Goal: Task Accomplishment & Management: Manage account settings

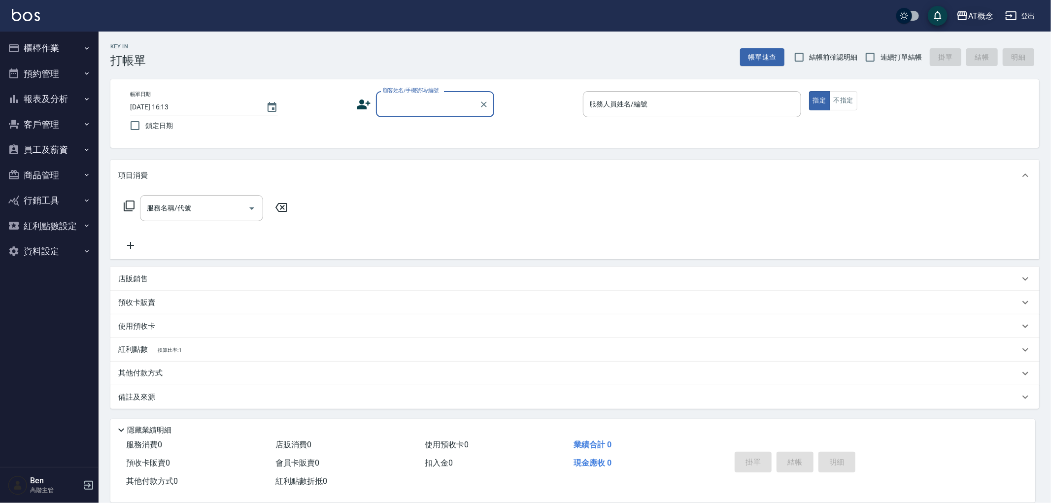
click at [971, 14] on div "AT概念" at bounding box center [980, 16] width 25 height 12
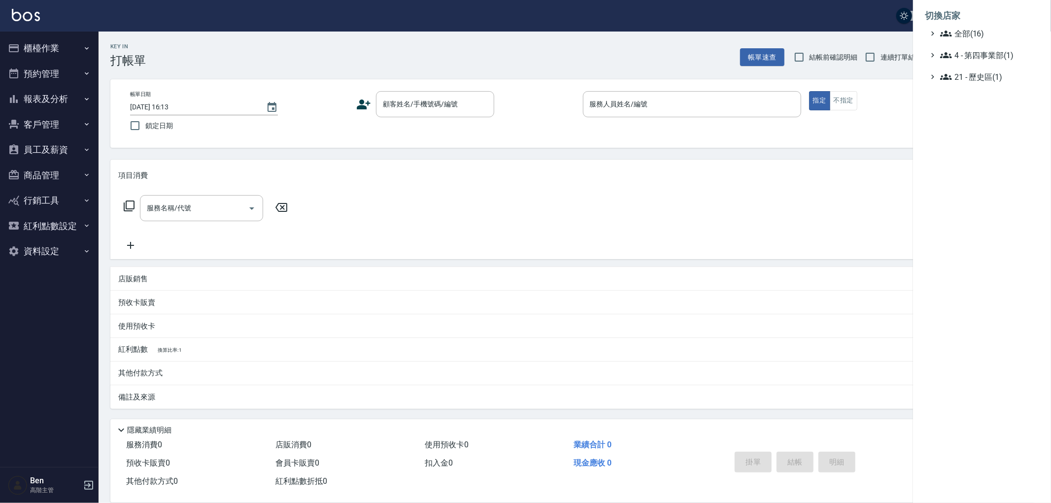
click at [978, 28] on div "切換店家 全部(16) 4 - 第四事業部(1) 21 - 歷史區(1)" at bounding box center [525, 251] width 1051 height 503
click at [978, 32] on span "全部(16)" at bounding box center [987, 34] width 95 height 12
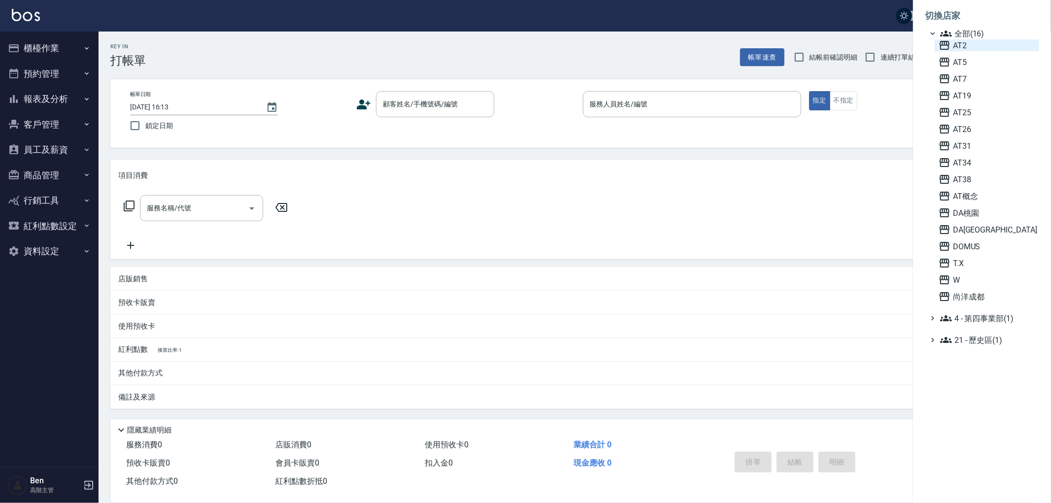
click at [970, 46] on span "AT2" at bounding box center [987, 45] width 97 height 12
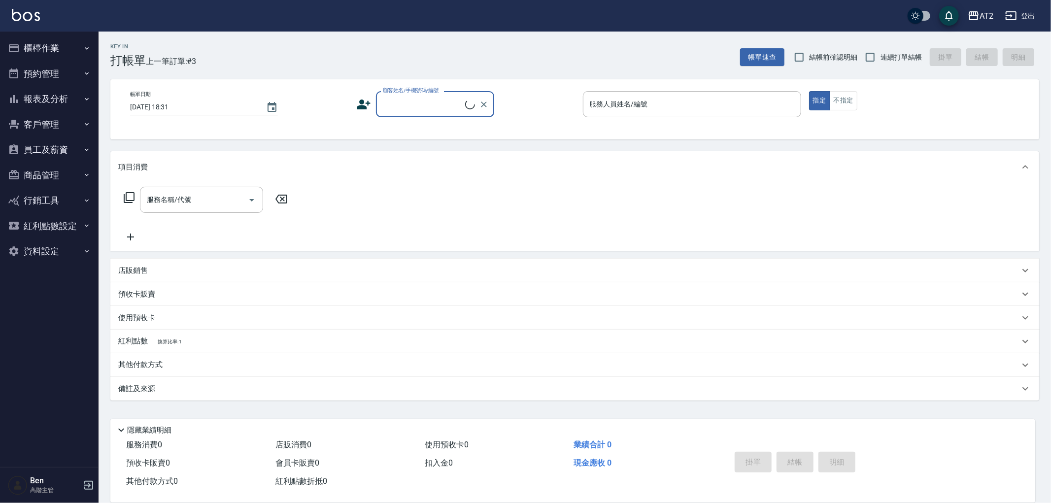
click at [62, 96] on button "報表及分析" at bounding box center [49, 99] width 91 height 26
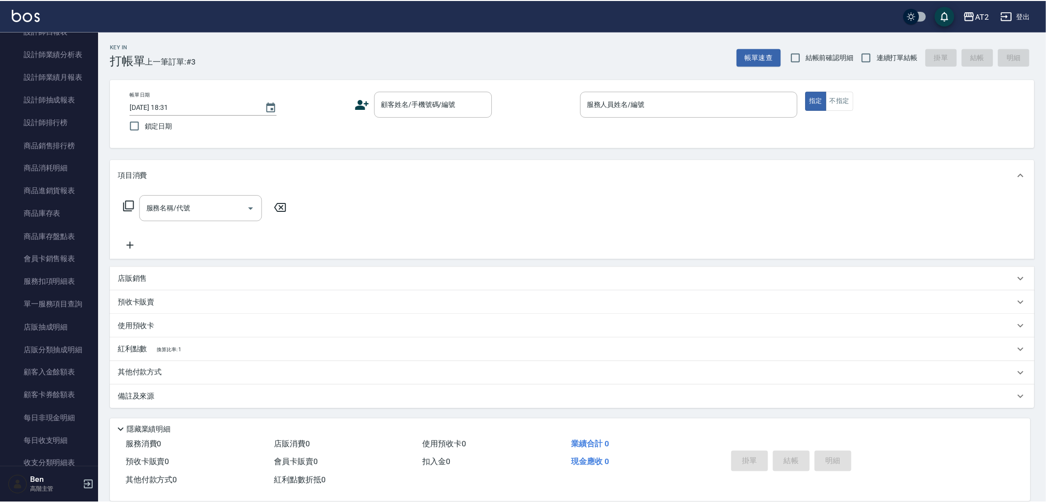
scroll to position [796, 0]
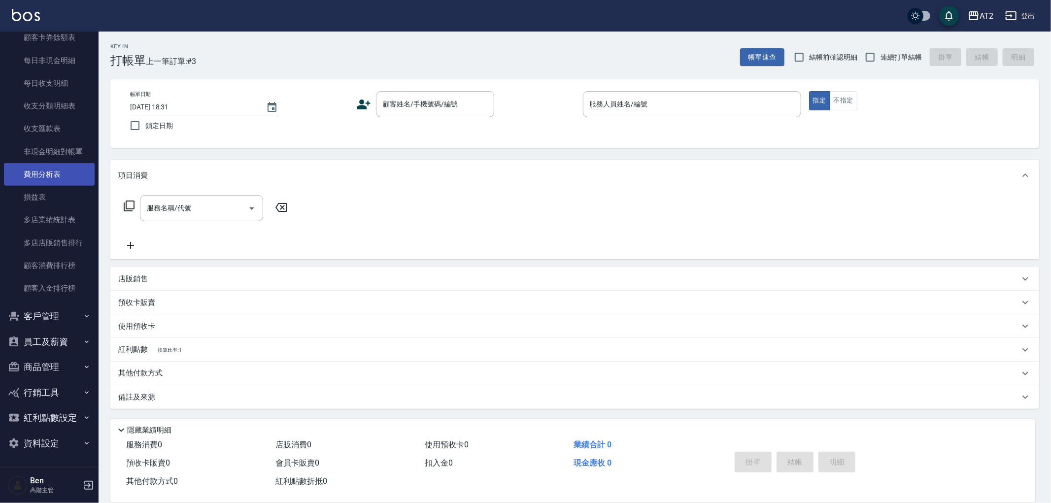
click at [48, 170] on link "費用分析表" at bounding box center [49, 174] width 91 height 23
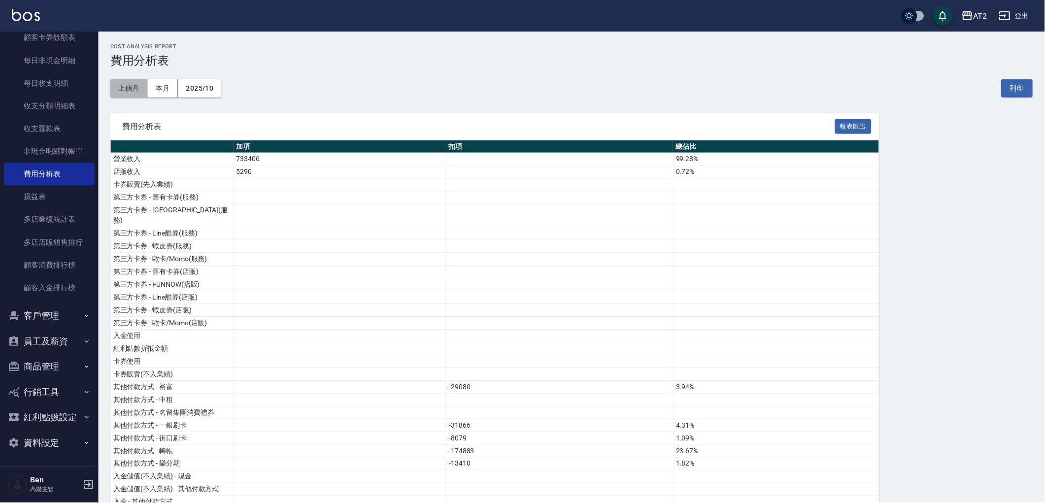
click at [135, 91] on button "上個月" at bounding box center [128, 88] width 37 height 18
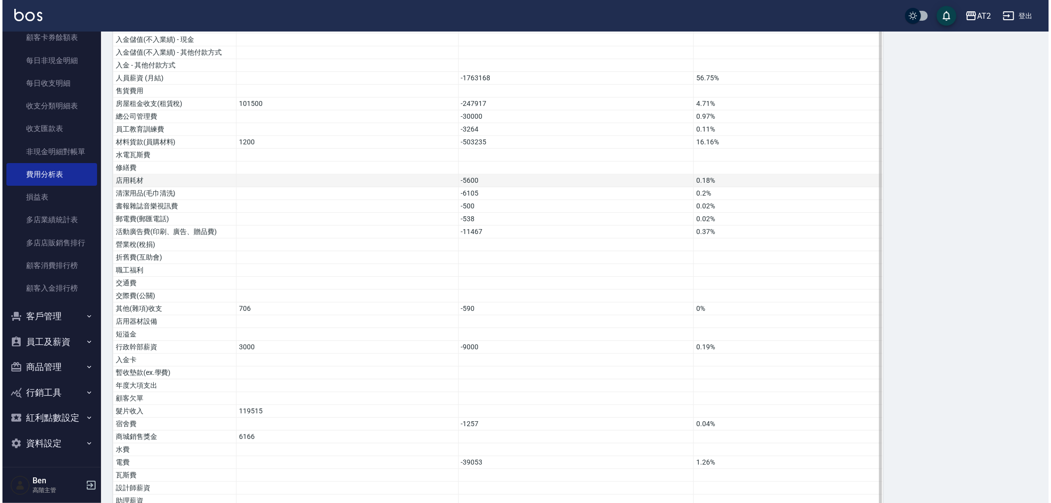
scroll to position [562, 0]
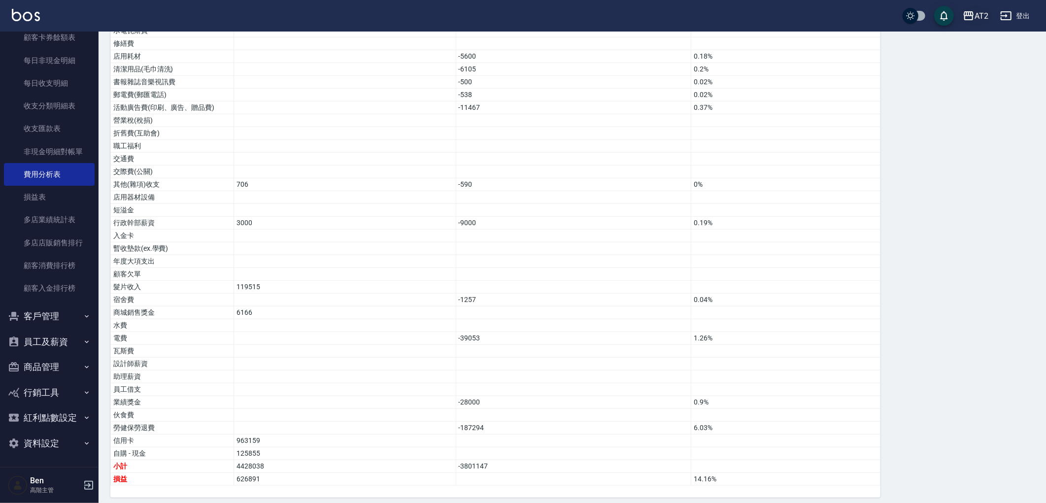
click at [972, 15] on icon "button" at bounding box center [969, 15] width 10 height 9
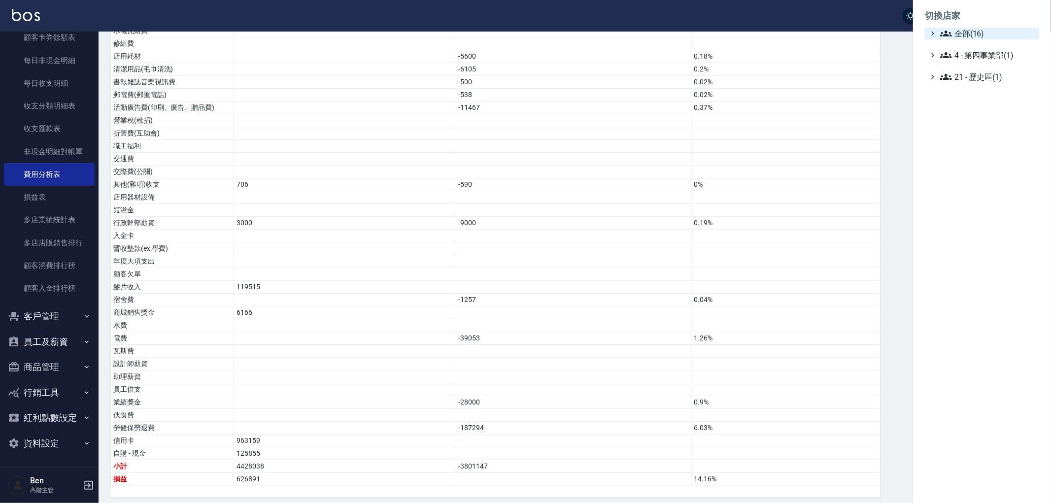
click at [974, 33] on span "全部(16)" at bounding box center [987, 34] width 95 height 12
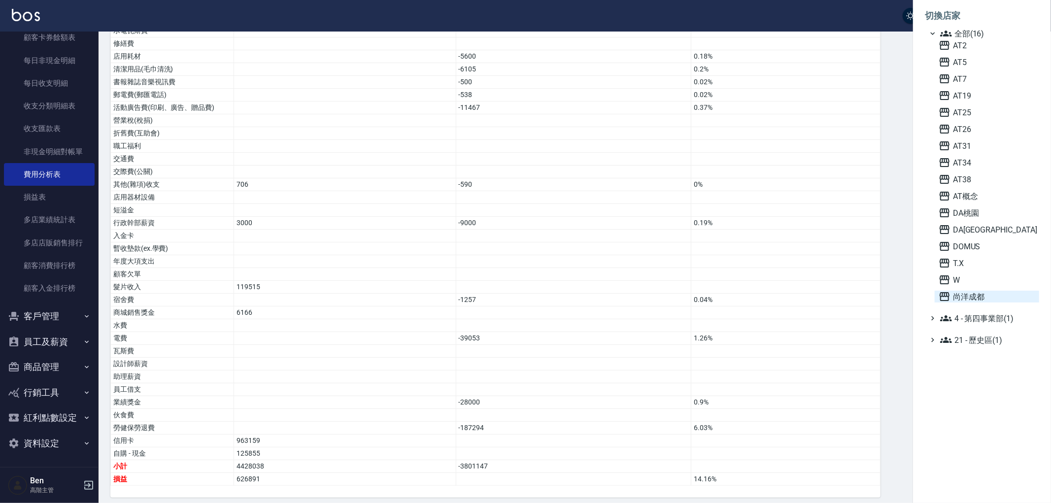
click at [983, 291] on span "尚洋成都" at bounding box center [987, 297] width 97 height 12
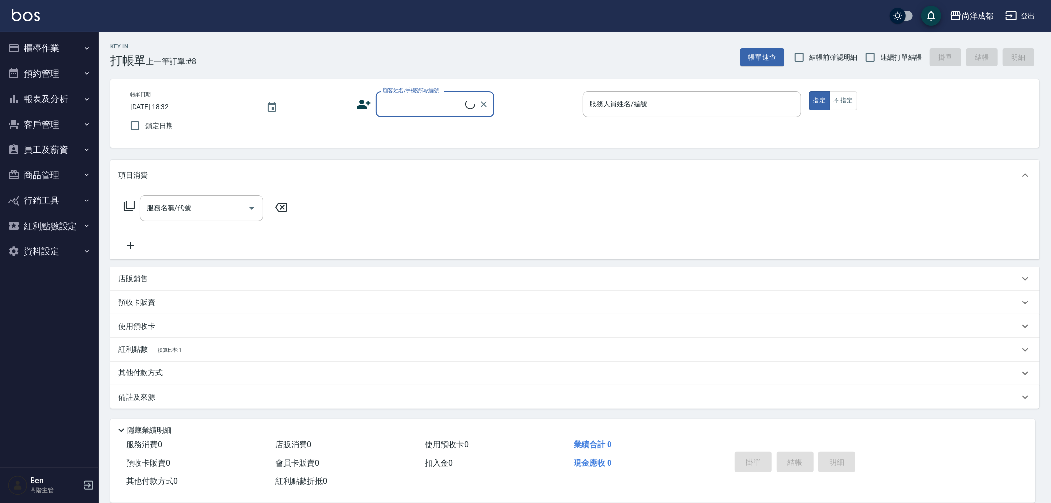
click at [38, 151] on button "員工及薪資" at bounding box center [49, 150] width 91 height 26
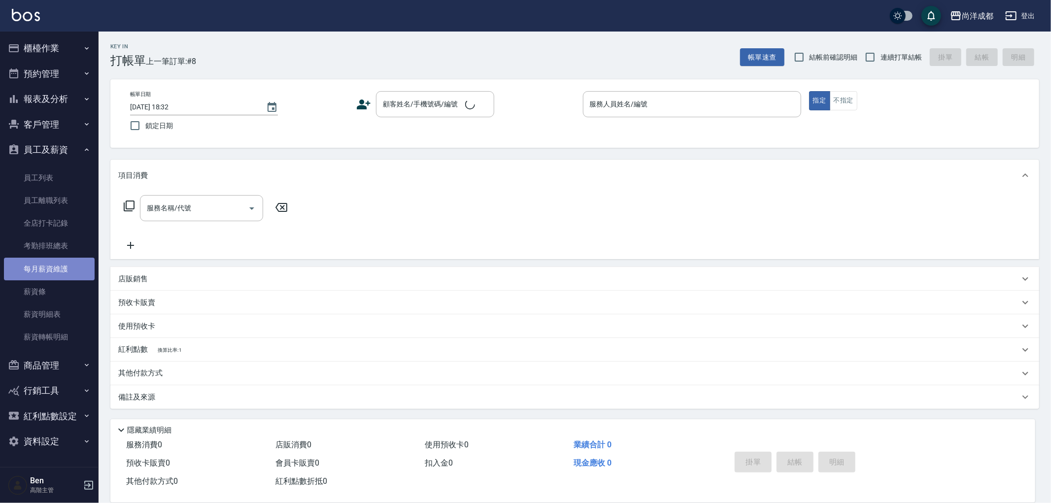
click at [50, 268] on link "每月薪資維護" at bounding box center [49, 269] width 91 height 23
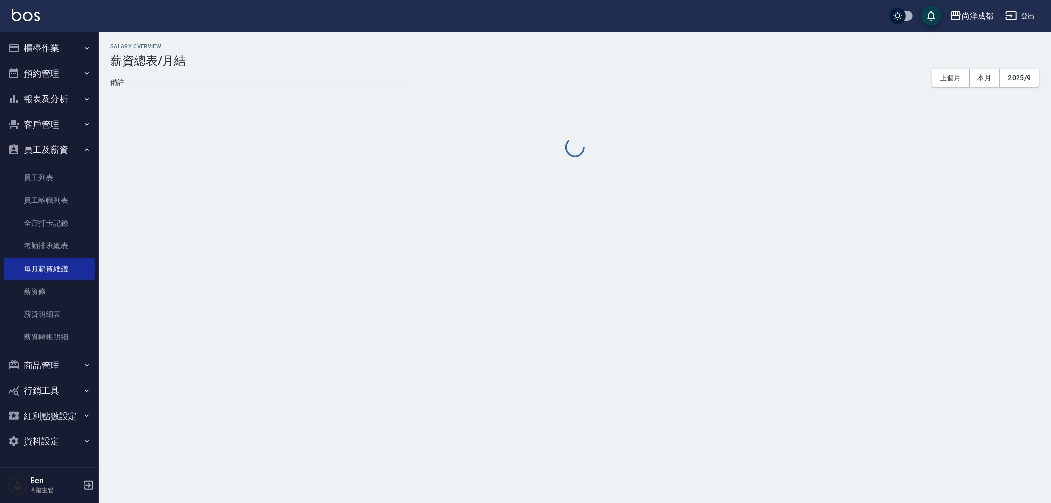
click at [72, 91] on button "報表及分析" at bounding box center [49, 99] width 91 height 26
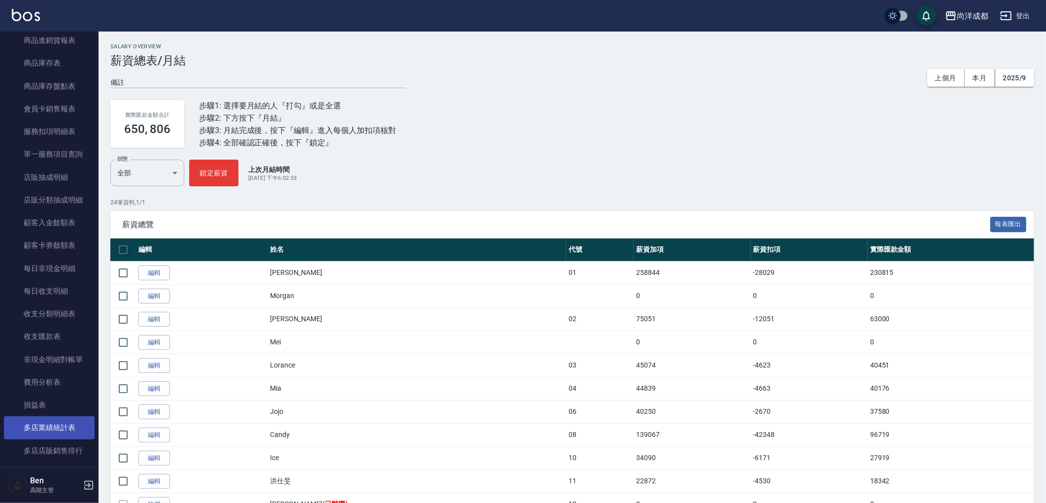
scroll to position [711, 0]
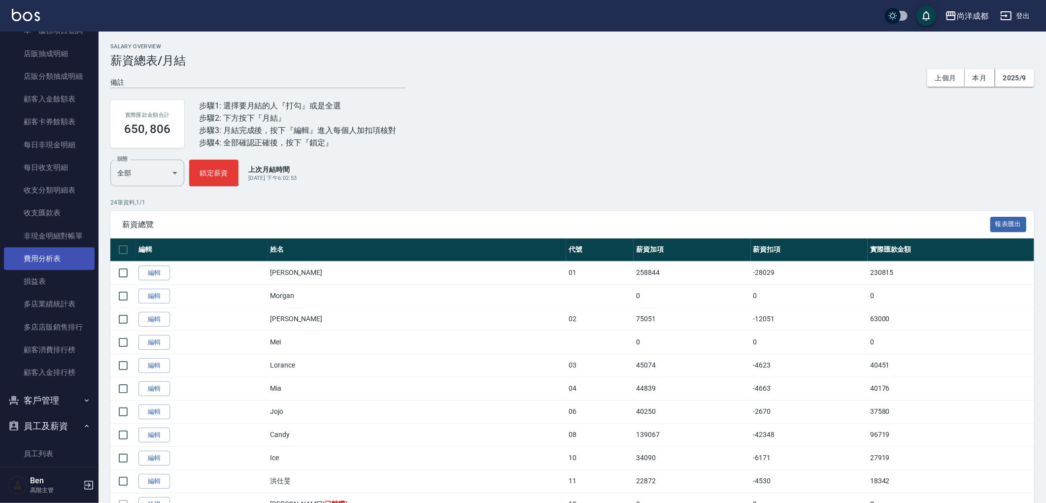
click at [53, 253] on link "費用分析表" at bounding box center [49, 258] width 91 height 23
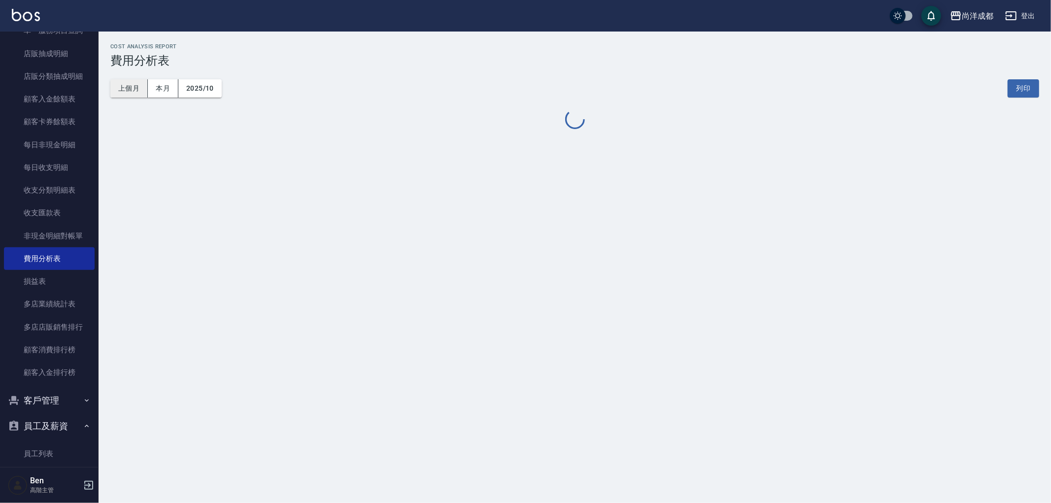
click at [135, 88] on button "上個月" at bounding box center [128, 88] width 37 height 18
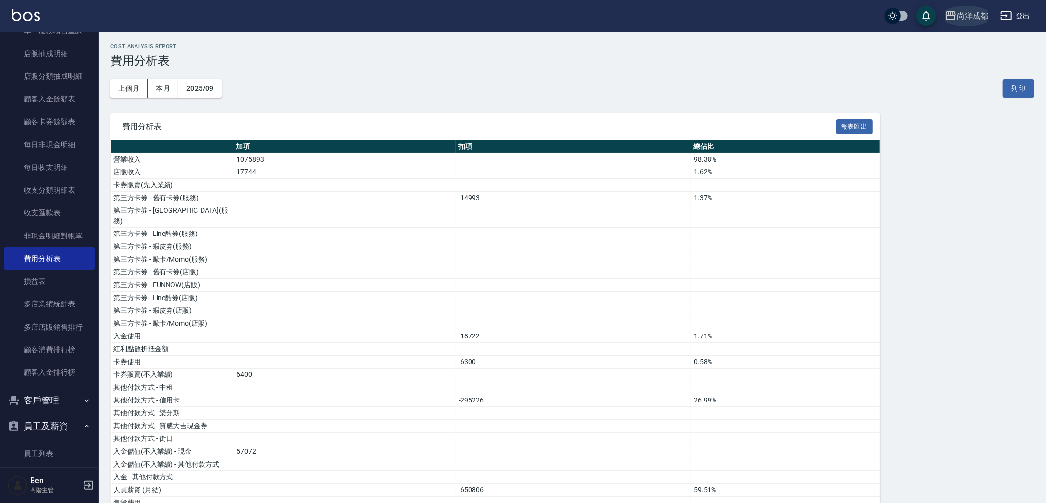
click at [979, 16] on div "尚洋成都" at bounding box center [973, 16] width 32 height 12
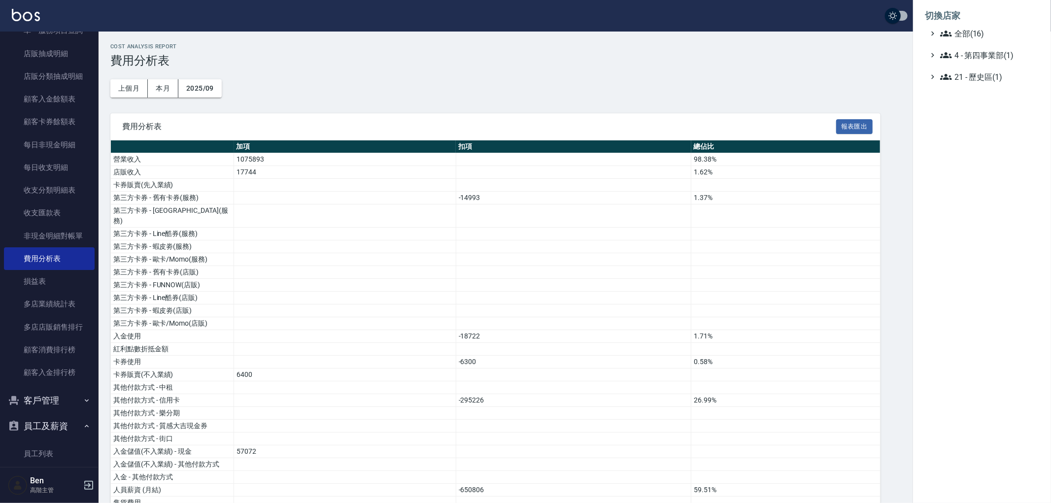
click at [971, 37] on span "全部(16)" at bounding box center [987, 34] width 95 height 12
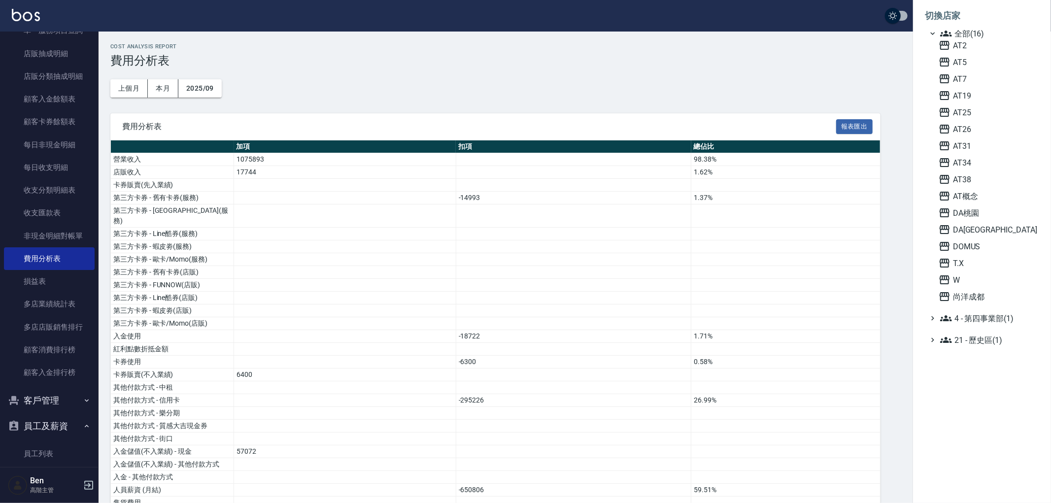
click at [844, 100] on div at bounding box center [525, 251] width 1051 height 503
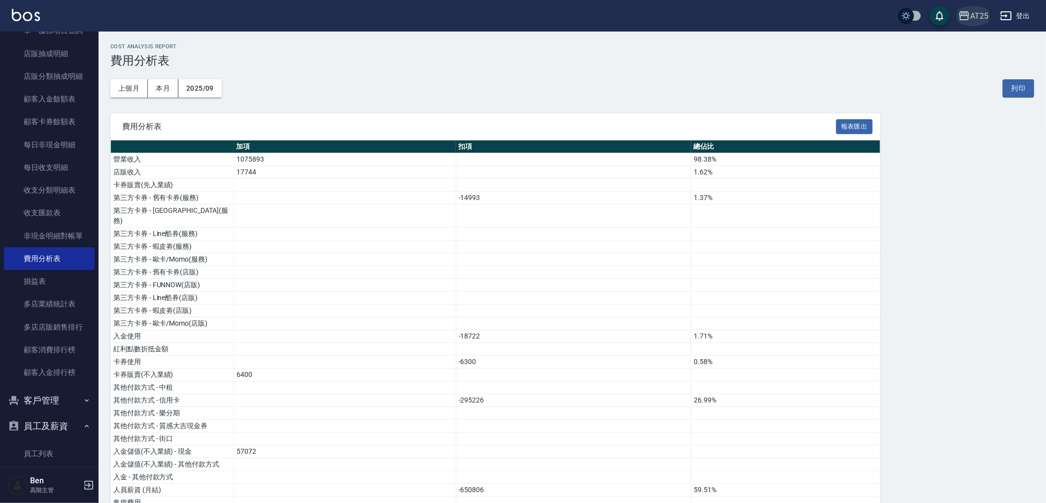
click at [958, 15] on button "AT25" at bounding box center [973, 16] width 38 height 20
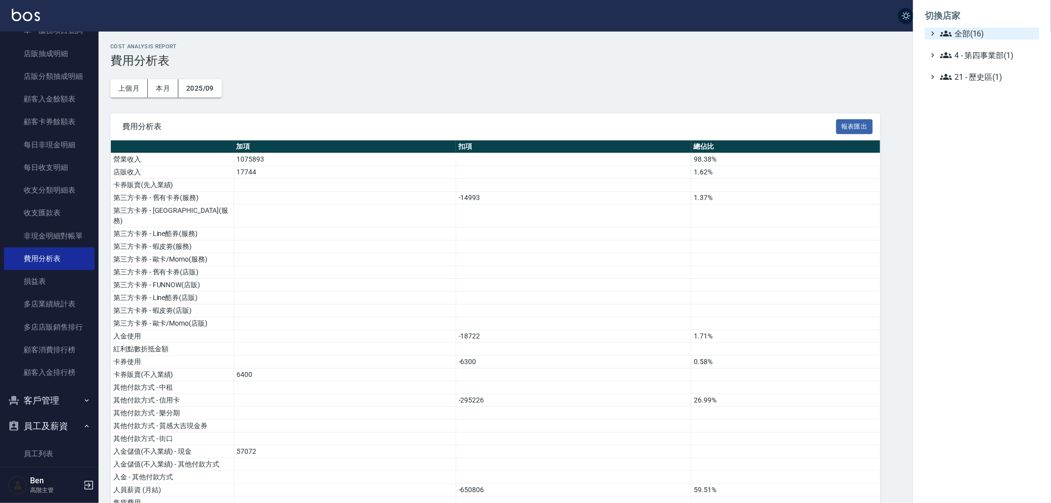
click at [978, 37] on span "全部(16)" at bounding box center [987, 34] width 95 height 12
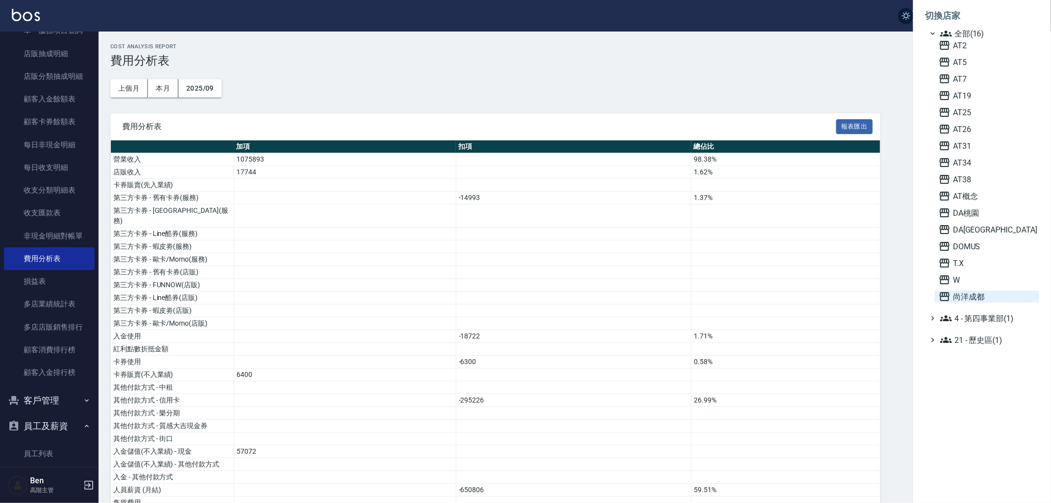
click at [1001, 299] on span "尚洋成都" at bounding box center [987, 297] width 97 height 12
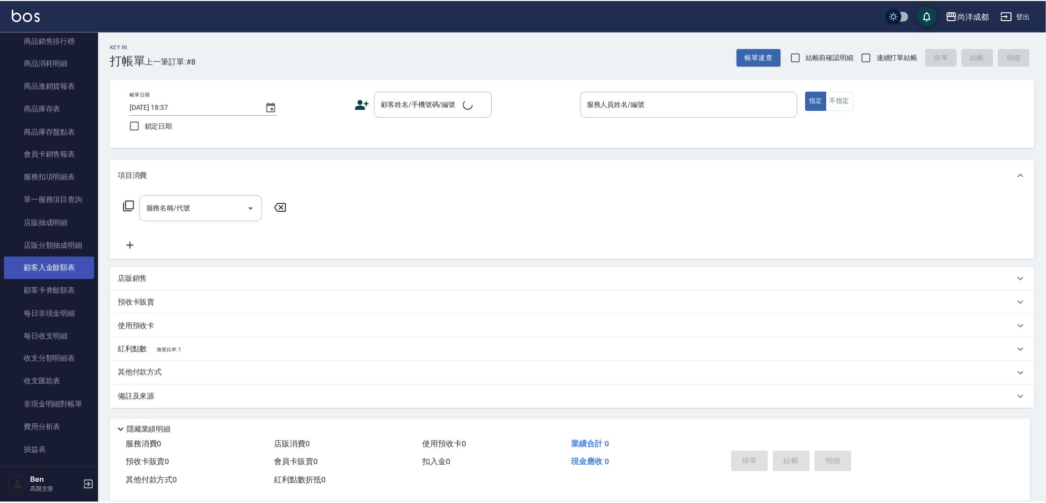
scroll to position [547, 0]
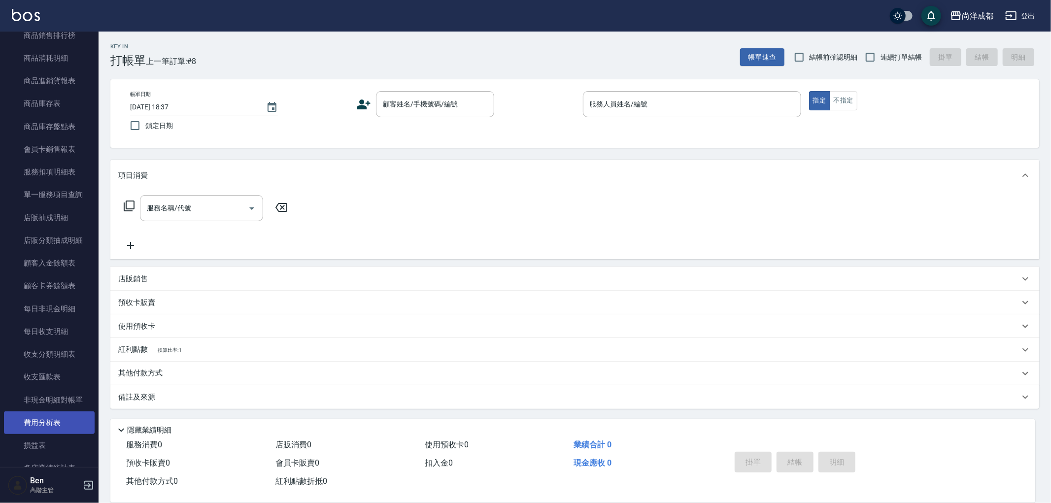
click at [54, 421] on link "費用分析表" at bounding box center [49, 422] width 91 height 23
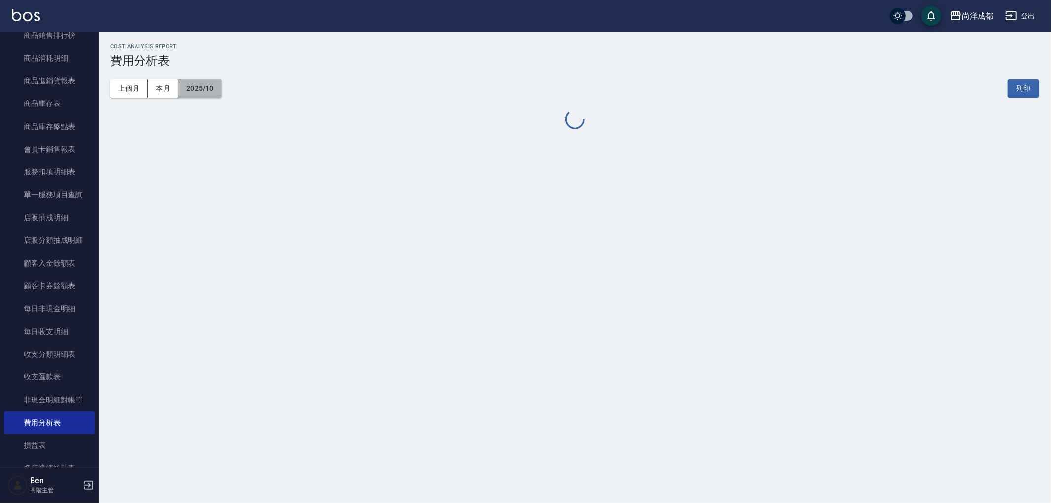
click at [190, 91] on button "2025/10" at bounding box center [199, 88] width 43 height 18
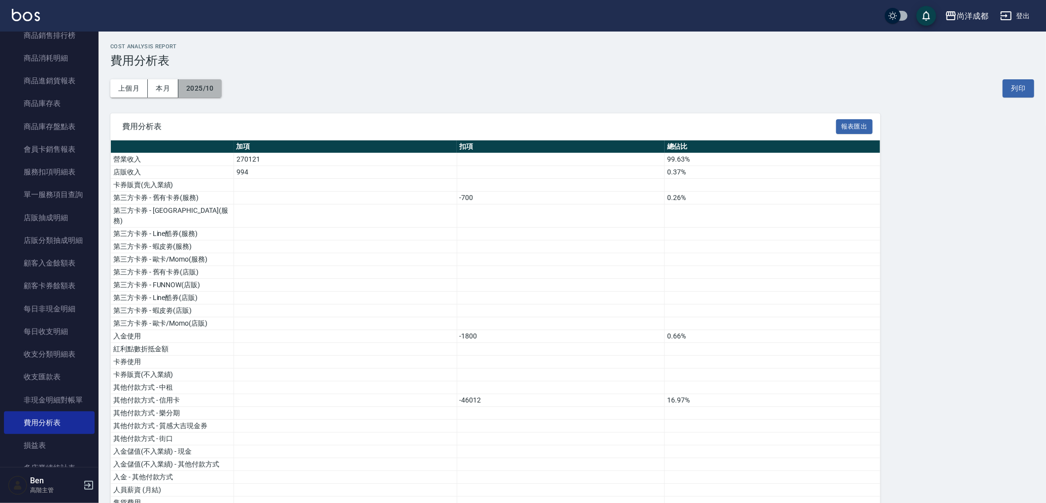
click at [207, 93] on button "2025/10" at bounding box center [199, 88] width 43 height 18
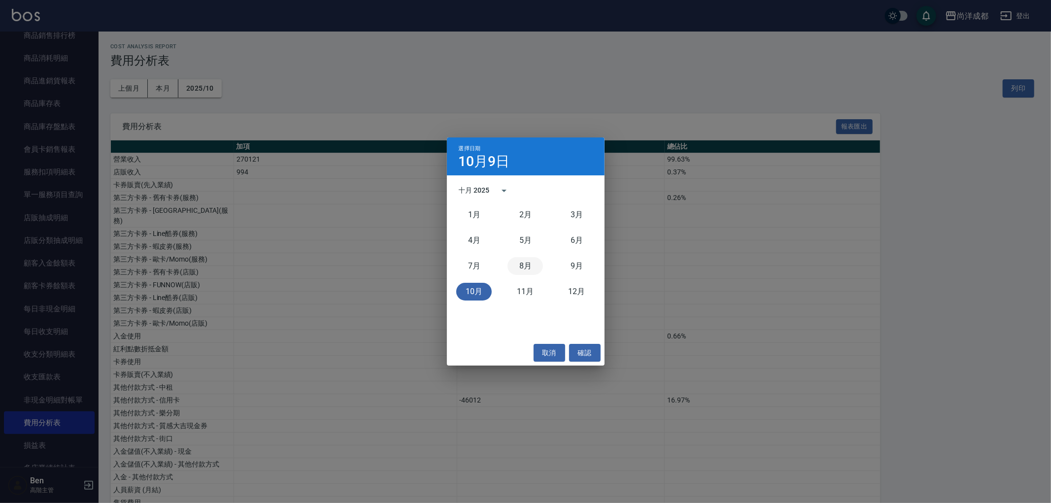
click at [525, 269] on button "8月" at bounding box center [525, 266] width 35 height 18
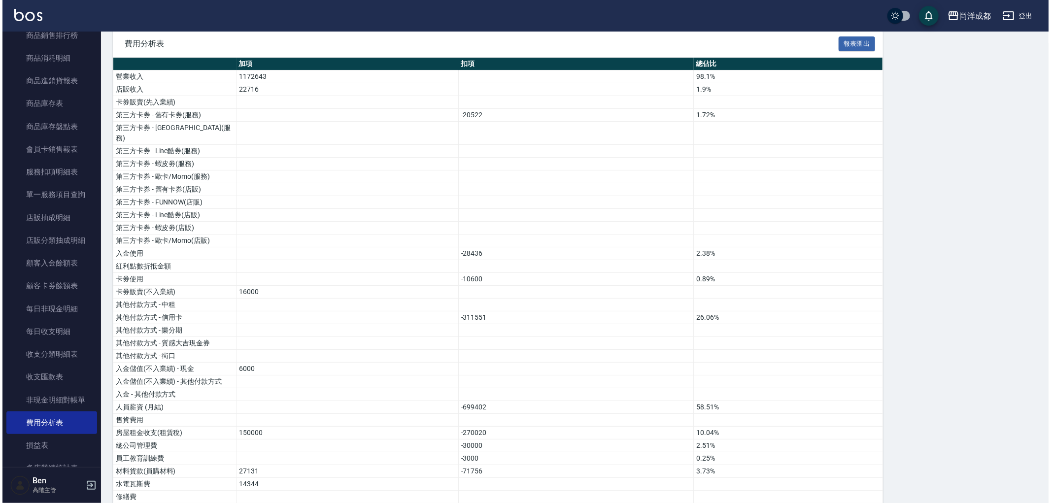
scroll to position [109, 0]
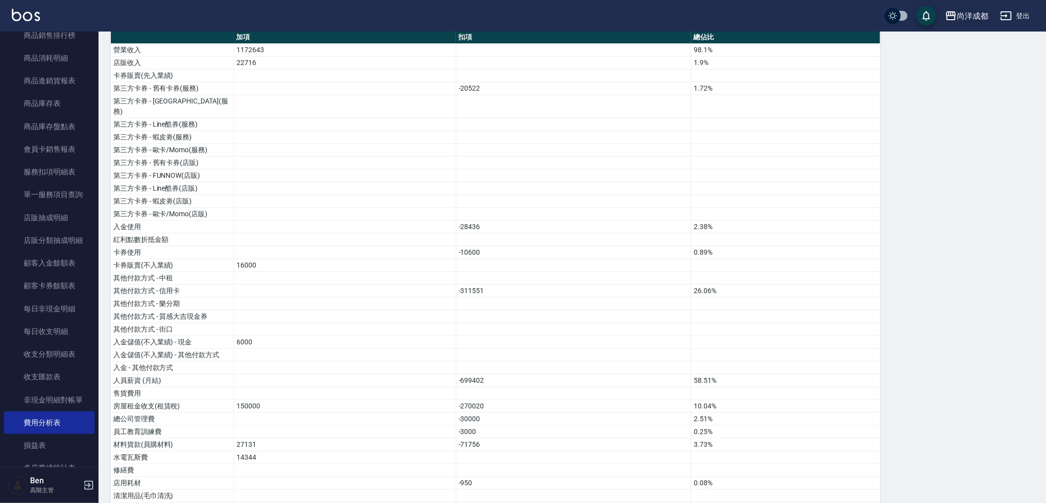
click at [974, 15] on div "尚洋成都" at bounding box center [973, 16] width 32 height 12
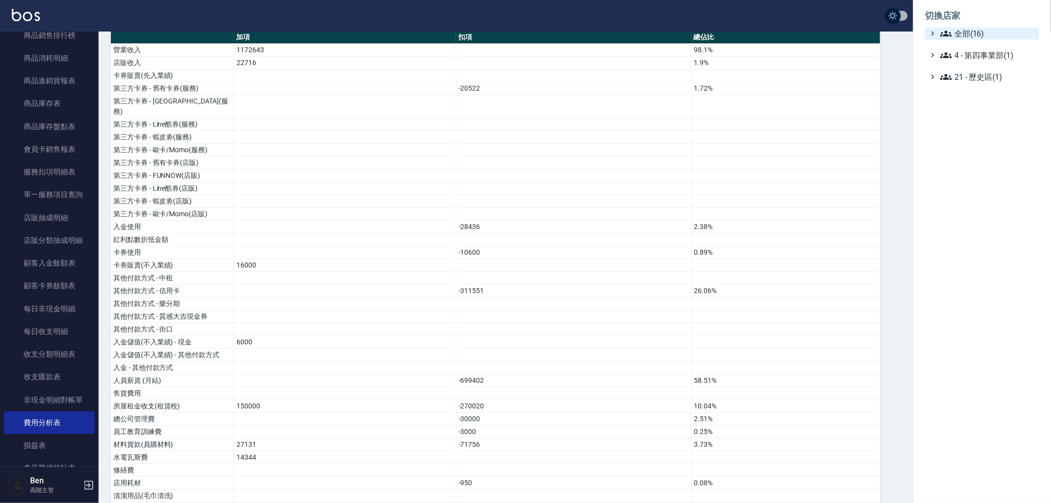
click at [972, 33] on span "全部(16)" at bounding box center [987, 34] width 95 height 12
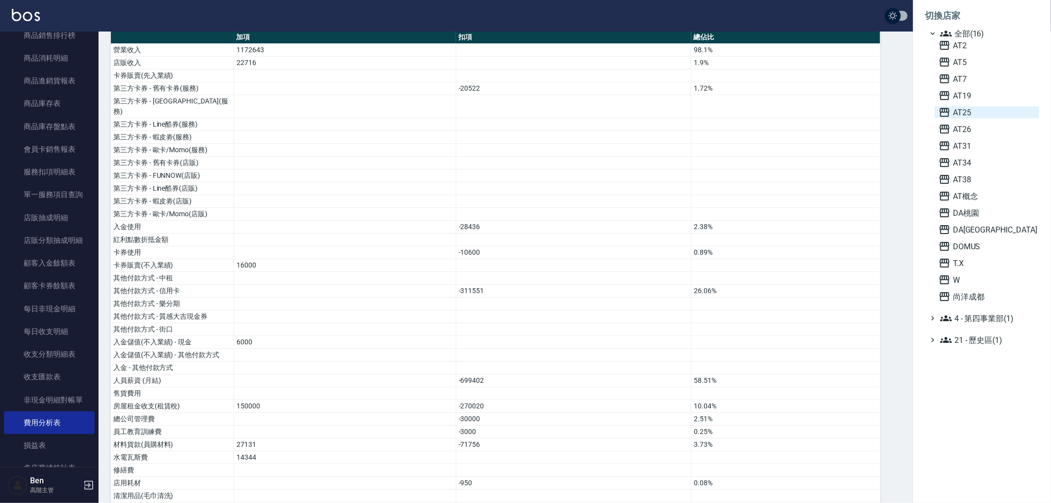
click at [976, 110] on span "AT25" at bounding box center [987, 112] width 97 height 12
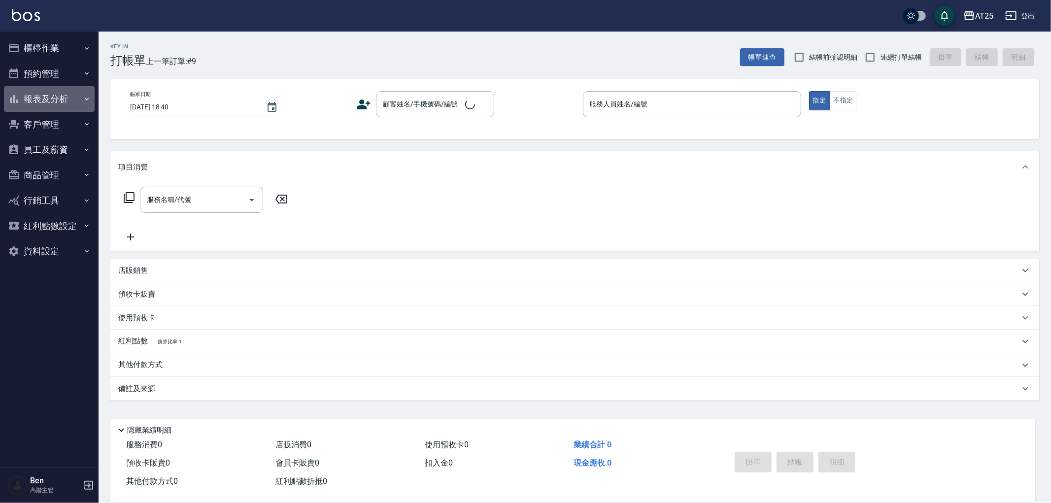
click at [62, 90] on button "報表及分析" at bounding box center [49, 99] width 91 height 26
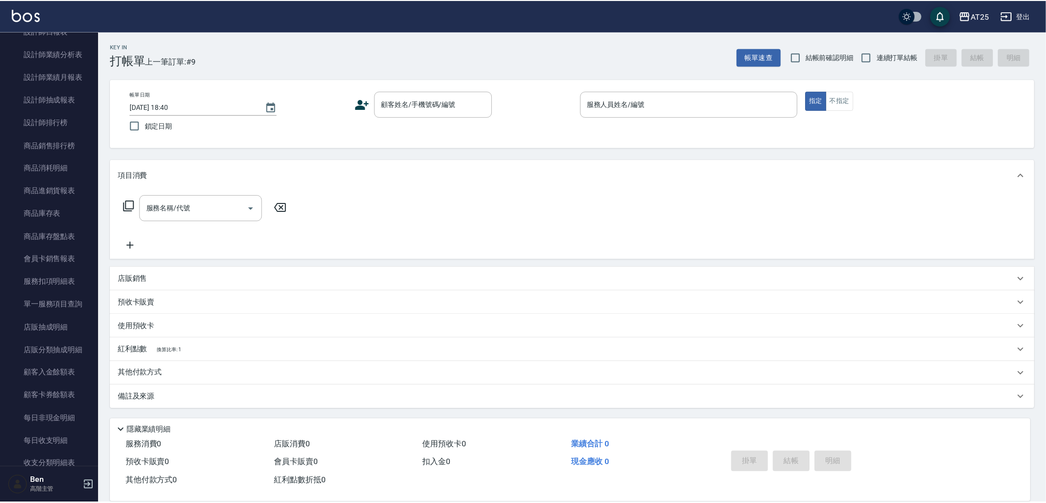
scroll to position [796, 0]
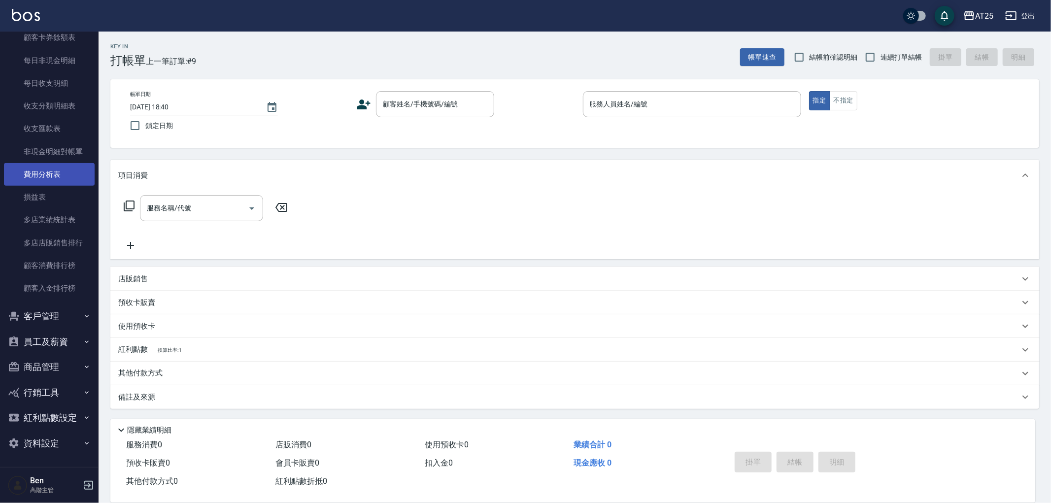
click at [61, 179] on link "費用分析表" at bounding box center [49, 174] width 91 height 23
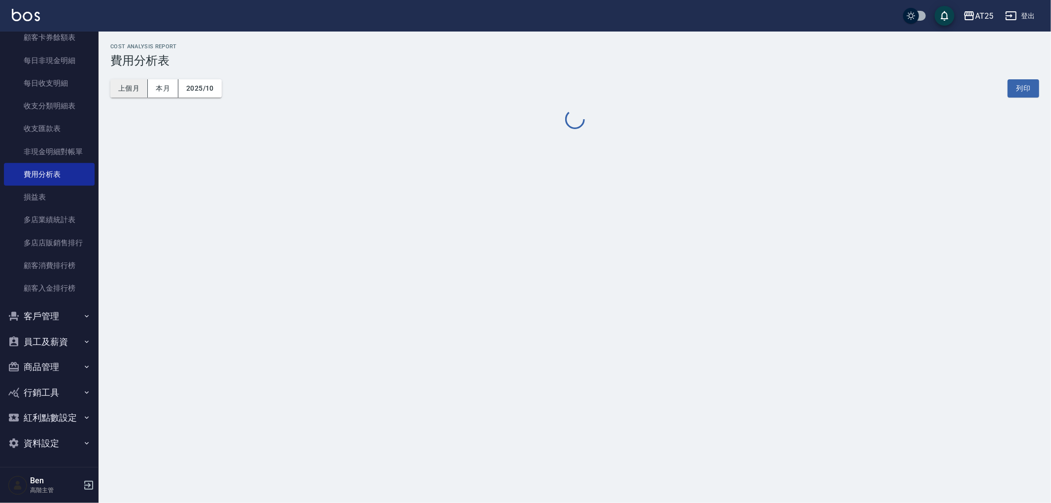
click at [138, 87] on button "上個月" at bounding box center [128, 88] width 37 height 18
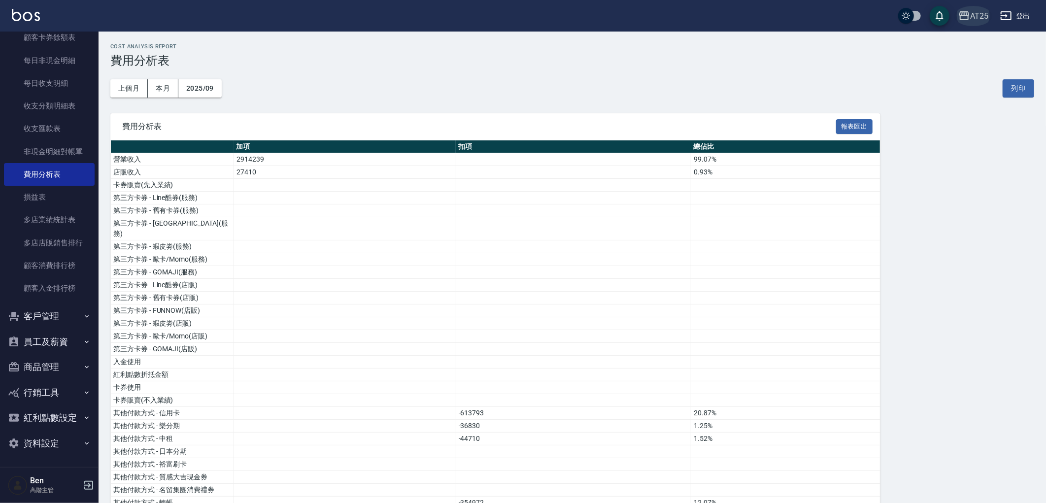
click at [977, 17] on div "AT25" at bounding box center [979, 16] width 18 height 12
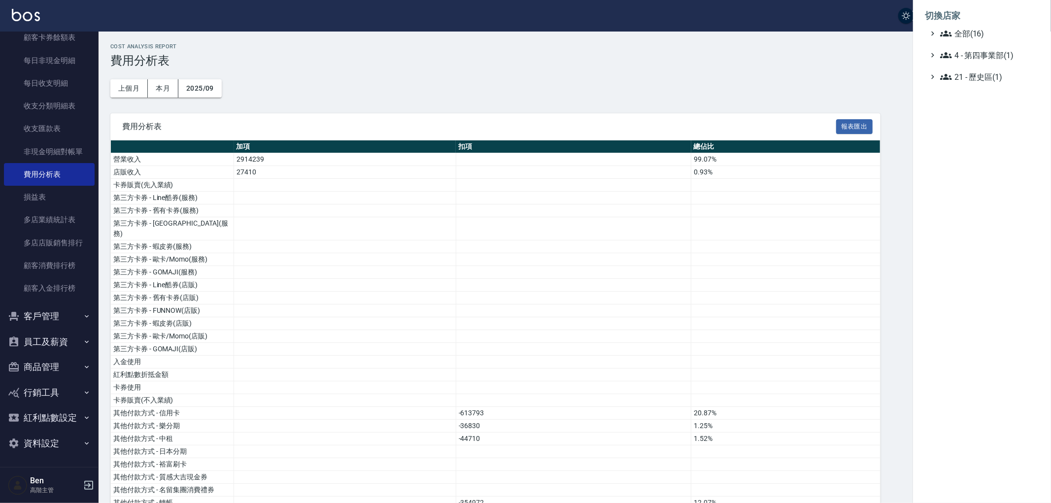
drag, startPoint x: 599, startPoint y: 104, endPoint x: 427, endPoint y: 34, distance: 185.8
click at [598, 101] on div at bounding box center [525, 251] width 1051 height 503
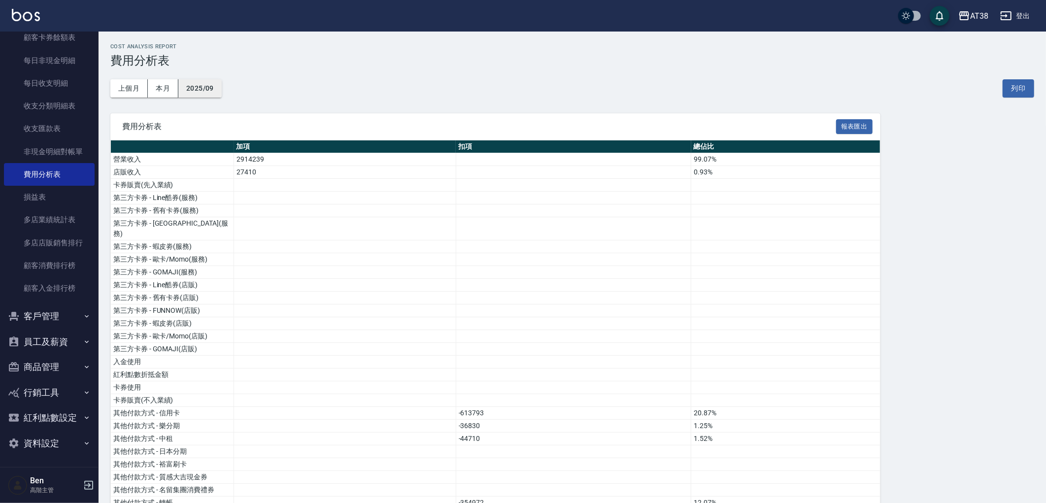
click at [203, 92] on button "2025/09" at bounding box center [199, 88] width 43 height 18
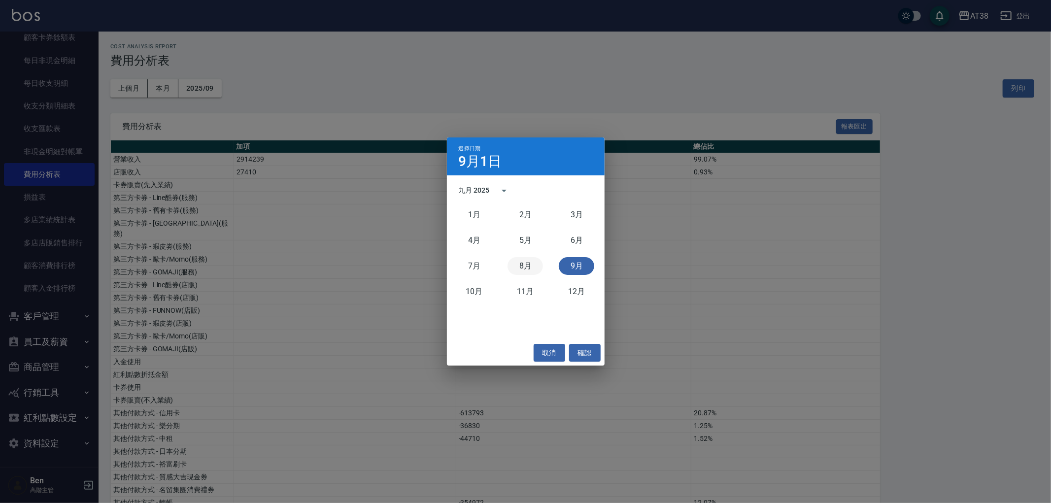
click at [526, 268] on button "8月" at bounding box center [525, 266] width 35 height 18
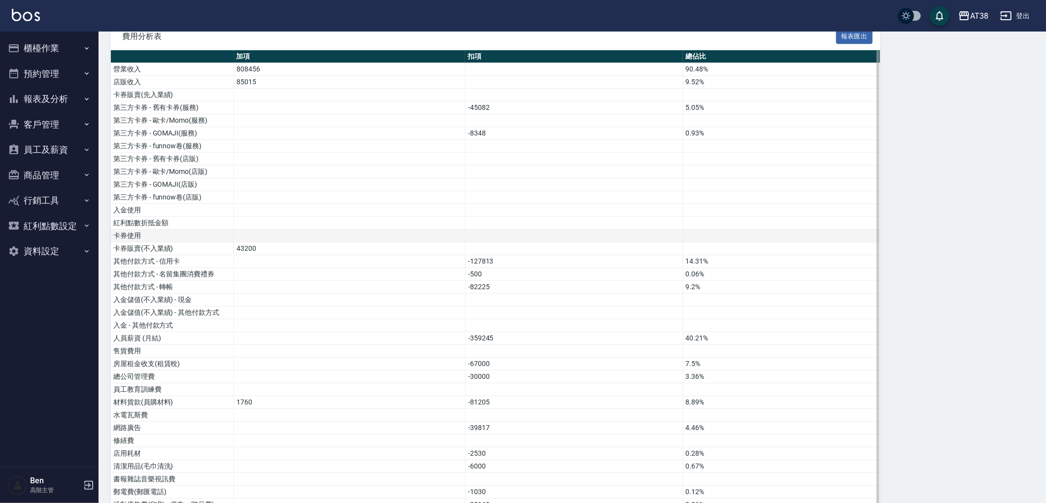
scroll to position [109, 0]
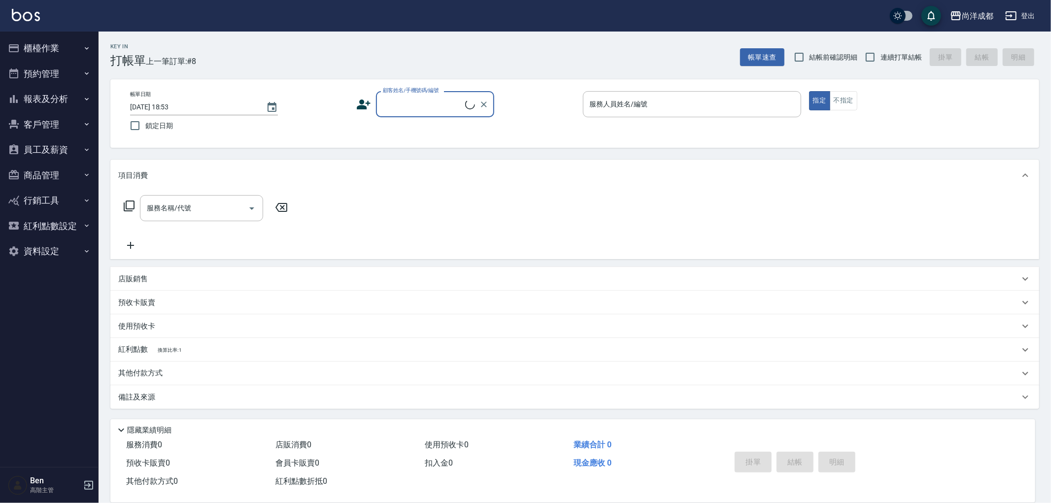
click at [52, 173] on button "商品管理" at bounding box center [49, 176] width 91 height 26
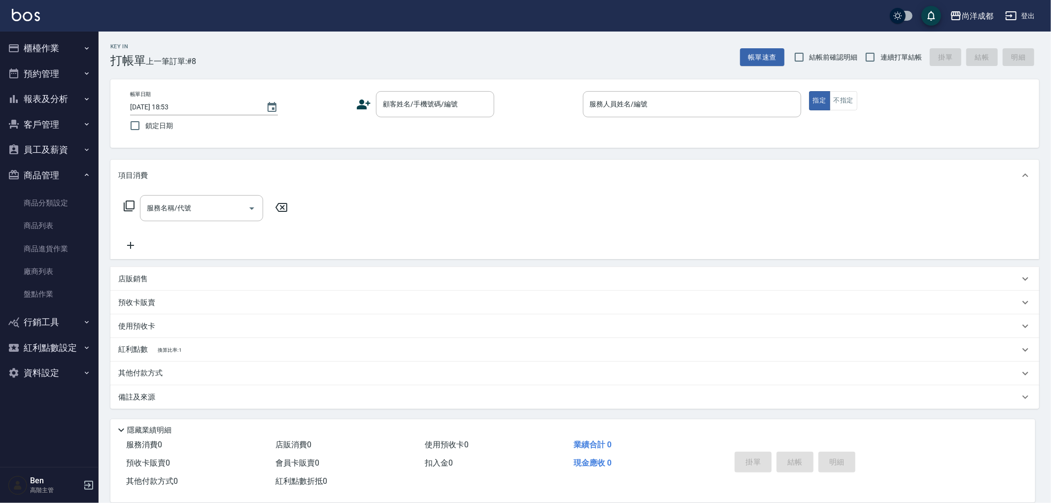
click at [69, 154] on button "員工及薪資" at bounding box center [49, 150] width 91 height 26
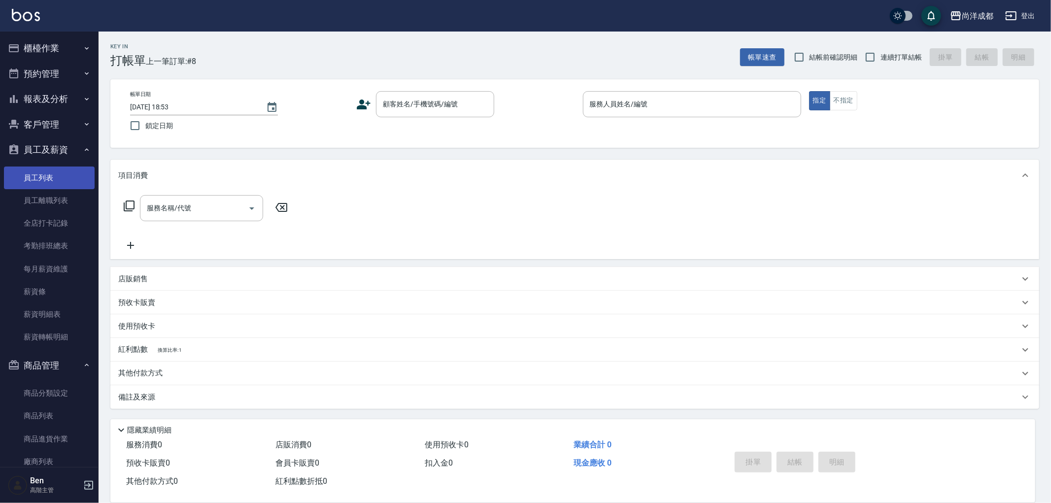
click at [58, 185] on link "員工列表" at bounding box center [49, 178] width 91 height 23
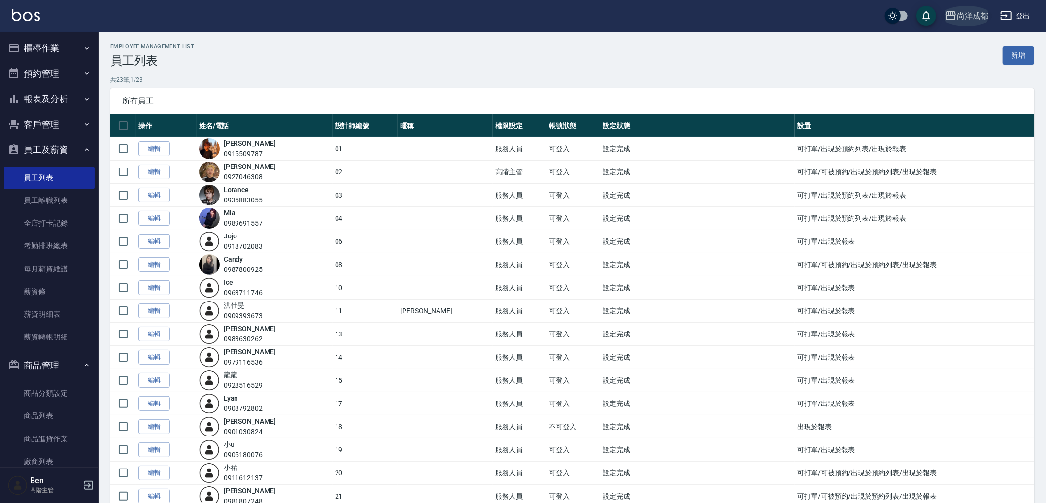
click at [969, 17] on div "尚洋成都" at bounding box center [973, 16] width 32 height 12
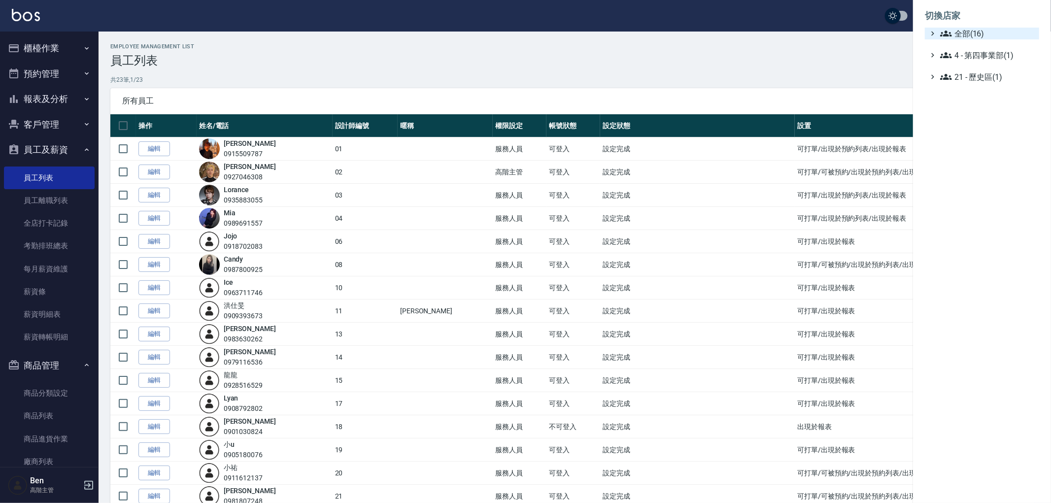
click at [976, 35] on span "全部(16)" at bounding box center [987, 34] width 95 height 12
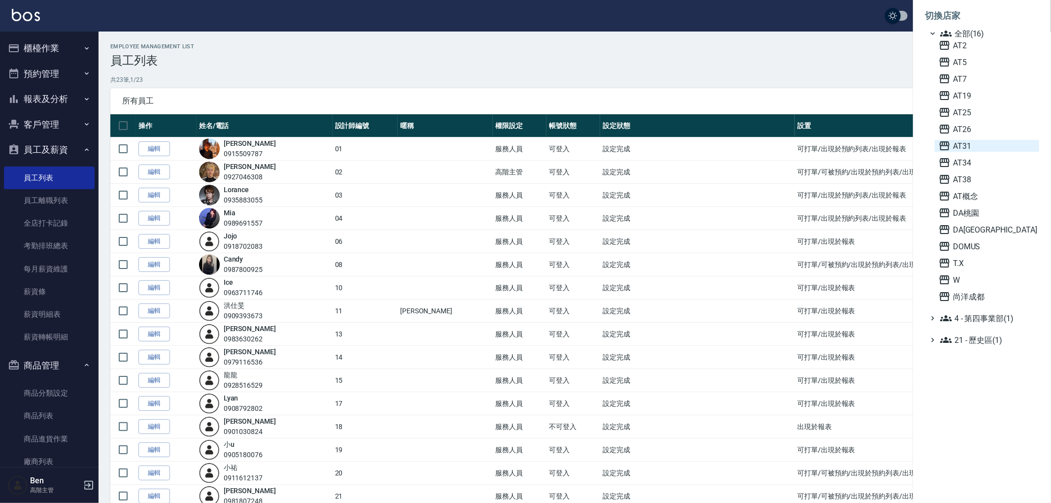
click at [997, 151] on span "AT31" at bounding box center [987, 146] width 97 height 12
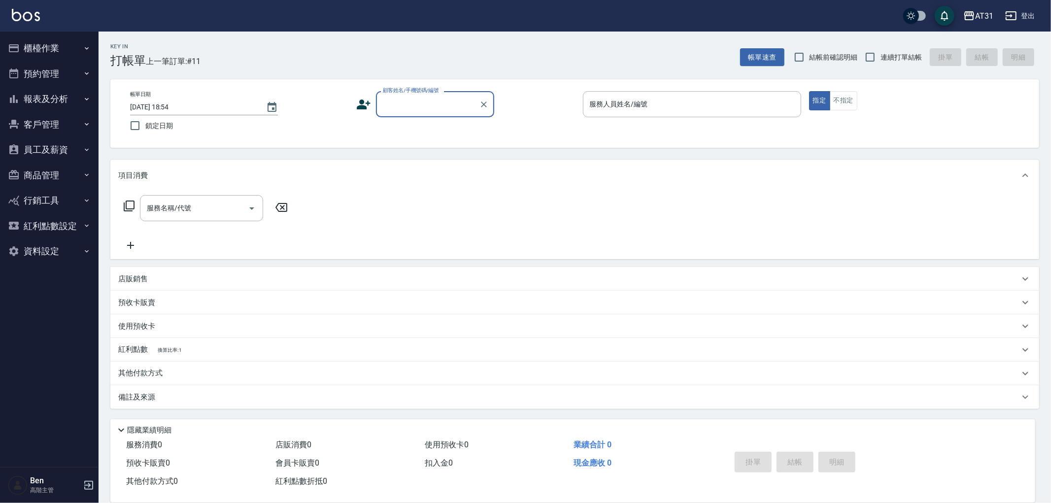
drag, startPoint x: 0, startPoint y: 0, endPoint x: 45, endPoint y: 149, distance: 155.9
click at [44, 139] on button "員工及薪資" at bounding box center [49, 150] width 91 height 26
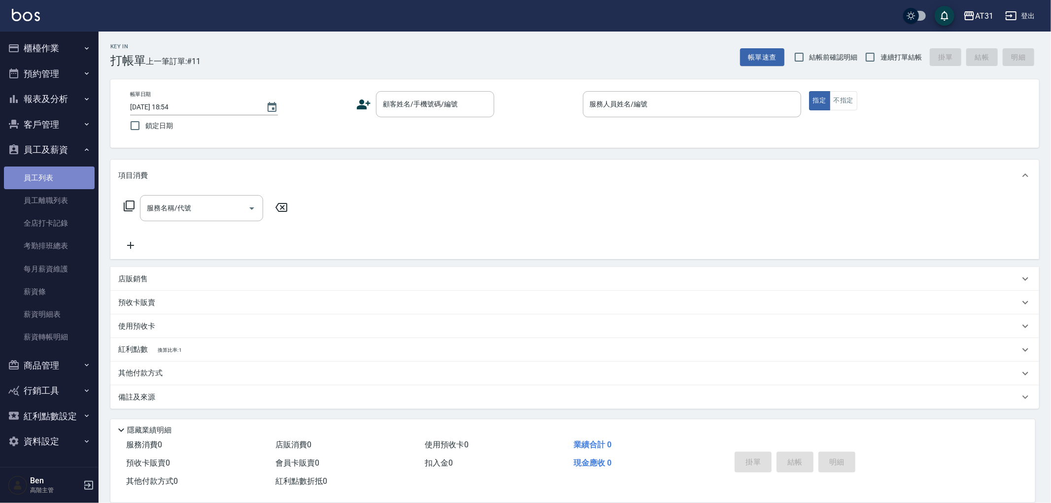
click at [42, 168] on link "員工列表" at bounding box center [49, 178] width 91 height 23
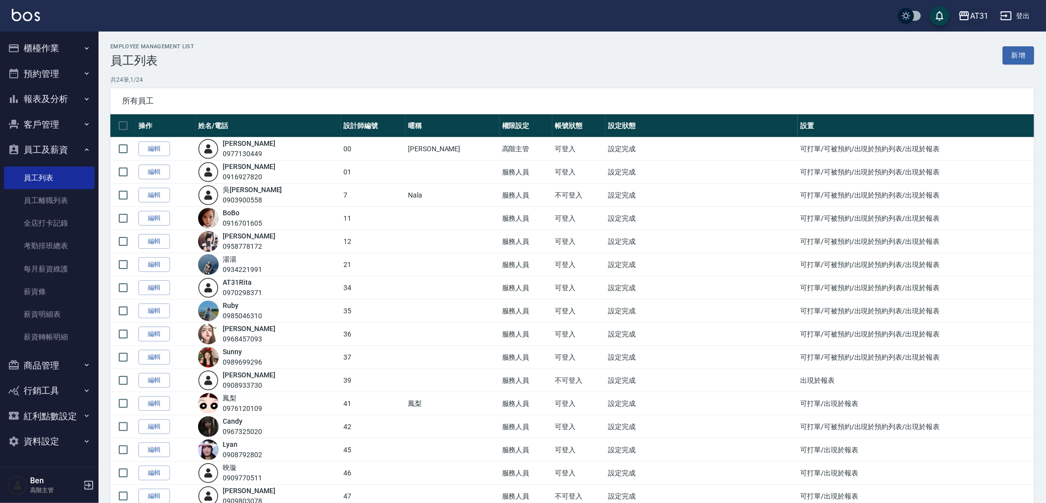
click at [974, 11] on div "AT31" at bounding box center [979, 16] width 18 height 12
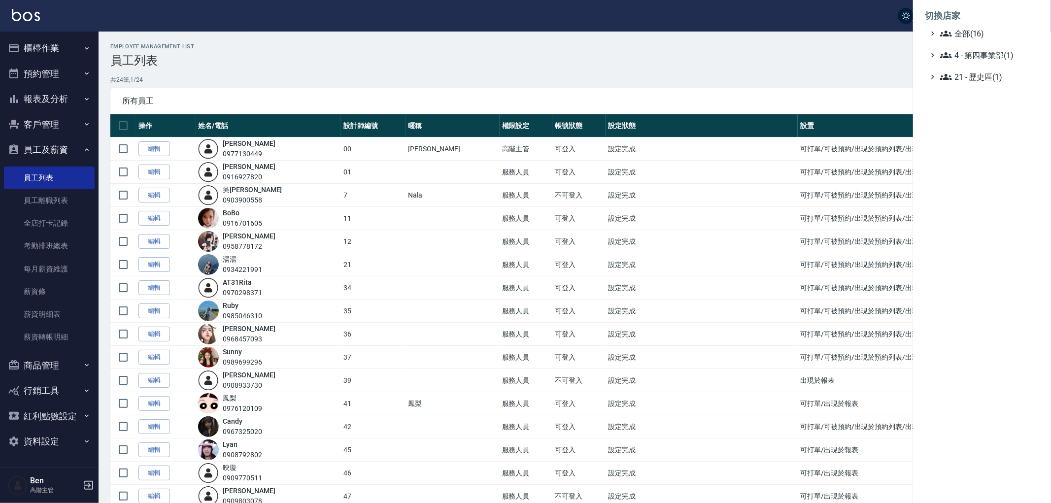
click at [978, 26] on li "切換店家" at bounding box center [982, 16] width 114 height 24
click at [982, 34] on span "全部(16)" at bounding box center [987, 34] width 95 height 12
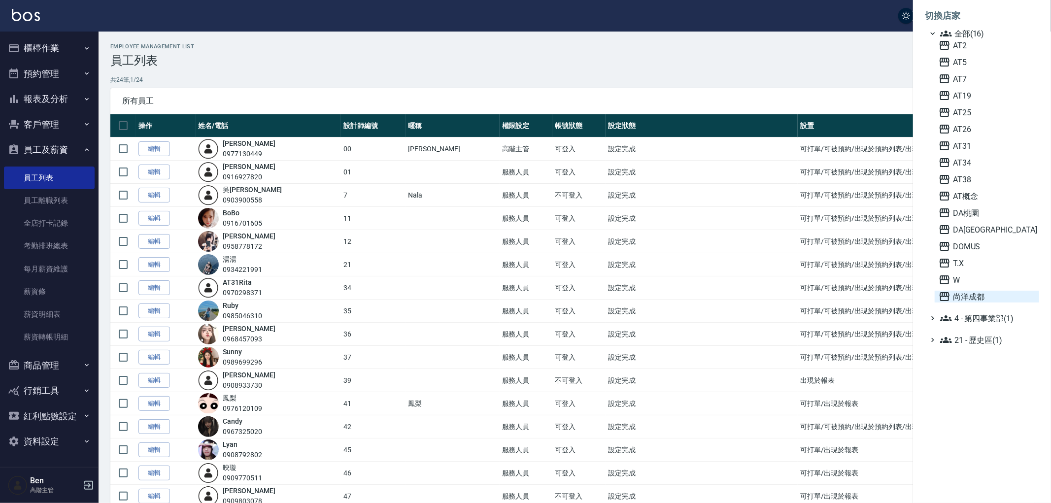
click at [984, 291] on span "尚洋成都" at bounding box center [987, 297] width 97 height 12
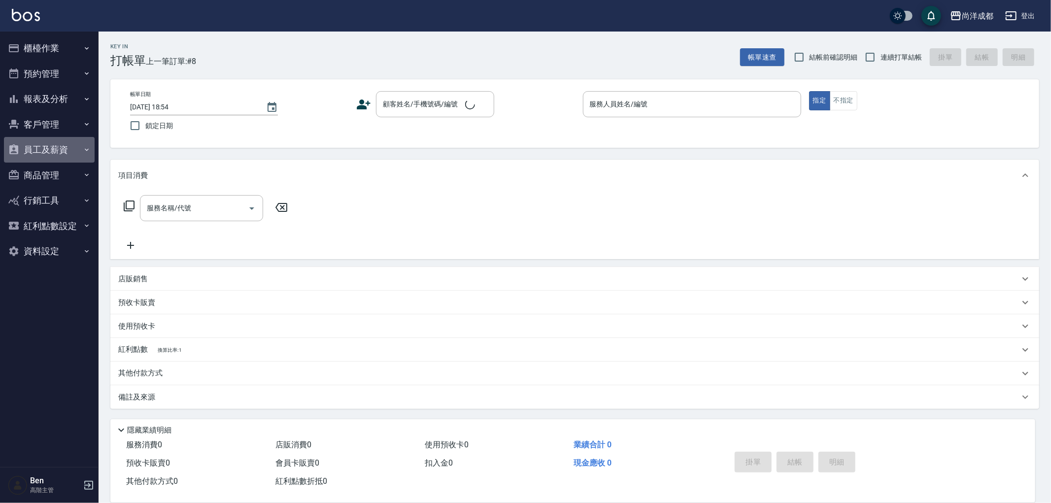
click at [55, 156] on button "員工及薪資" at bounding box center [49, 150] width 91 height 26
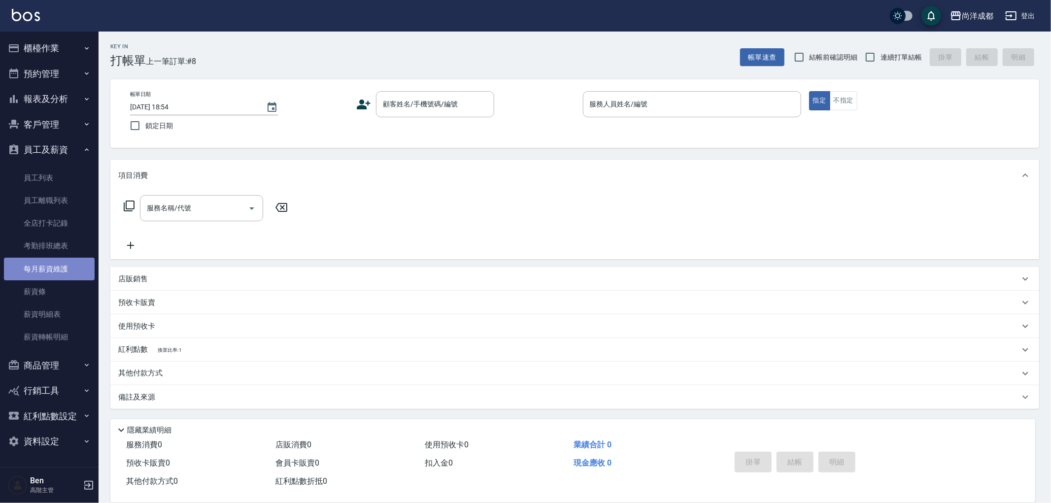
click at [53, 264] on link "每月薪資維護" at bounding box center [49, 269] width 91 height 23
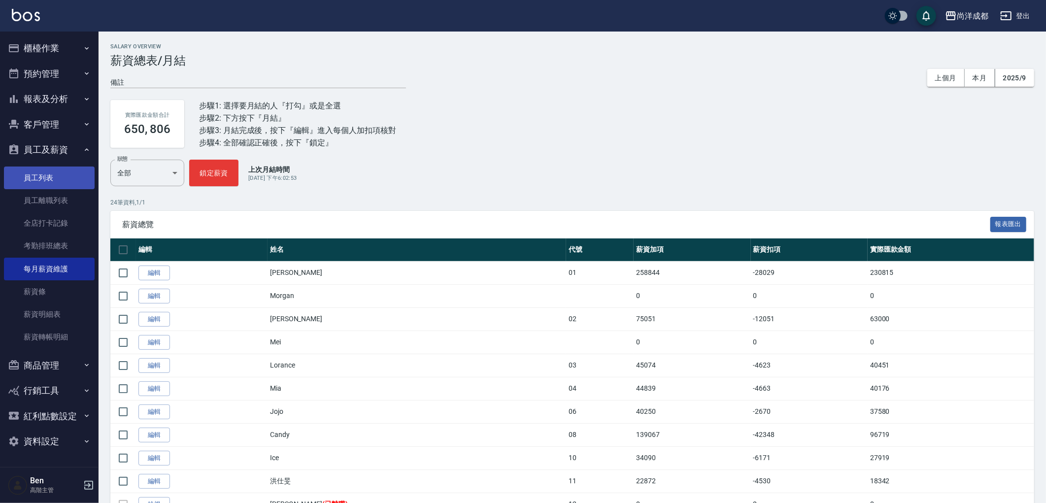
click at [49, 168] on link "員工列表" at bounding box center [49, 178] width 91 height 23
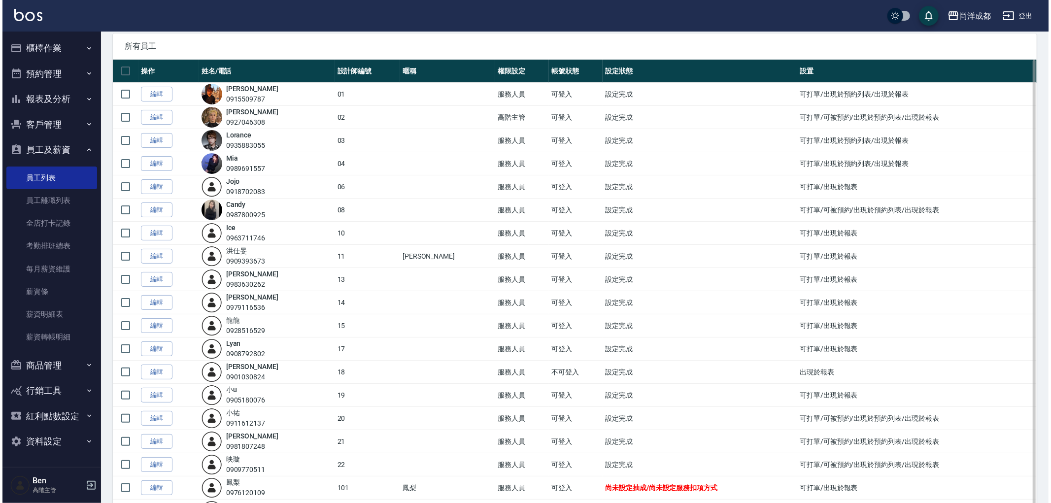
scroll to position [109, 0]
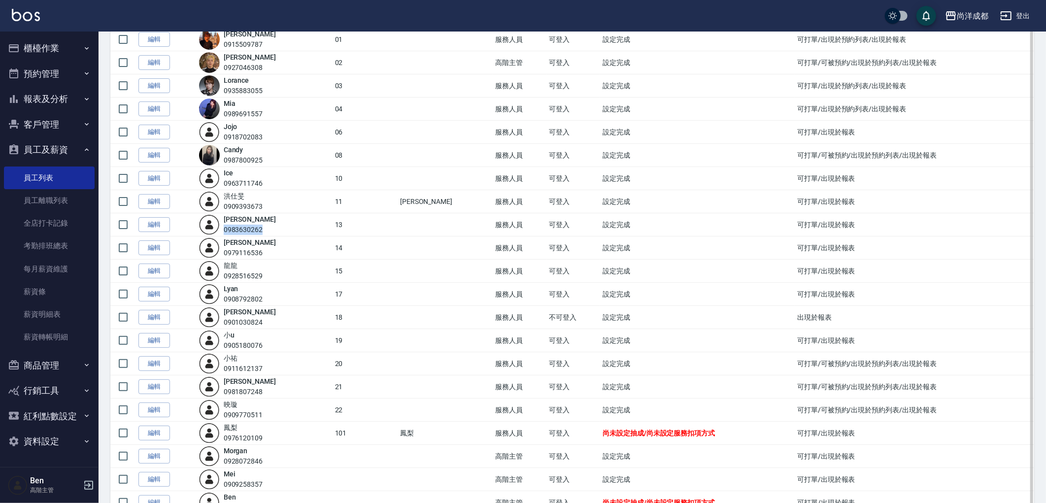
drag, startPoint x: 228, startPoint y: 232, endPoint x: 285, endPoint y: 232, distance: 57.2
click at [285, 232] on div "Peggy 0983630262" at bounding box center [264, 224] width 131 height 21
copy div "0983630262"
click at [955, 16] on icon "button" at bounding box center [951, 15] width 10 height 9
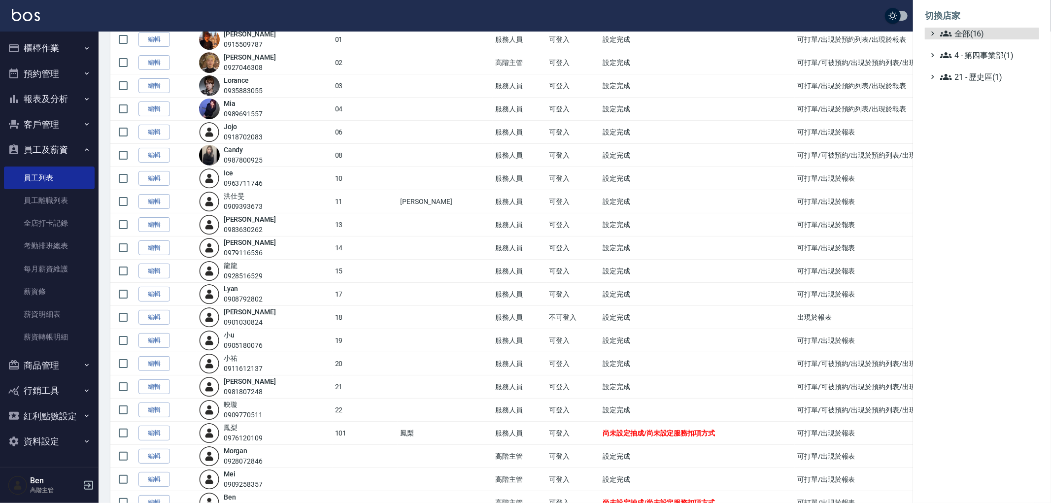
click at [964, 39] on ul "全部(16) 4 - 第四事業部(1) 21 - 歷史區(1)" at bounding box center [982, 55] width 114 height 55
click at [972, 33] on span "全部(16)" at bounding box center [987, 34] width 95 height 12
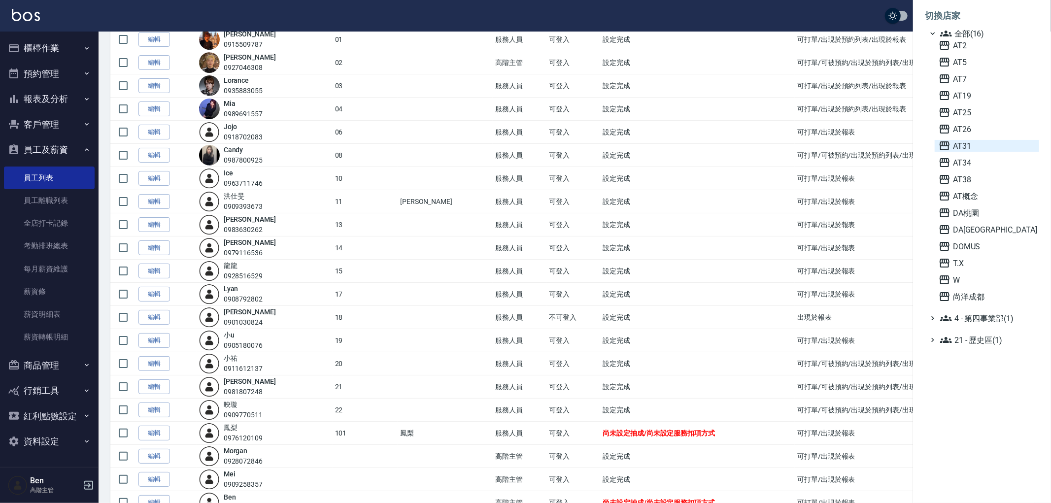
click at [969, 142] on span "AT31" at bounding box center [987, 146] width 97 height 12
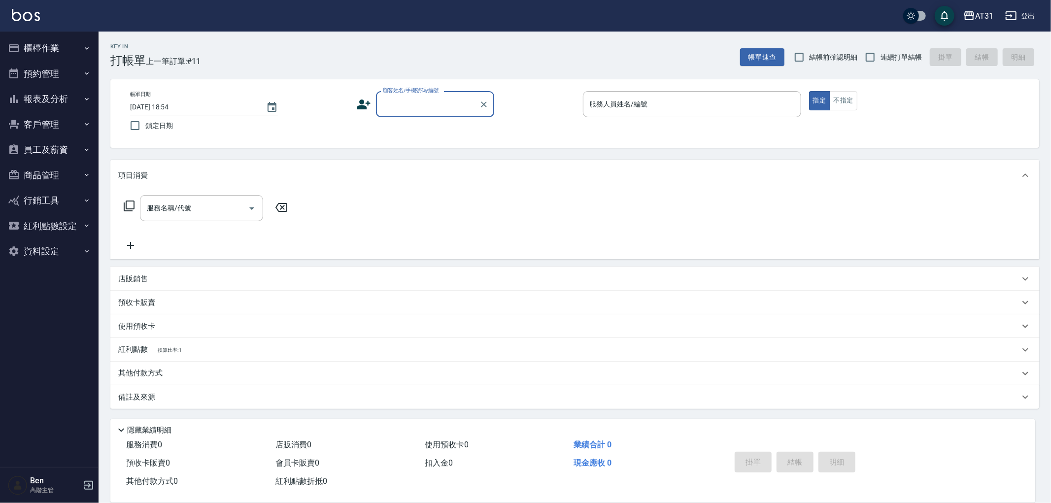
click at [66, 146] on button "員工及薪資" at bounding box center [49, 150] width 91 height 26
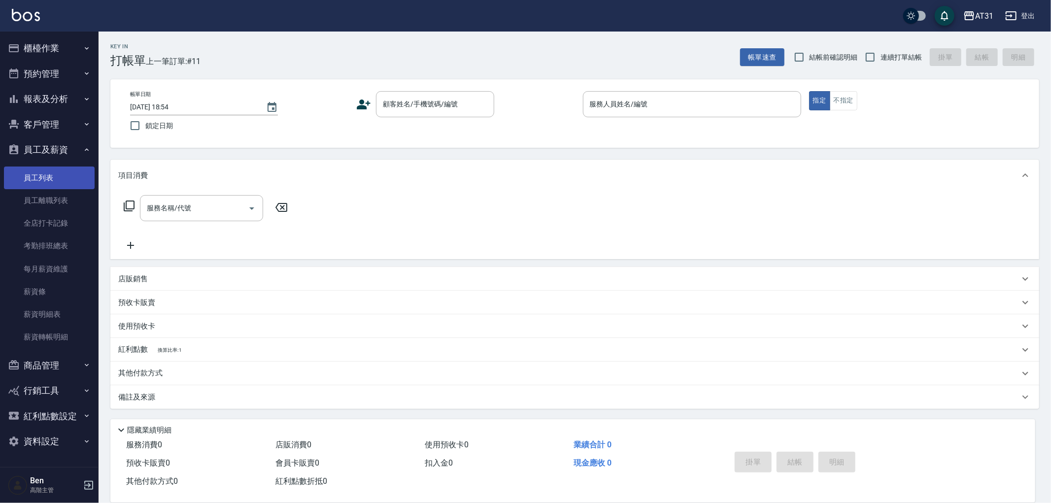
click at [47, 170] on link "員工列表" at bounding box center [49, 178] width 91 height 23
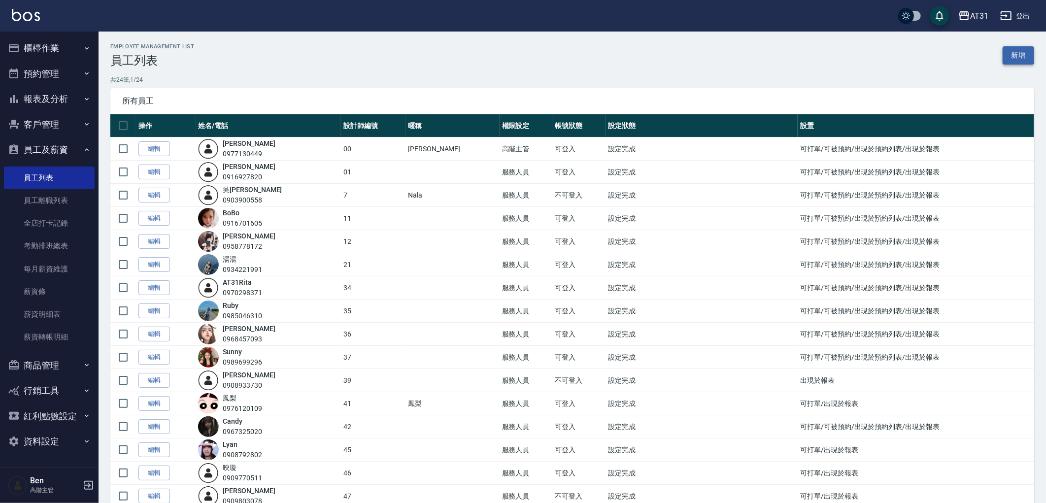
click at [1026, 59] on link "新增" at bounding box center [1019, 55] width 32 height 18
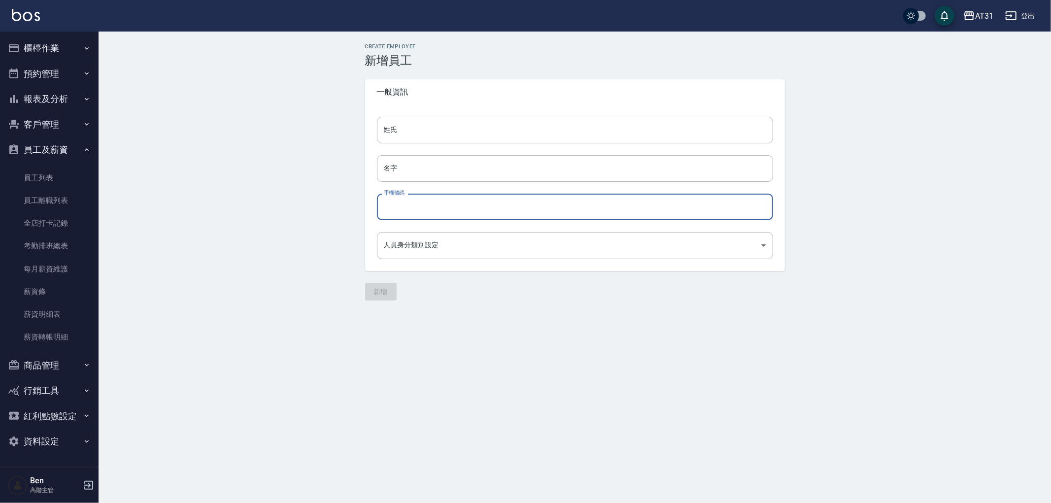
click at [400, 208] on input "手機號碼" at bounding box center [575, 207] width 396 height 27
paste input "0983630262"
type input "0983630262"
click at [399, 241] on body "AT31 登出 櫃檯作業 打帳單 帳單列表 掛單列表 座位開單 營業儀表板 現金收支登錄 高階收支登錄 材料自購登錄 每日結帳 排班表 現場電腦打卡 掃碼打卡…" at bounding box center [525, 251] width 1051 height 503
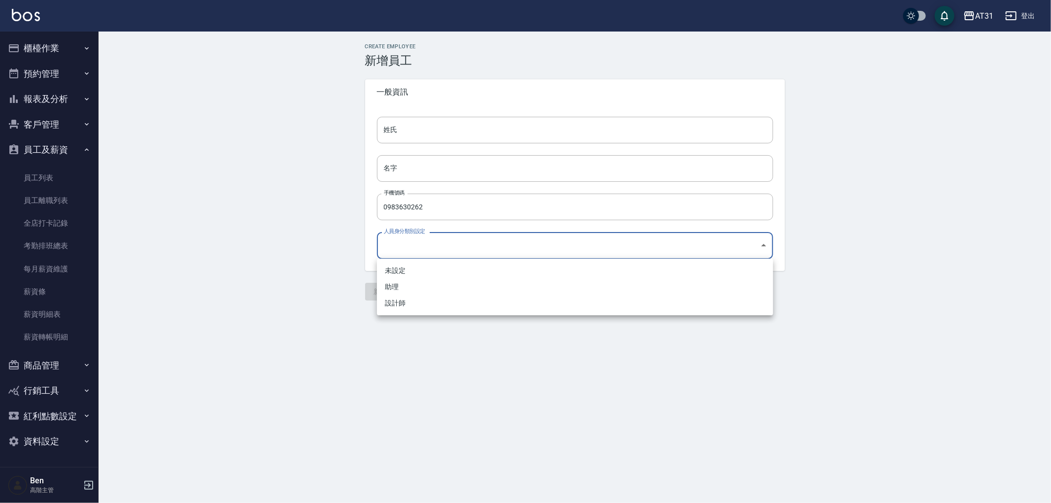
drag, startPoint x: 399, startPoint y: 284, endPoint x: 405, endPoint y: 206, distance: 78.1
click at [399, 283] on li "助理" at bounding box center [575, 287] width 396 height 16
type input "c7f0f3d2-f0a6-47ac-a588-f5206bd3b2e3"
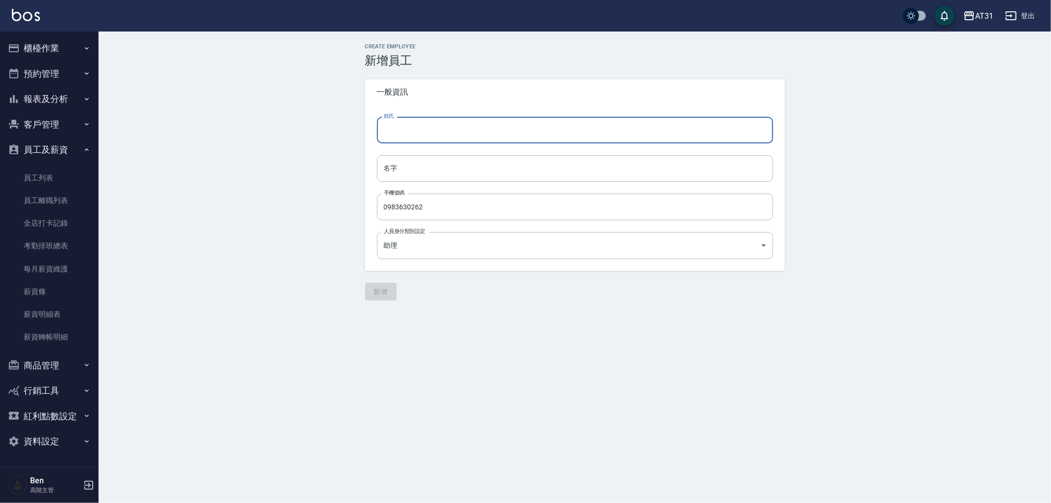
click at [411, 127] on input "姓氏" at bounding box center [575, 130] width 396 height 27
type input "[PERSON_NAME]"
click at [403, 160] on input "名字" at bounding box center [575, 168] width 396 height 27
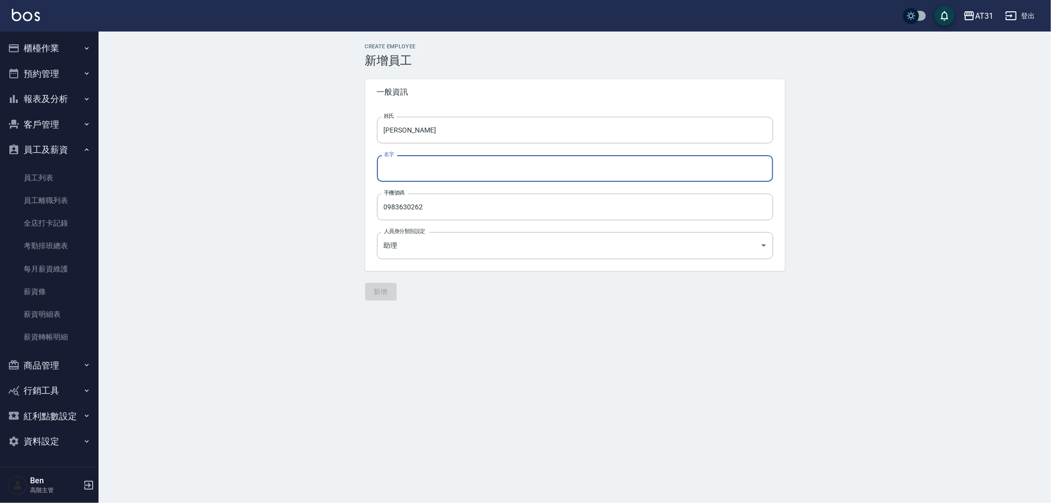
drag, startPoint x: 363, startPoint y: 133, endPoint x: 350, endPoint y: 133, distance: 12.3
click at [350, 133] on div "Create Employee 新增員工 一般資訊 姓氏 [PERSON_NAME] 姓氏 名字 名字 手機號碼 0983630262 手機號碼 人員身分類別…" at bounding box center [575, 172] width 952 height 281
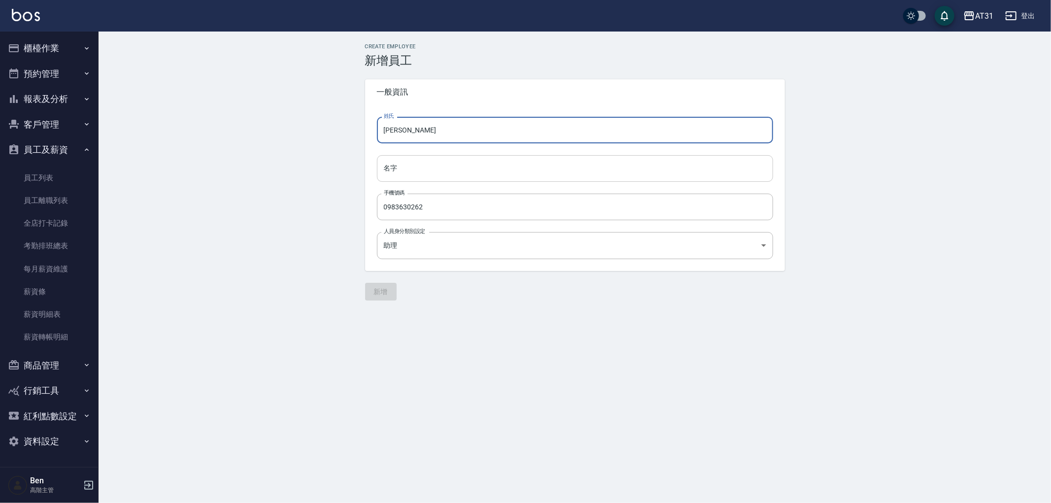
drag, startPoint x: 420, startPoint y: 171, endPoint x: 419, endPoint y: 179, distance: 7.9
click at [420, 171] on input "名字" at bounding box center [575, 168] width 396 height 27
paste input "[PERSON_NAME]"
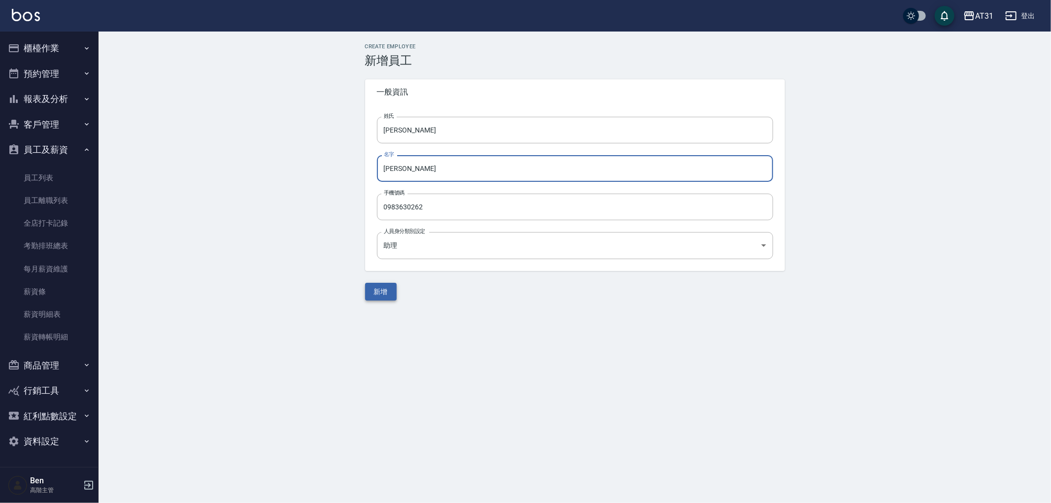
type input "[PERSON_NAME]"
click at [393, 295] on button "新增" at bounding box center [381, 292] width 32 height 18
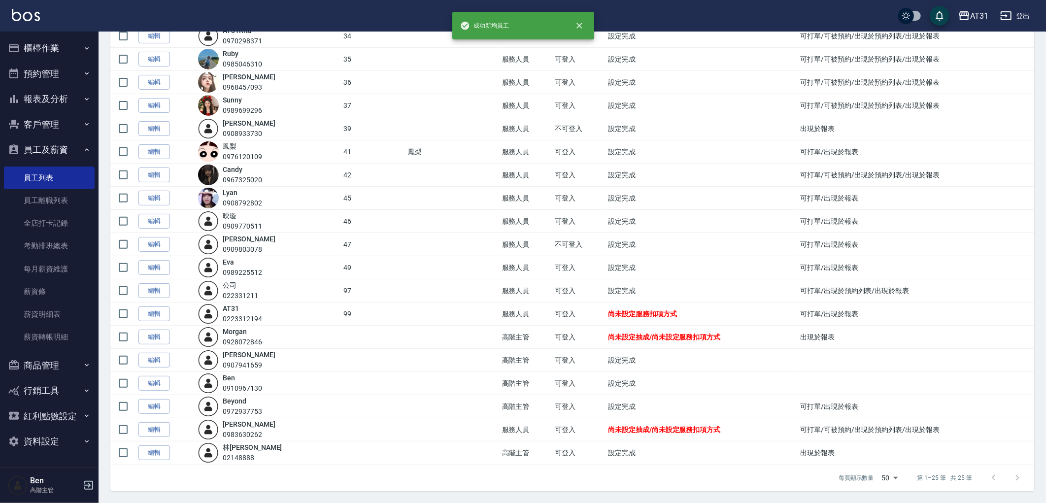
scroll to position [253, 0]
click at [158, 429] on link "編輯" at bounding box center [154, 429] width 32 height 15
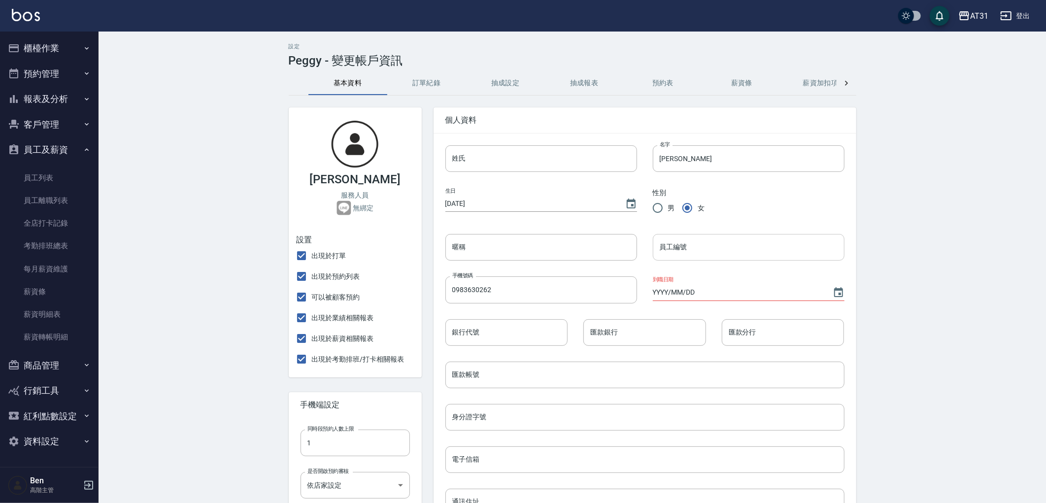
click at [699, 244] on input "員工編號" at bounding box center [749, 247] width 192 height 27
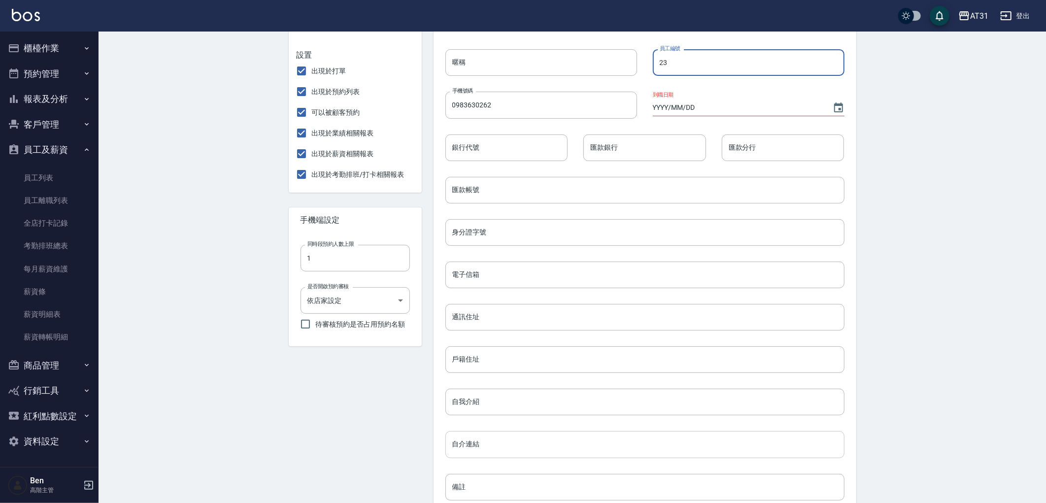
scroll to position [283, 0]
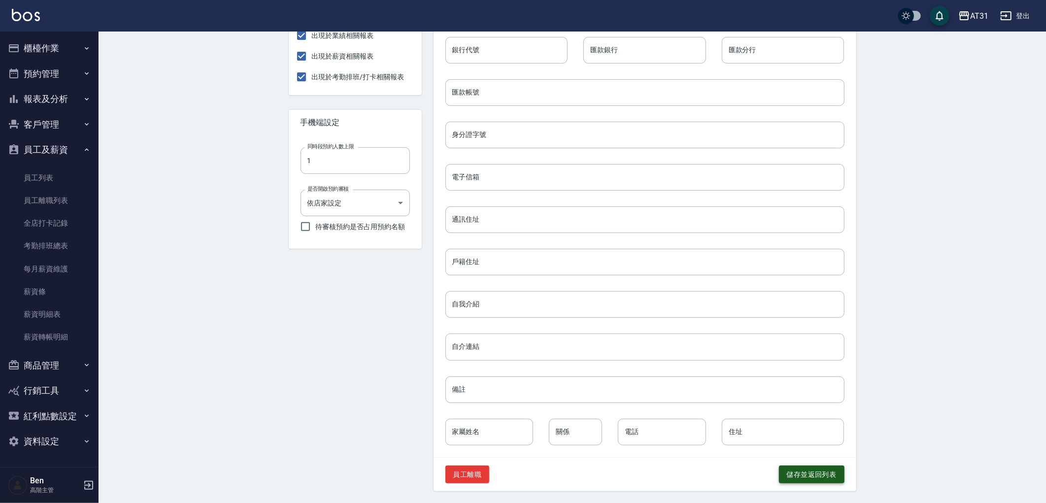
type input "23"
click at [794, 477] on button "儲存並返回列表" at bounding box center [812, 475] width 66 height 18
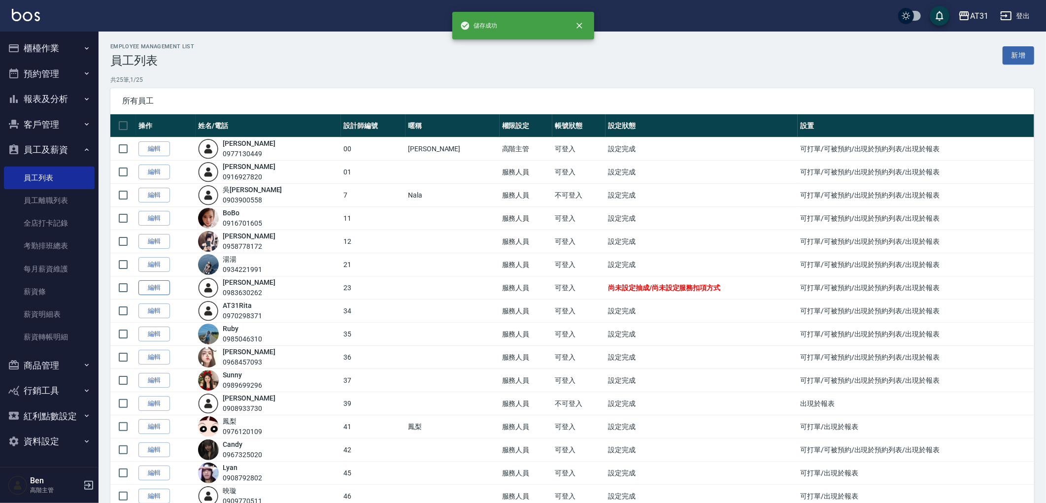
click at [150, 288] on link "編輯" at bounding box center [154, 287] width 32 height 15
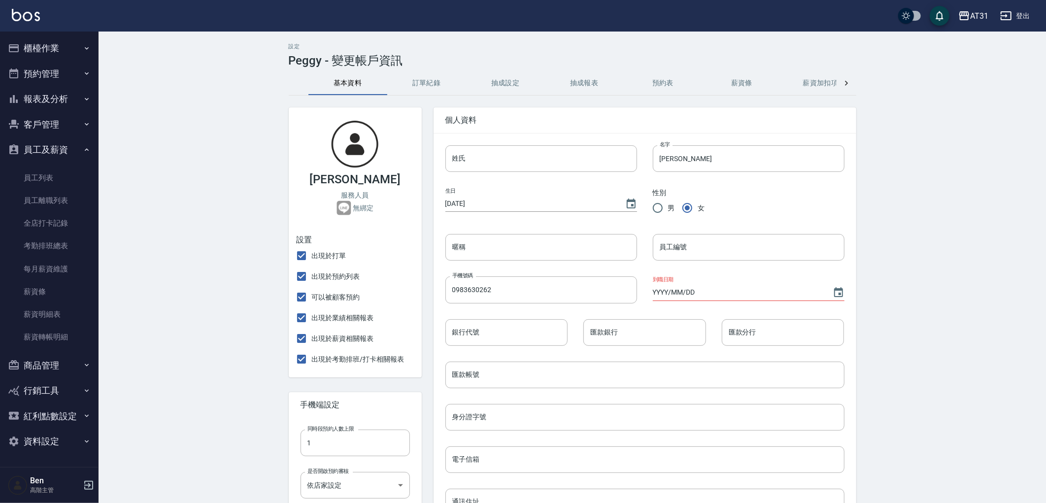
type input "23"
click at [509, 82] on button "抽成設定" at bounding box center [505, 83] width 79 height 24
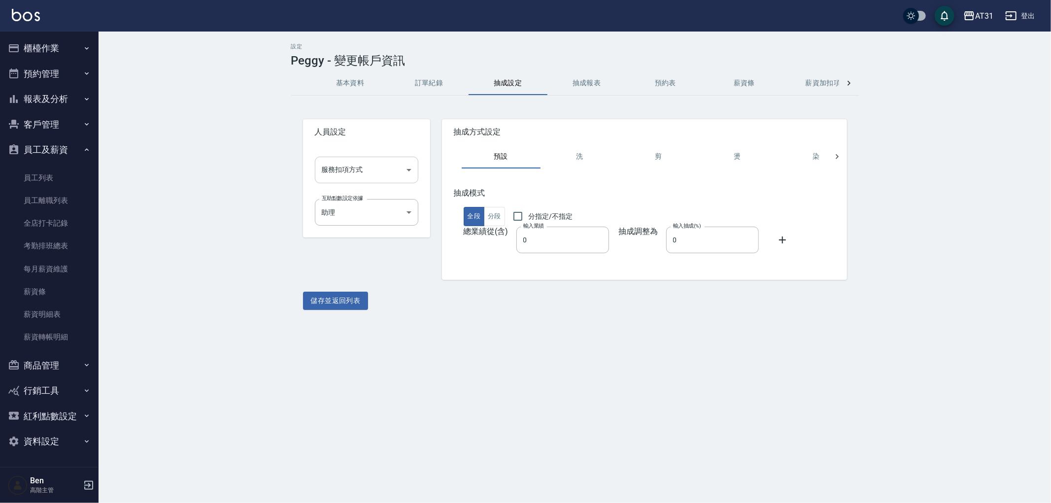
click at [385, 166] on body "AT31 登出 櫃檯作業 打帳單 帳單列表 掛單列表 座位開單 營業儀表板 現金收支登錄 高階收支登錄 材料自購登錄 每日結帳 排班表 現場電腦打卡 掃碼打卡…" at bounding box center [525, 251] width 1051 height 503
click at [371, 213] on li "系統預設" at bounding box center [366, 211] width 103 height 16
type input "系統預設"
click at [519, 215] on input "分指定/不指定" at bounding box center [518, 216] width 21 height 21
checkbox input "true"
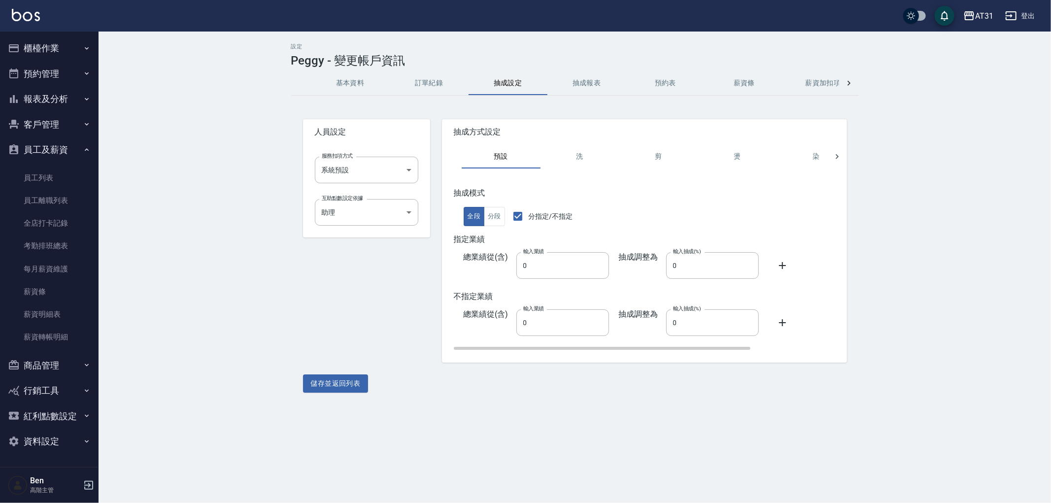
drag, startPoint x: 645, startPoint y: 261, endPoint x: 637, endPoint y: 258, distance: 9.3
click at [640, 259] on div "抽成調整為 輸入抽成(%) 0 輸入抽成(%)" at bounding box center [684, 265] width 150 height 27
type input "50"
click at [365, 387] on button "儲存並返回列表" at bounding box center [336, 383] width 66 height 18
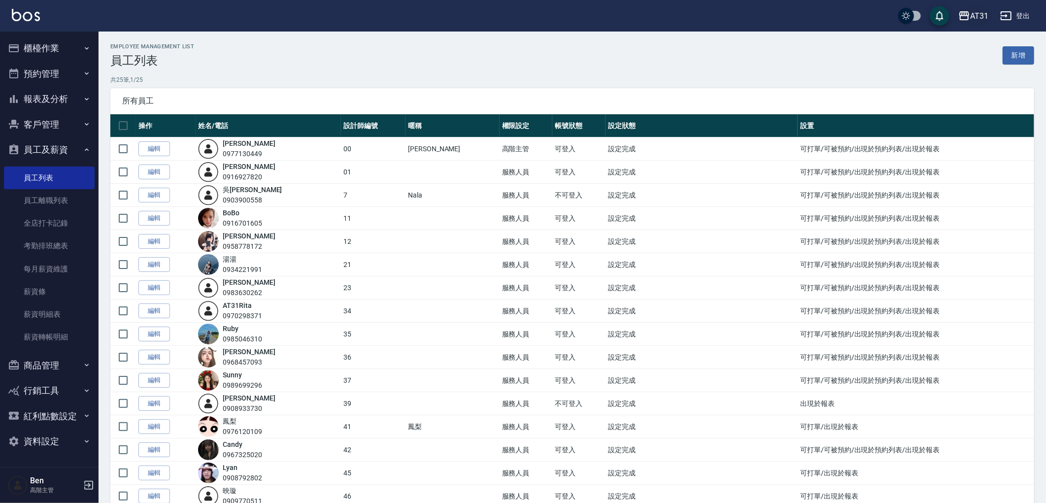
click at [976, 17] on div "AT31" at bounding box center [979, 16] width 18 height 12
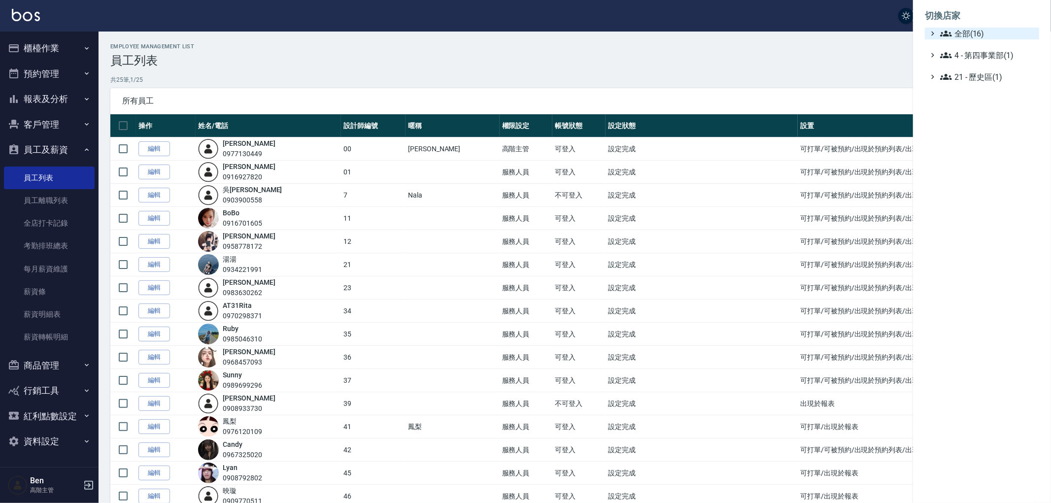
click at [966, 34] on span "全部(16)" at bounding box center [987, 34] width 95 height 12
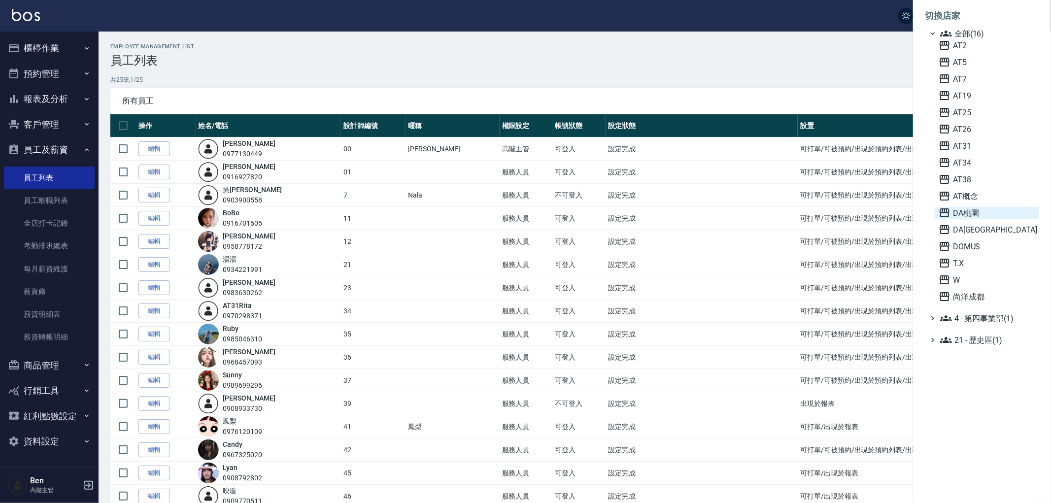
click at [989, 209] on span "DA桃園" at bounding box center [987, 213] width 97 height 12
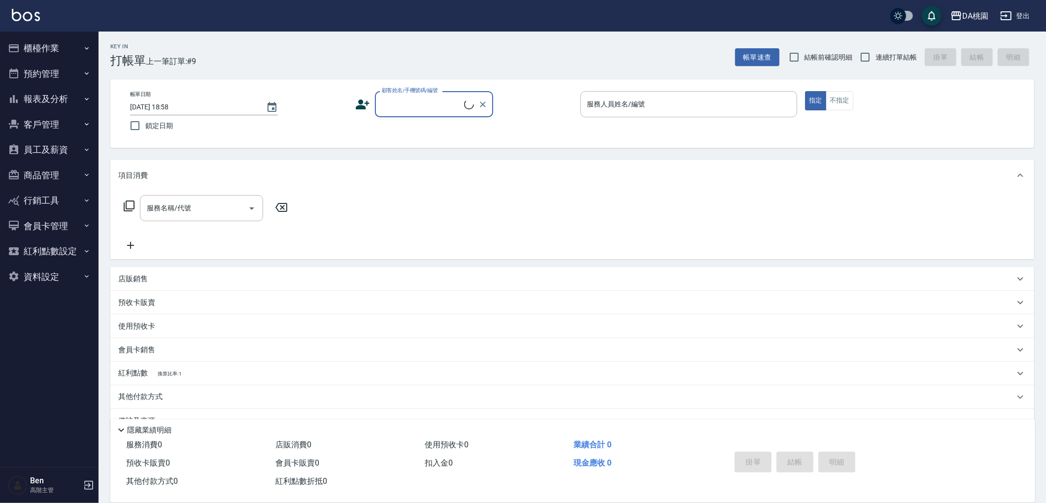
click at [76, 96] on button "報表及分析" at bounding box center [49, 99] width 91 height 26
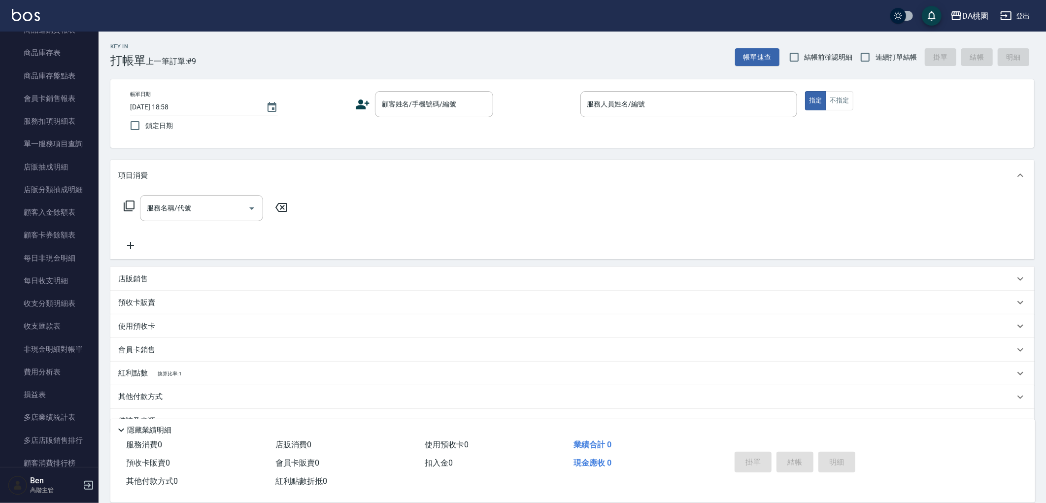
scroll to position [766, 0]
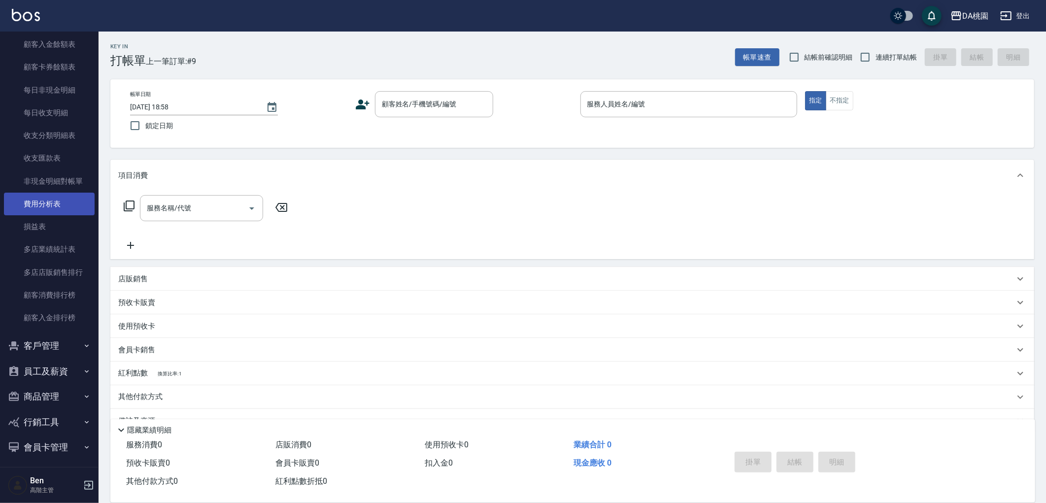
click at [47, 203] on link "費用分析表" at bounding box center [49, 204] width 91 height 23
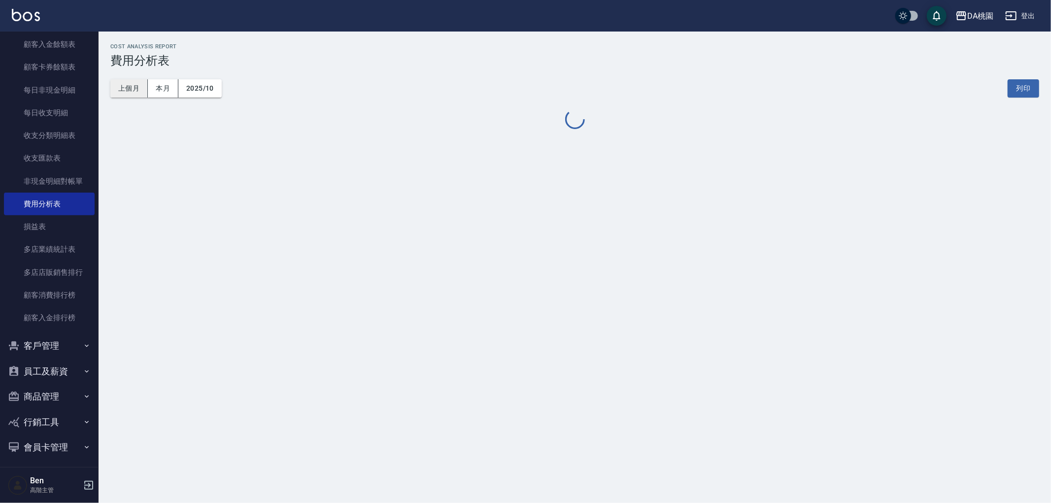
click at [129, 89] on button "上個月" at bounding box center [128, 88] width 37 height 18
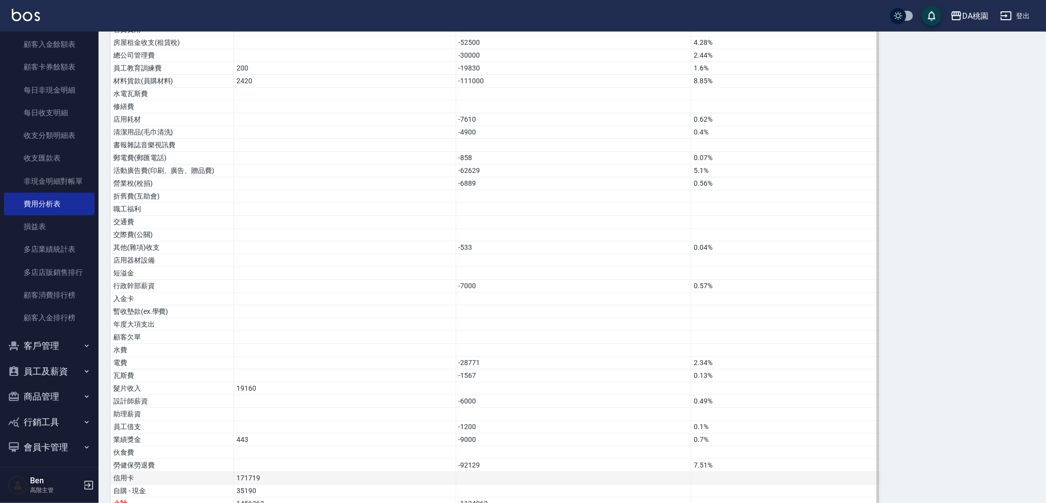
scroll to position [574, 0]
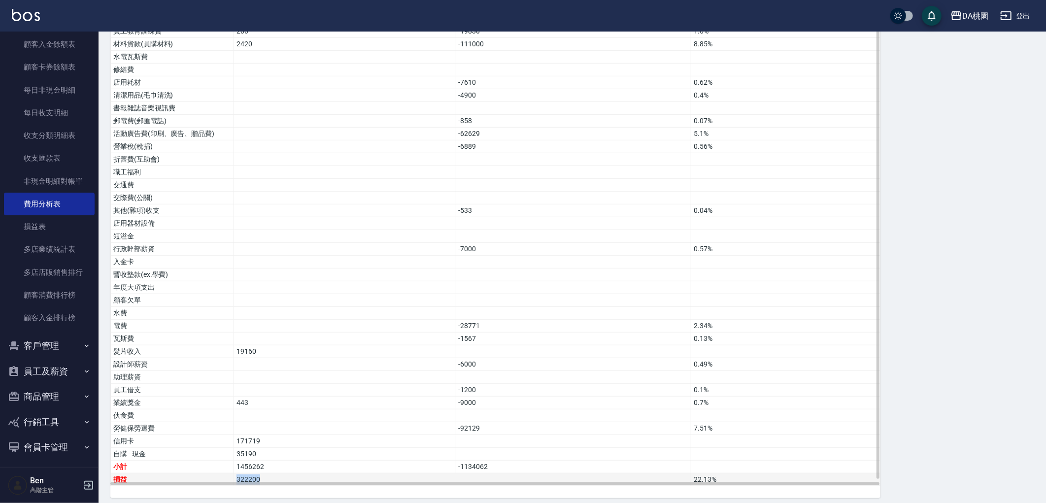
drag, startPoint x: 271, startPoint y: 471, endPoint x: 227, endPoint y: 471, distance: 43.9
click at [227, 474] on tr "損益 322200 22.13 %" at bounding box center [496, 480] width 770 height 13
copy tr "損益 322200"
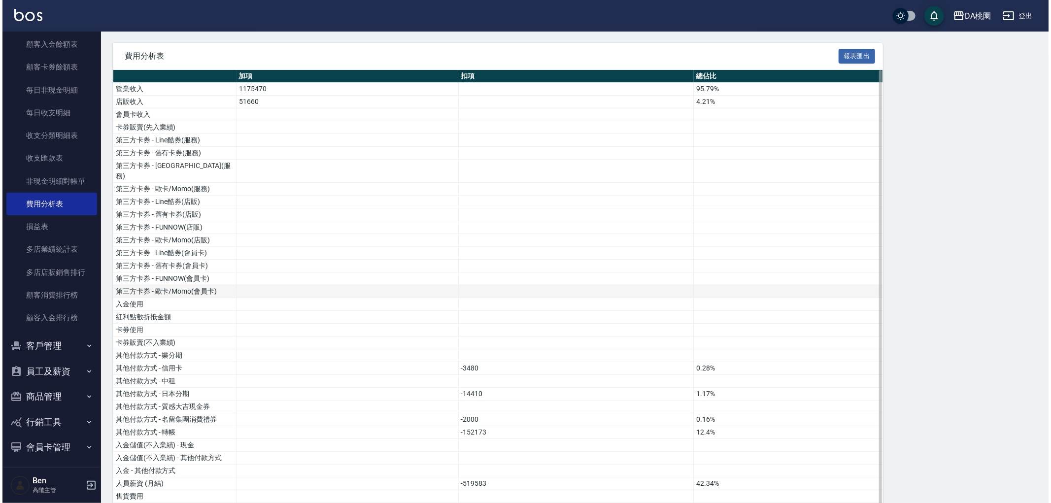
scroll to position [0, 0]
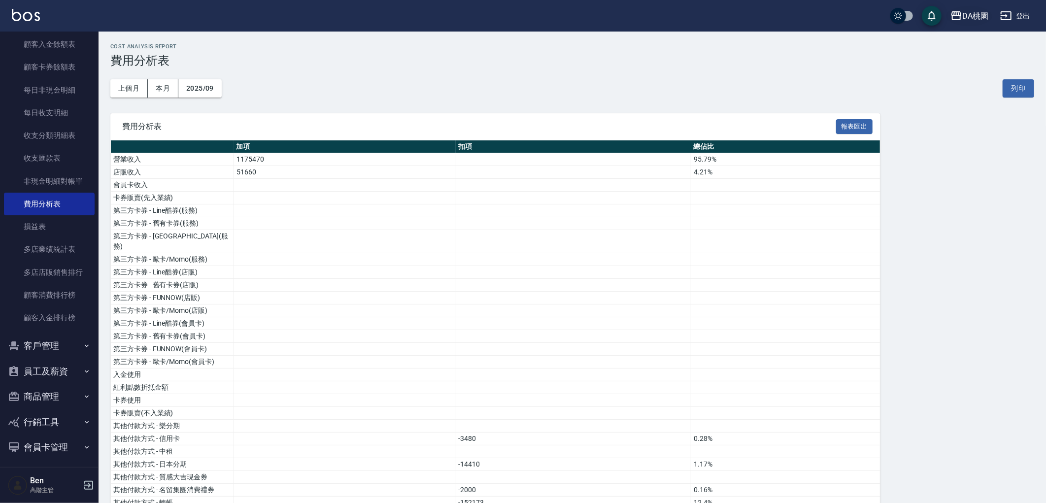
click at [972, 16] on div "DA桃園" at bounding box center [975, 16] width 26 height 12
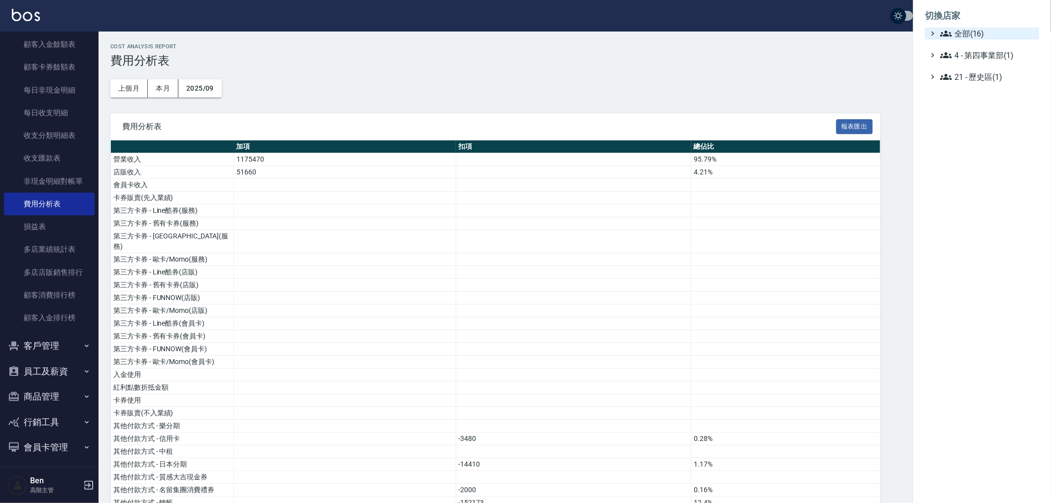
click at [972, 31] on span "全部(16)" at bounding box center [987, 34] width 95 height 12
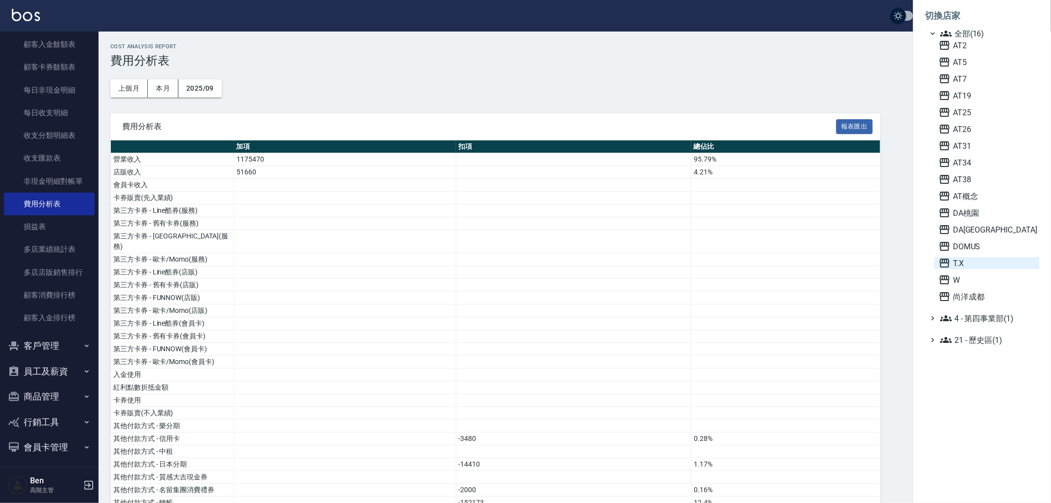
click at [971, 263] on span "T.X" at bounding box center [987, 263] width 97 height 12
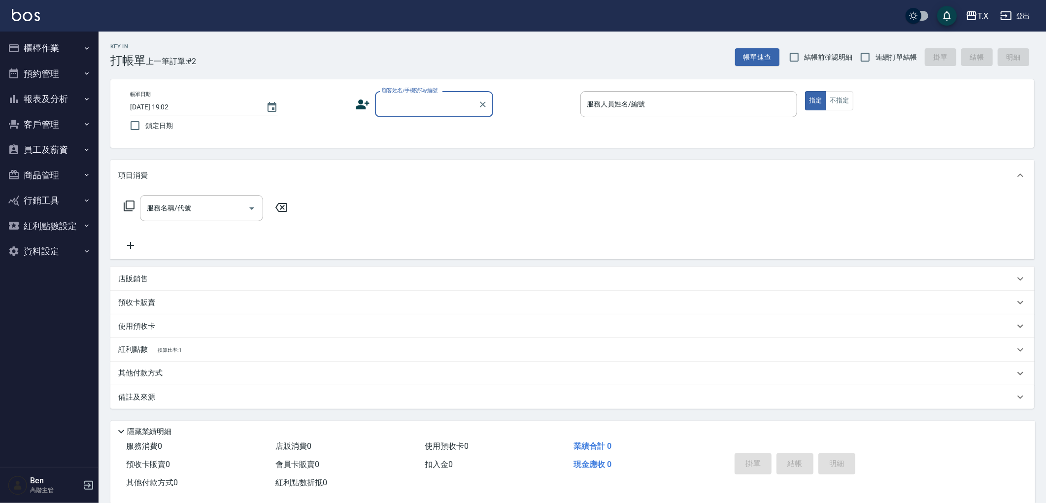
click at [53, 102] on button "報表及分析" at bounding box center [49, 99] width 91 height 26
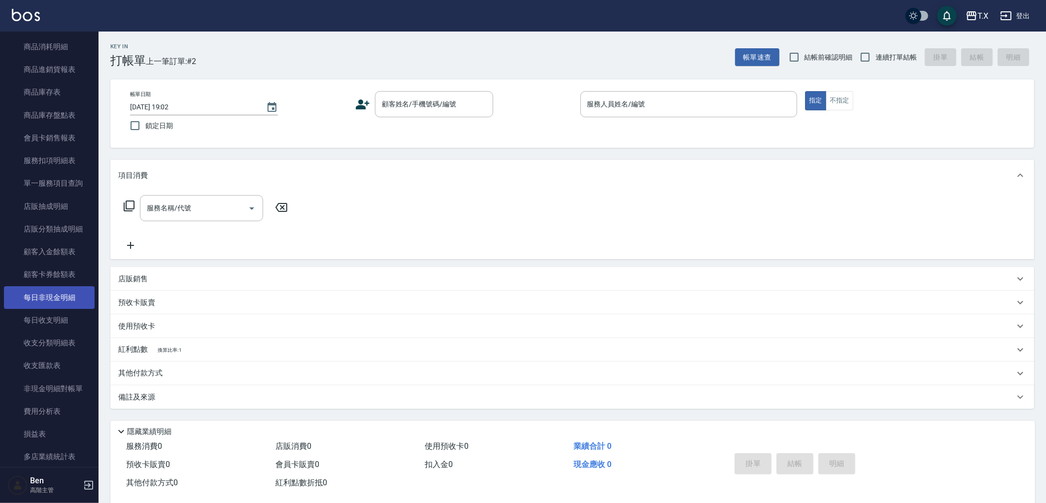
scroll to position [657, 0]
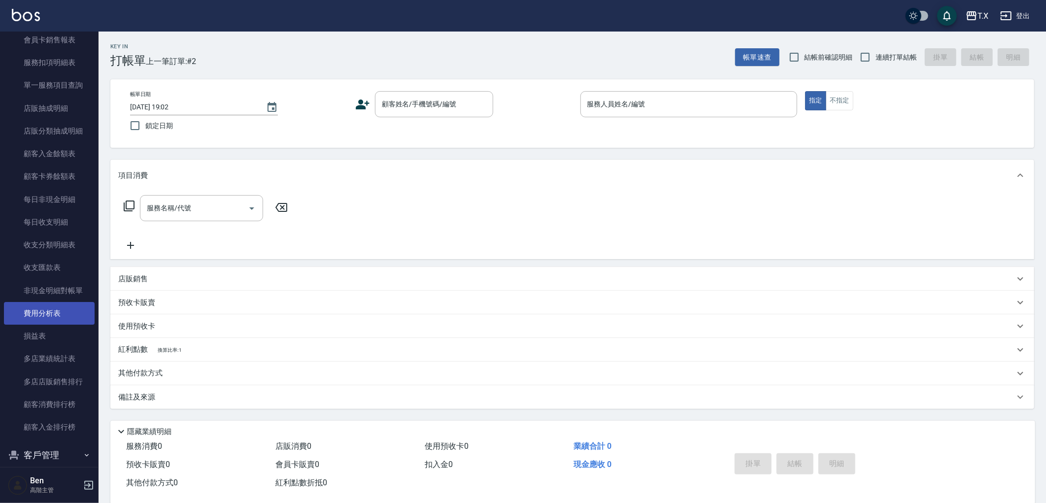
click at [52, 311] on link "費用分析表" at bounding box center [49, 313] width 91 height 23
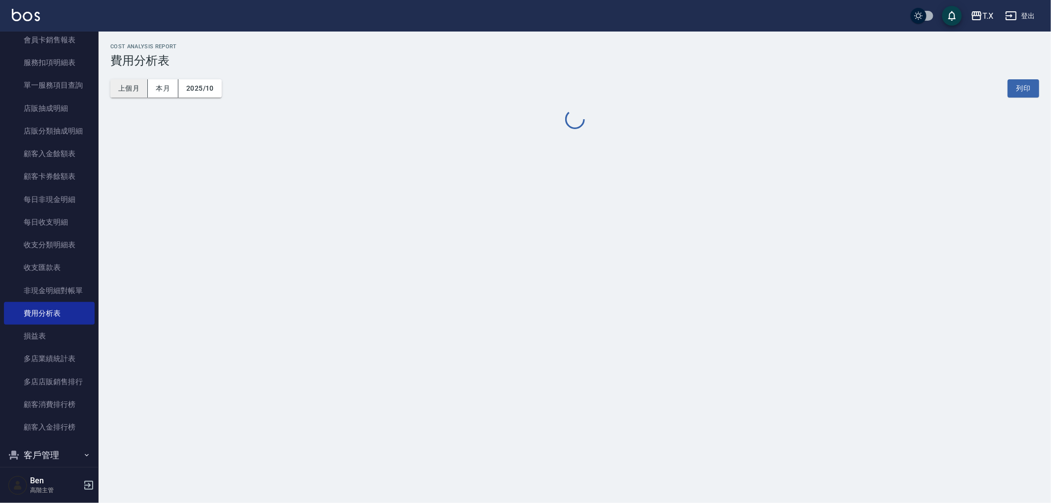
click at [131, 95] on button "上個月" at bounding box center [128, 88] width 37 height 18
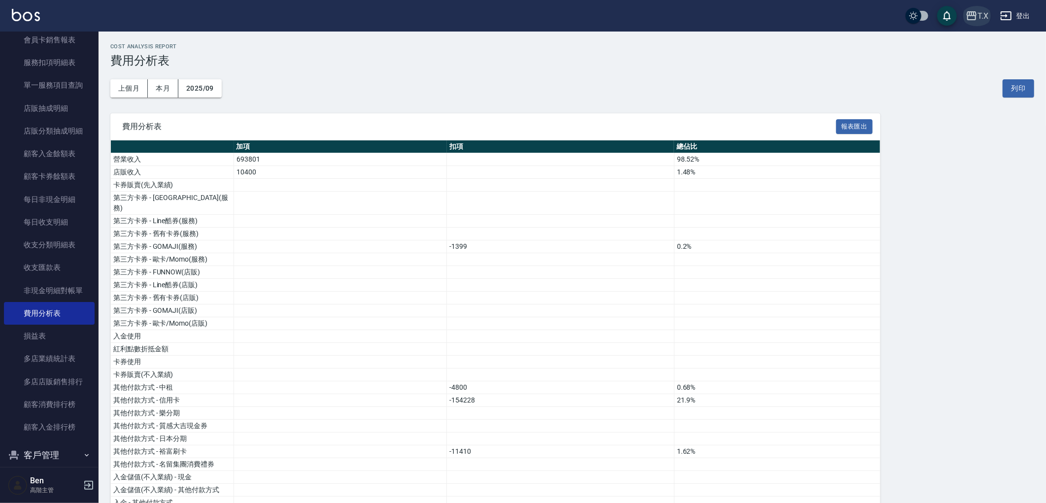
click at [976, 8] on button "T.X" at bounding box center [977, 16] width 31 height 20
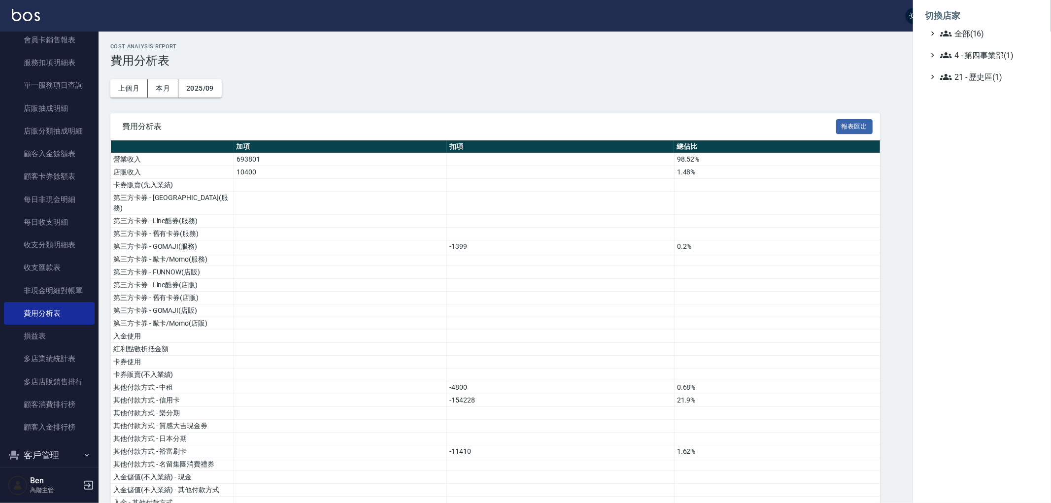
click at [976, 28] on span "全部(16)" at bounding box center [987, 34] width 95 height 12
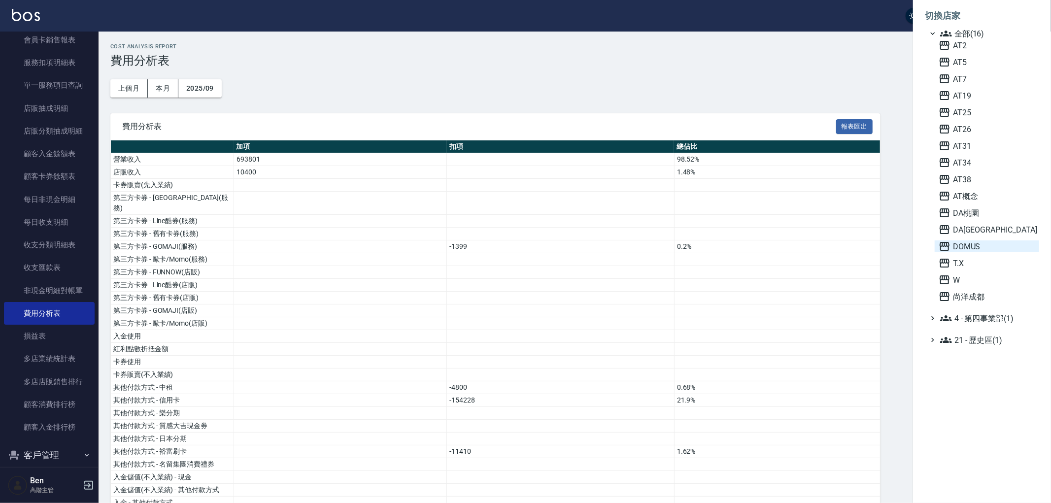
click at [973, 247] on span "DOMUS" at bounding box center [987, 246] width 97 height 12
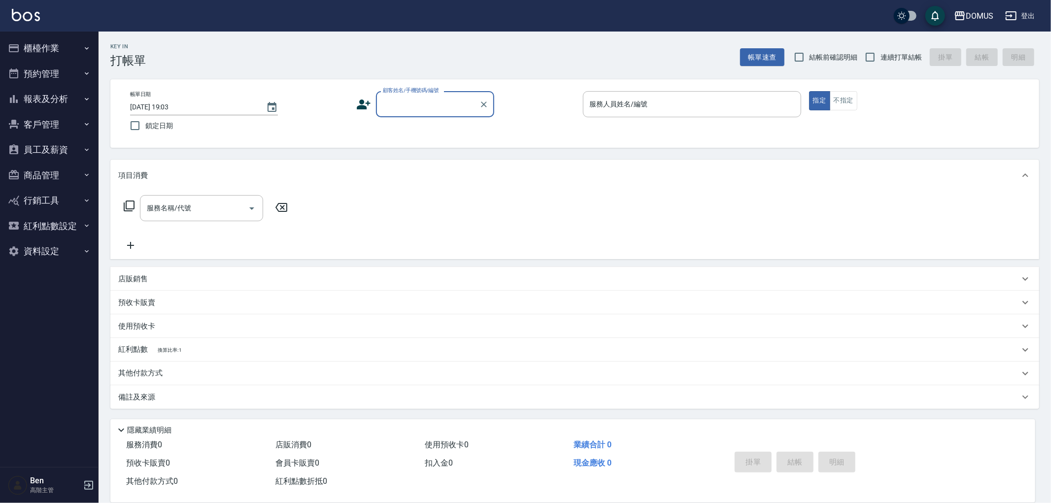
click at [43, 149] on button "員工及薪資" at bounding box center [49, 150] width 91 height 26
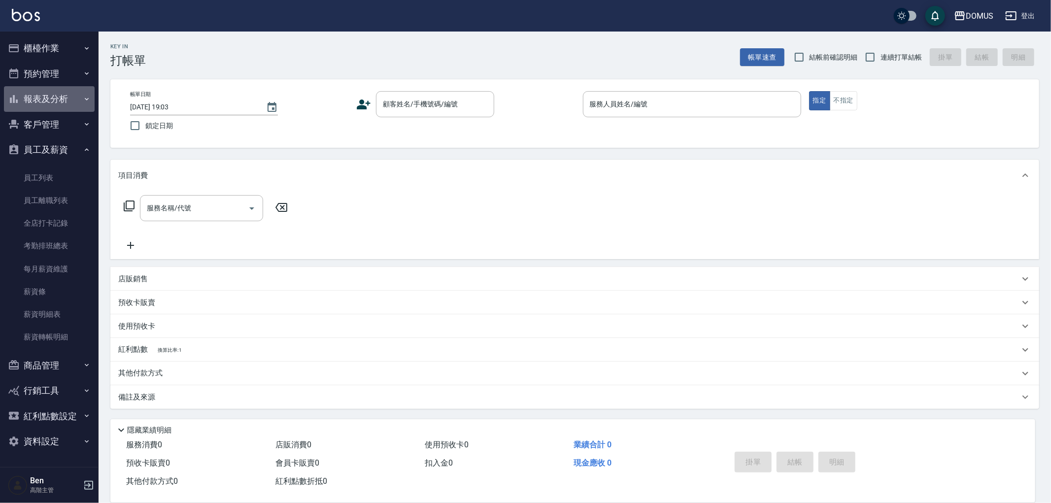
click at [65, 93] on button "報表及分析" at bounding box center [49, 99] width 91 height 26
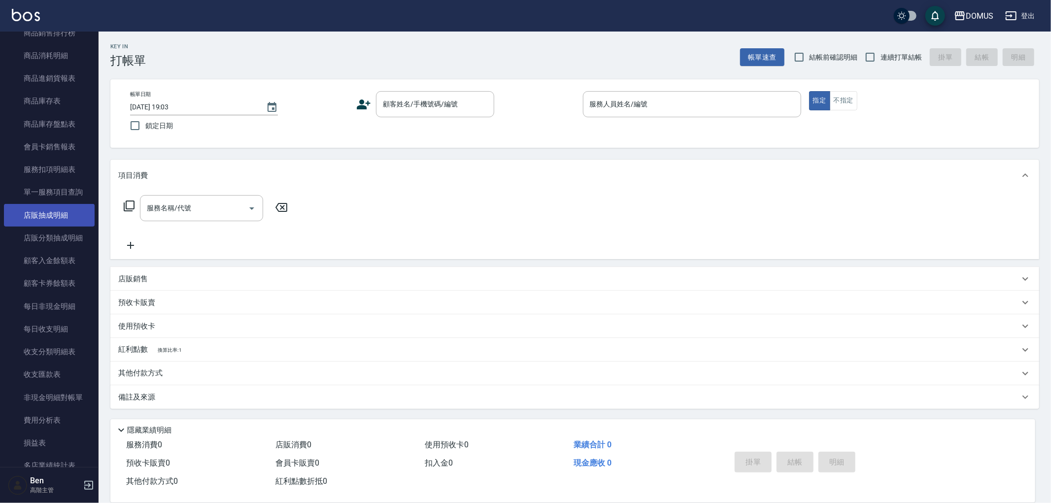
scroll to position [711, 0]
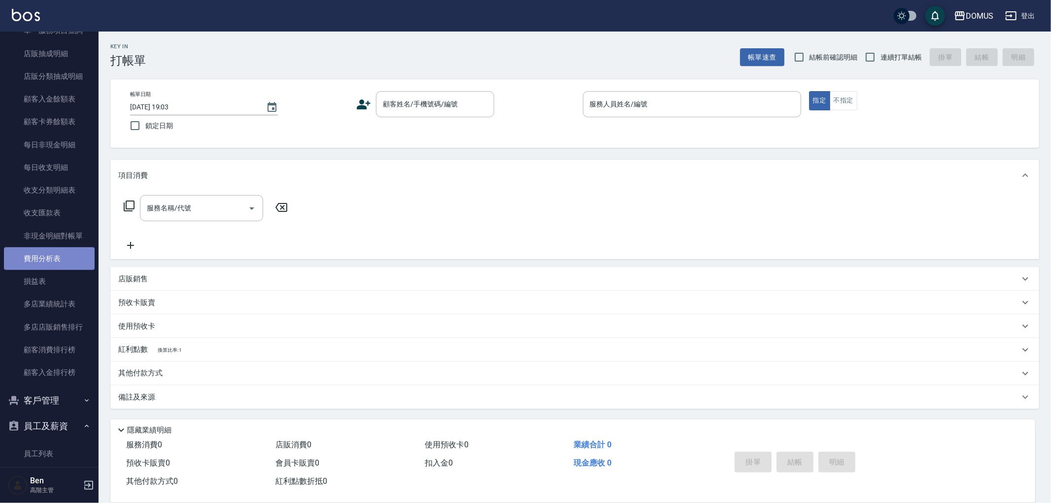
click at [55, 259] on link "費用分析表" at bounding box center [49, 258] width 91 height 23
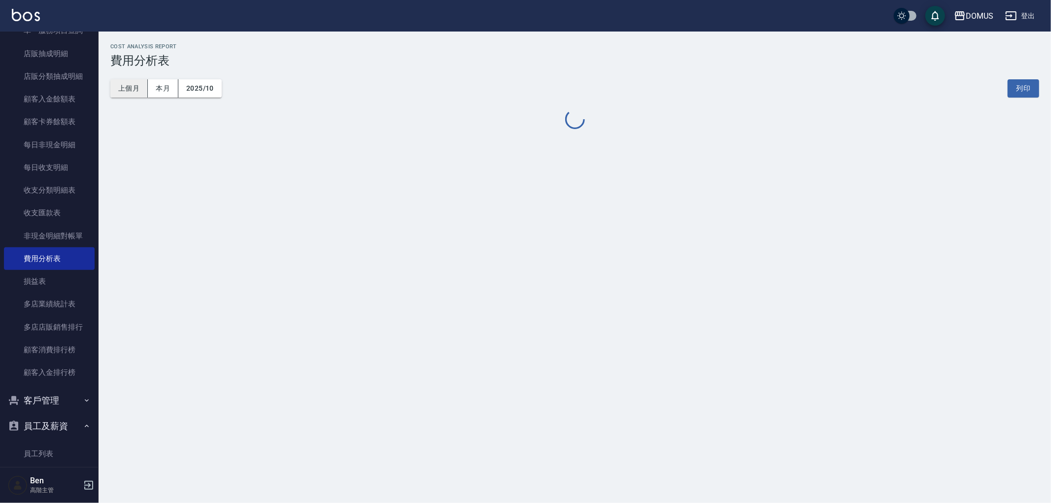
click at [134, 92] on button "上個月" at bounding box center [128, 88] width 37 height 18
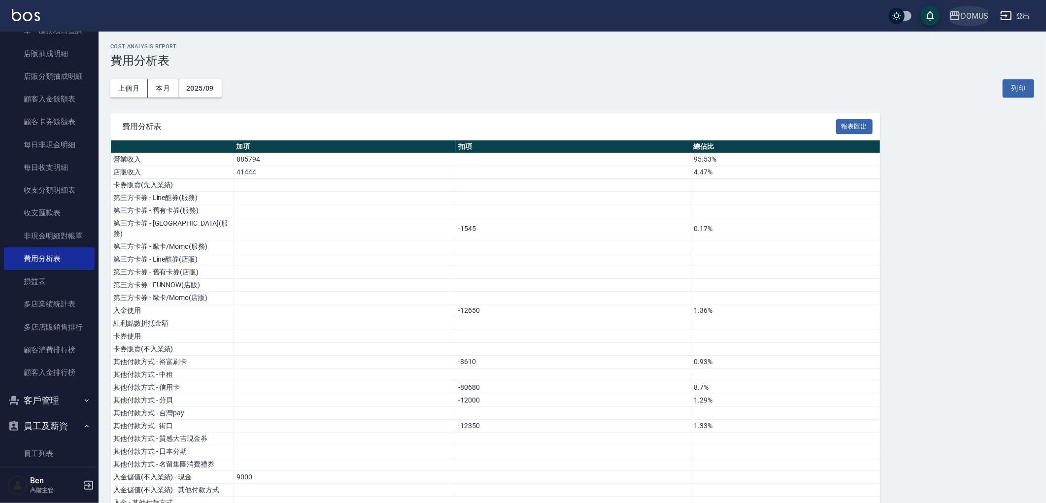
click at [979, 21] on div "DOMUS" at bounding box center [975, 16] width 28 height 12
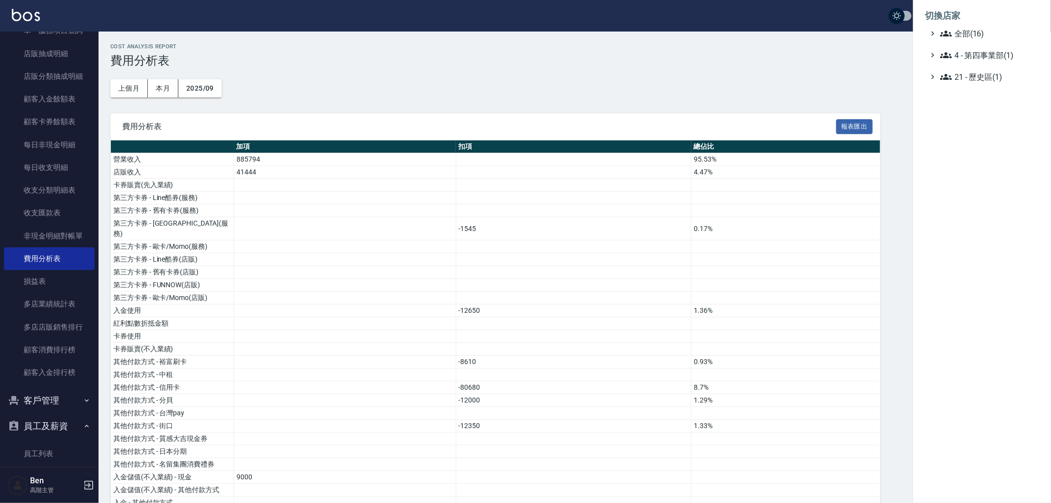
click at [979, 40] on ul "全部(16) 4 - 第四事業部(1) 21 - 歷史區(1)" at bounding box center [982, 55] width 114 height 55
click at [980, 39] on ul "全部(16) 4 - 第四事業部(1) 21 - 歷史區(1)" at bounding box center [982, 55] width 114 height 55
click at [982, 34] on span "全部(16)" at bounding box center [987, 34] width 95 height 12
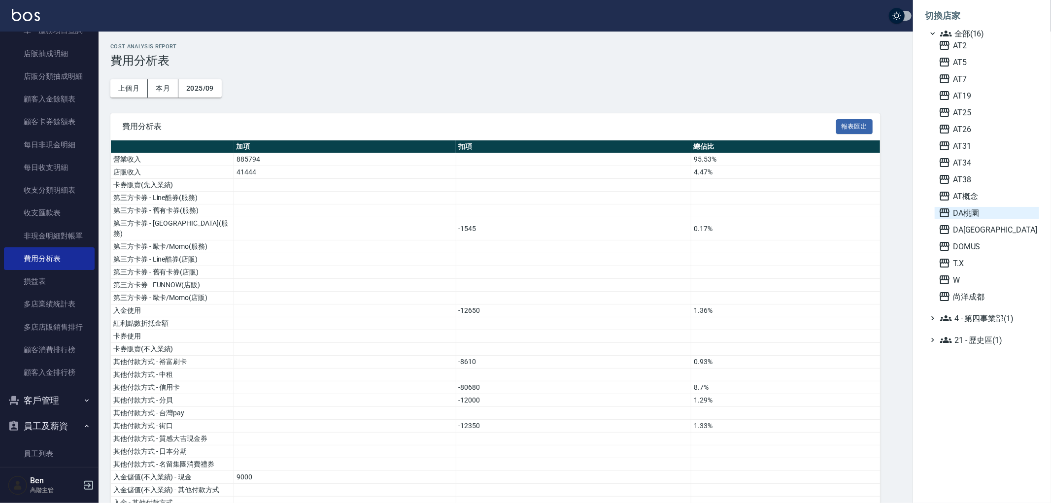
click at [986, 215] on span "DA桃園" at bounding box center [987, 213] width 97 height 12
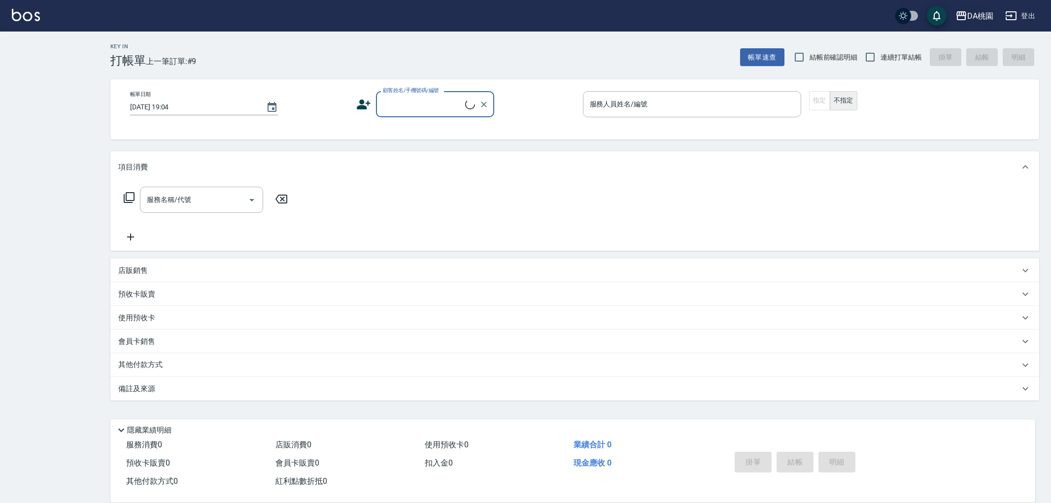
click at [969, 21] on div "DA桃園" at bounding box center [980, 16] width 26 height 12
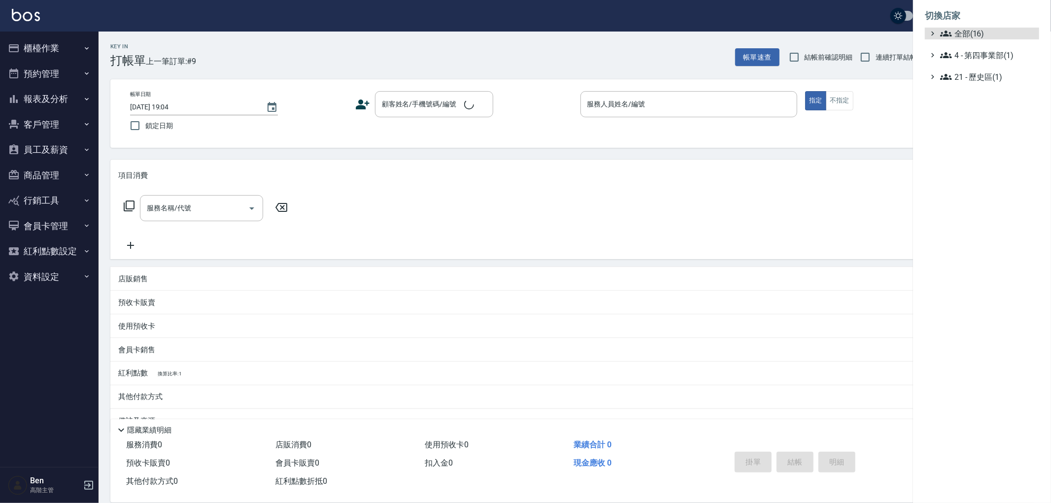
click at [974, 31] on span "全部(16)" at bounding box center [987, 34] width 95 height 12
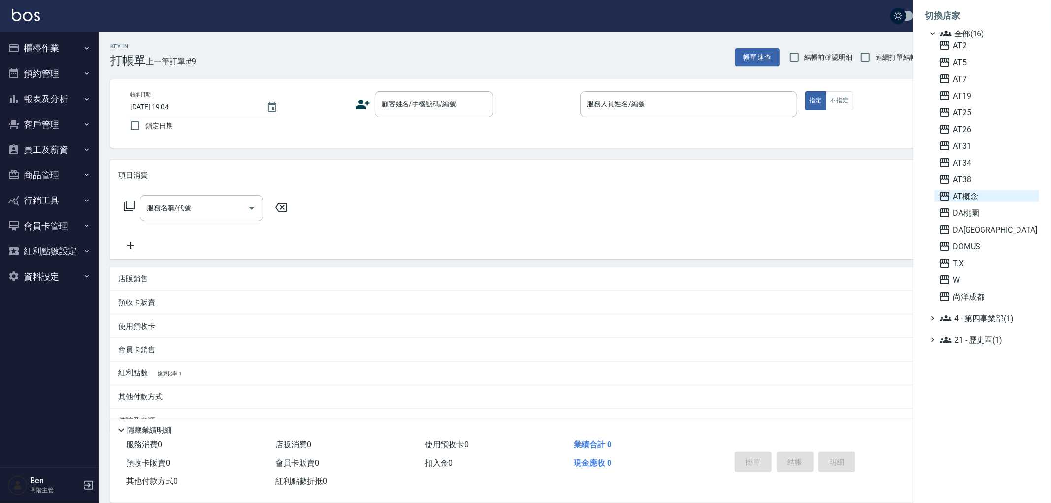
click at [991, 195] on span "AT概念" at bounding box center [987, 196] width 97 height 12
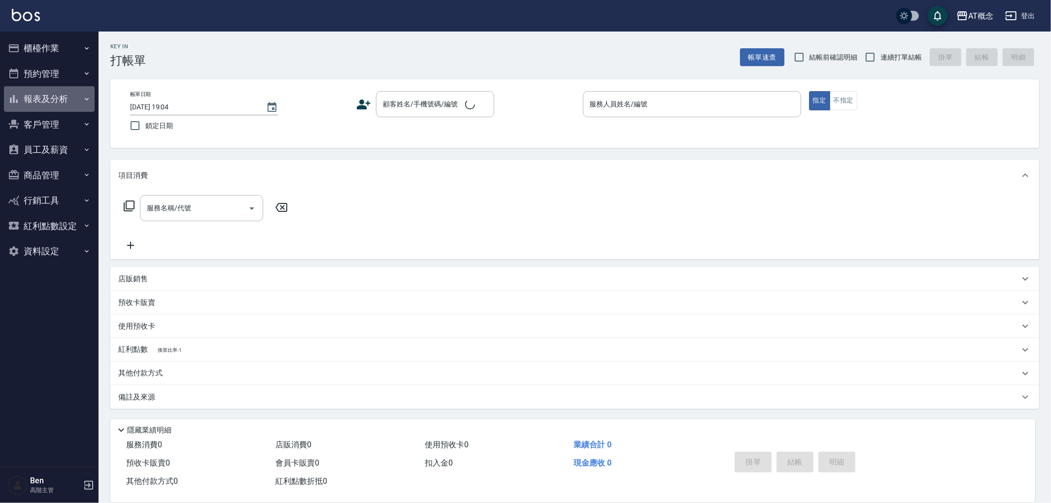
click at [46, 100] on button "報表及分析" at bounding box center [49, 99] width 91 height 26
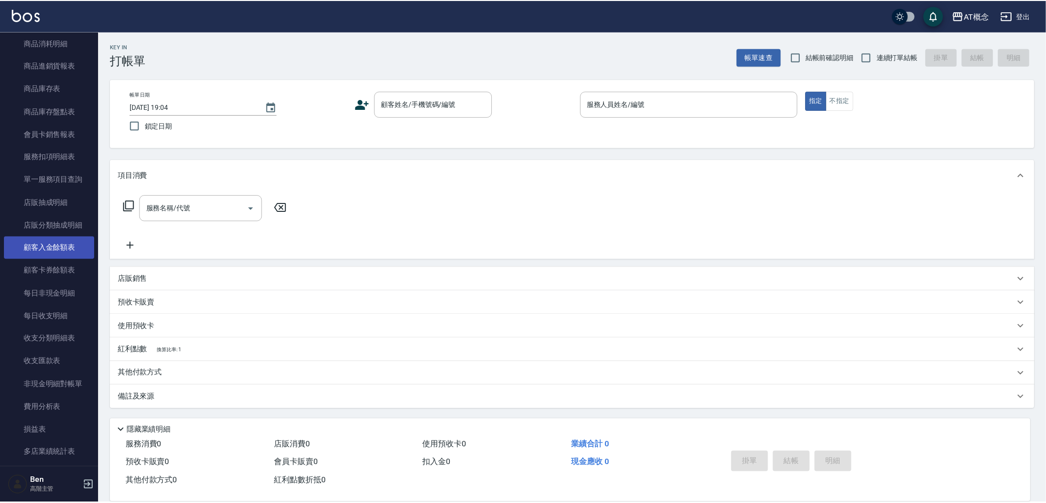
scroll to position [796, 0]
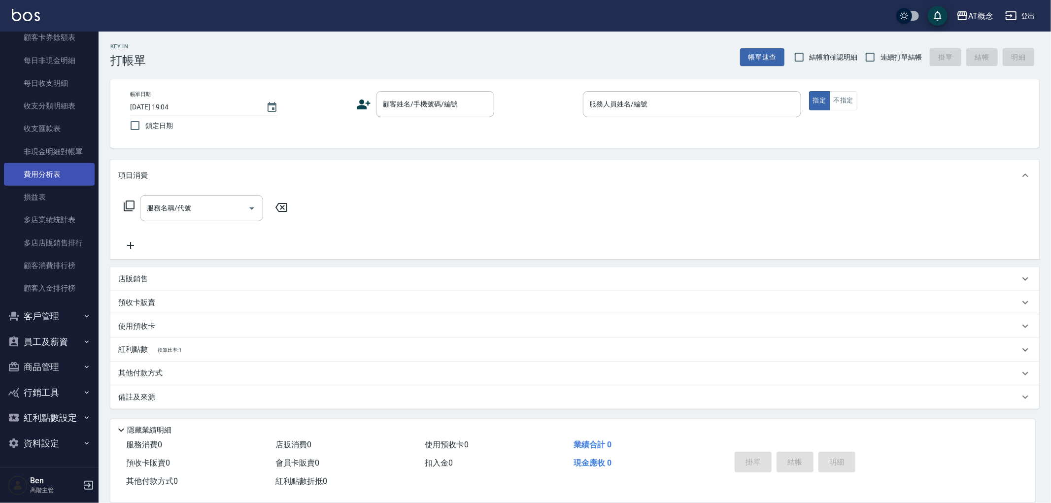
click at [55, 170] on link "費用分析表" at bounding box center [49, 174] width 91 height 23
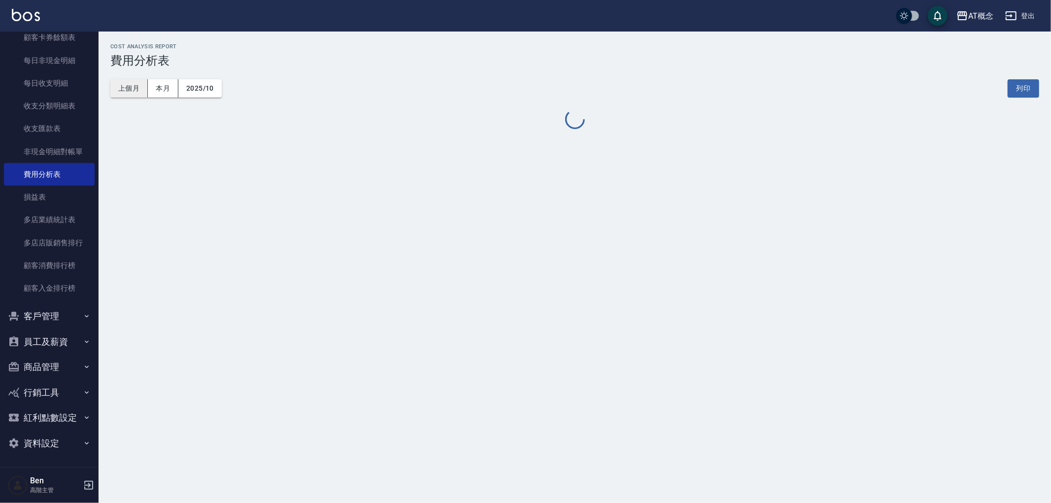
click at [132, 79] on button "上個月" at bounding box center [128, 88] width 37 height 18
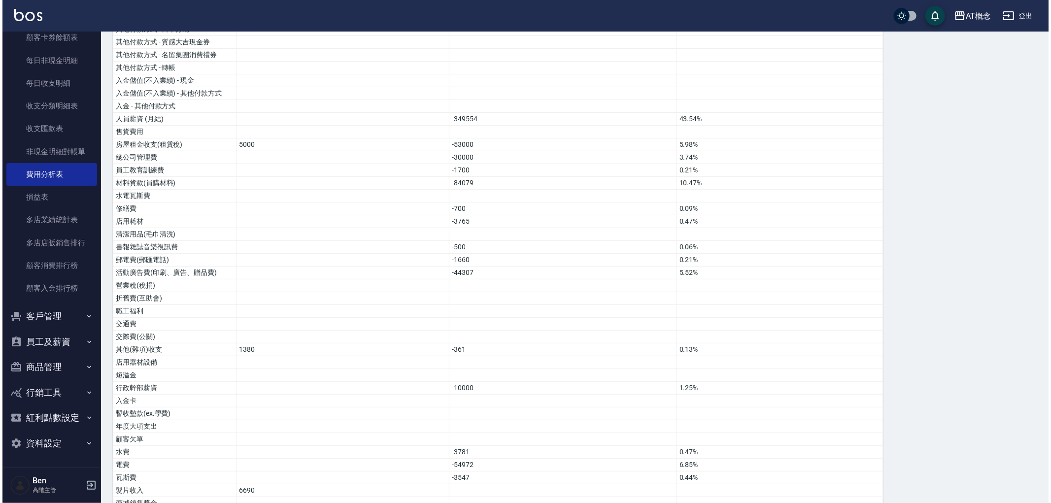
scroll to position [523, 0]
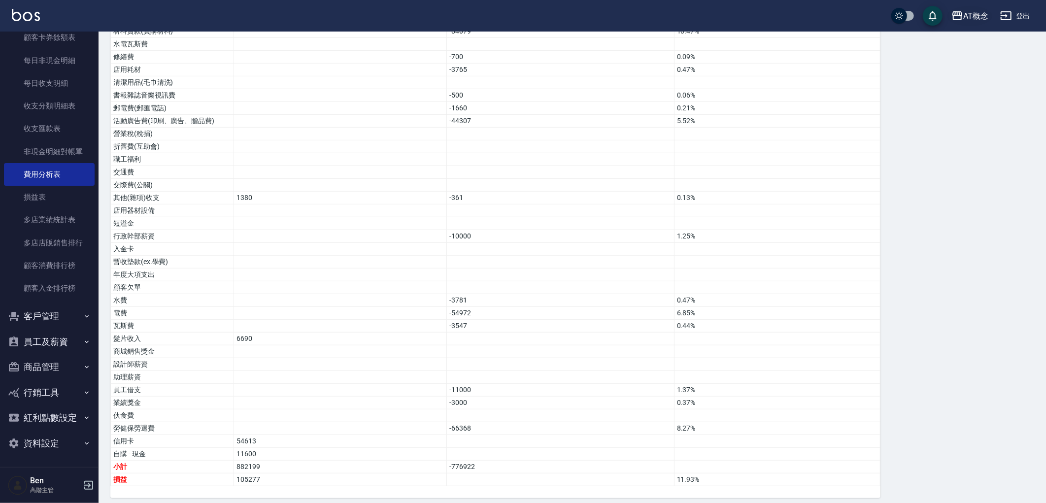
click at [971, 11] on div "AT概念" at bounding box center [975, 16] width 25 height 12
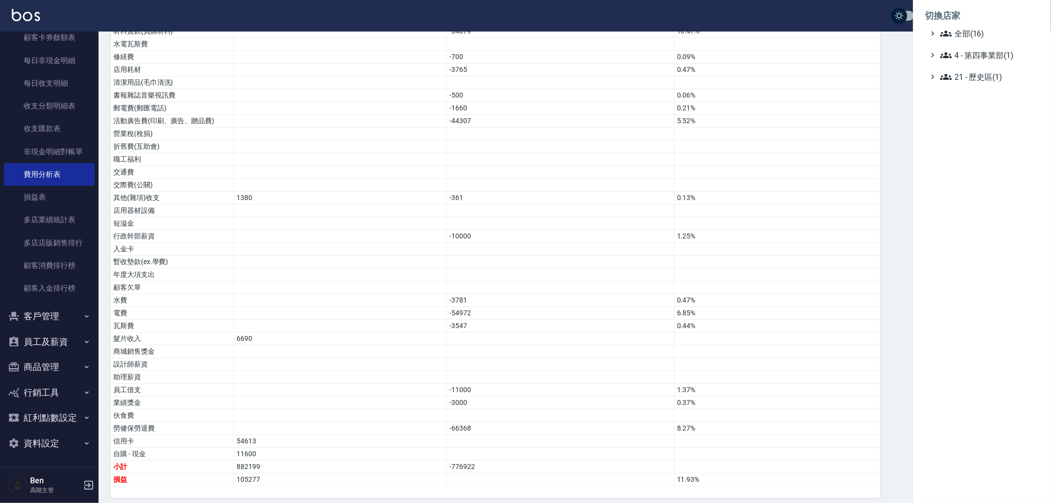
click at [974, 24] on li "切換店家" at bounding box center [982, 16] width 114 height 24
click at [982, 25] on li "切換店家" at bounding box center [982, 16] width 114 height 24
click at [981, 34] on span "全部(16)" at bounding box center [987, 34] width 95 height 12
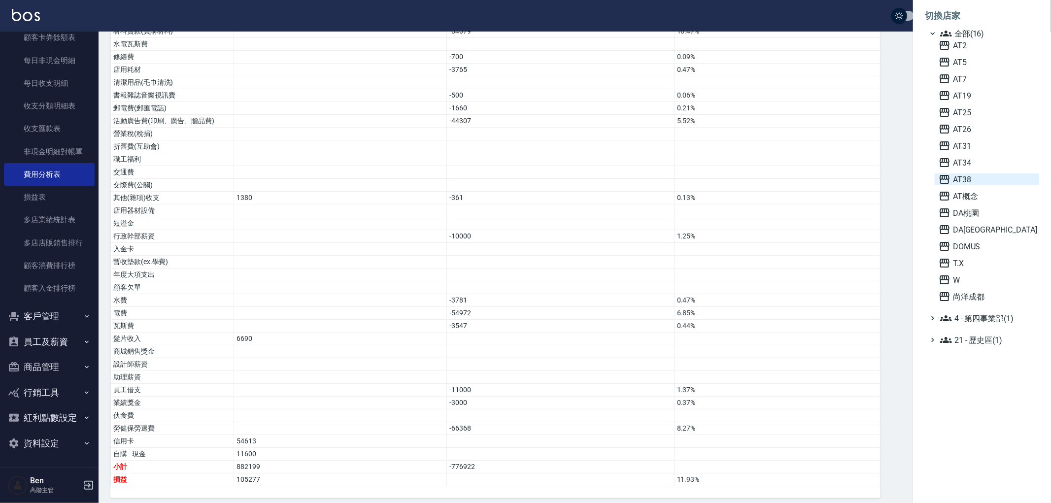
click at [982, 178] on span "AT38" at bounding box center [987, 179] width 97 height 12
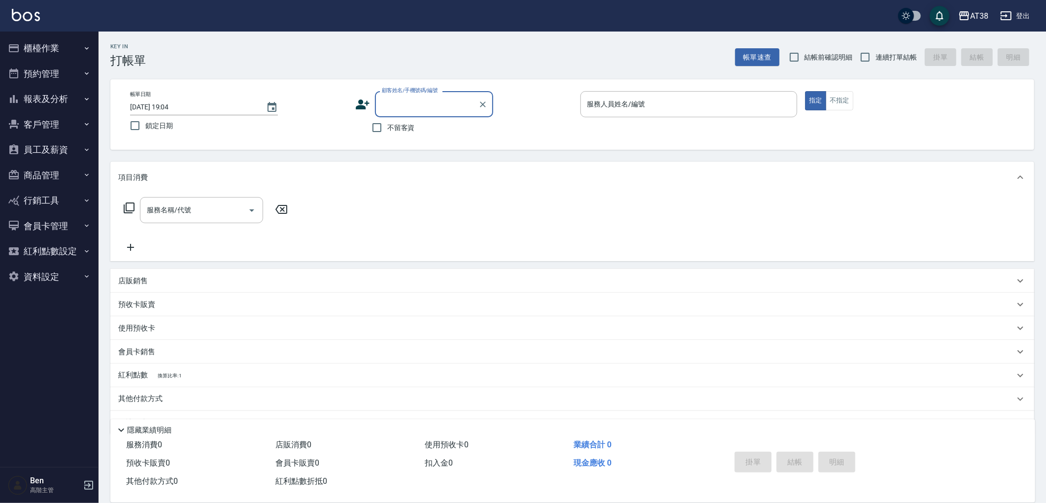
click at [66, 102] on button "報表及分析" at bounding box center [49, 99] width 91 height 26
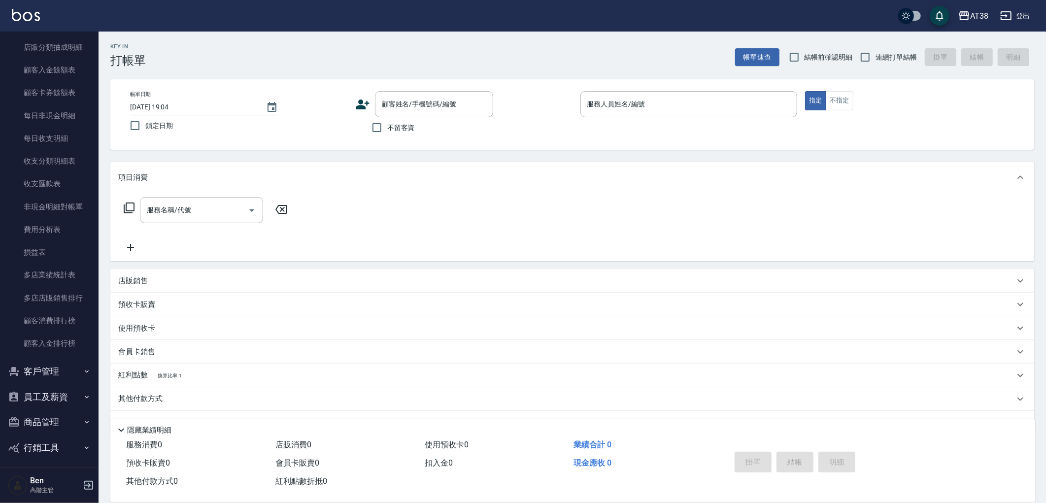
scroll to position [766, 0]
drag, startPoint x: 37, startPoint y: 203, endPoint x: 138, endPoint y: 162, distance: 108.9
click at [37, 204] on link "費用分析表" at bounding box center [49, 204] width 91 height 23
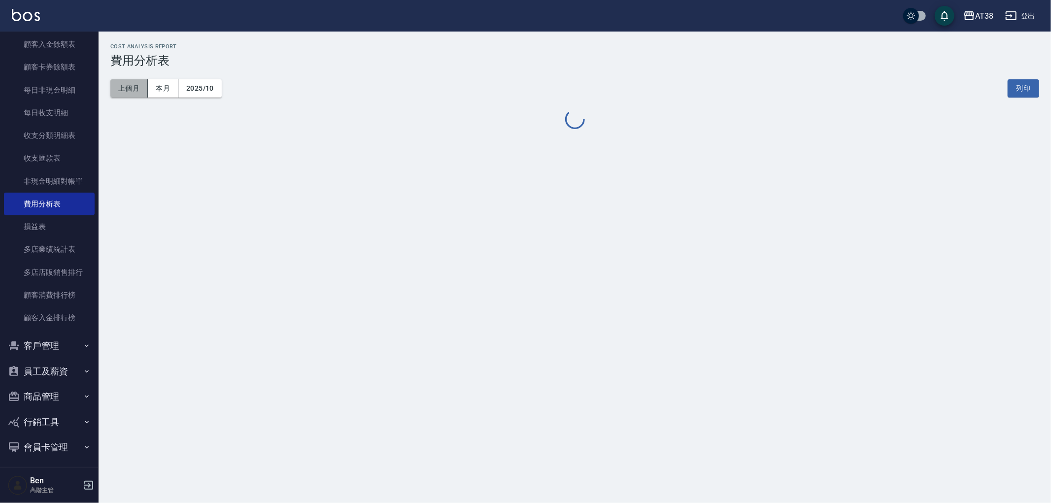
click at [140, 87] on button "上個月" at bounding box center [128, 88] width 37 height 18
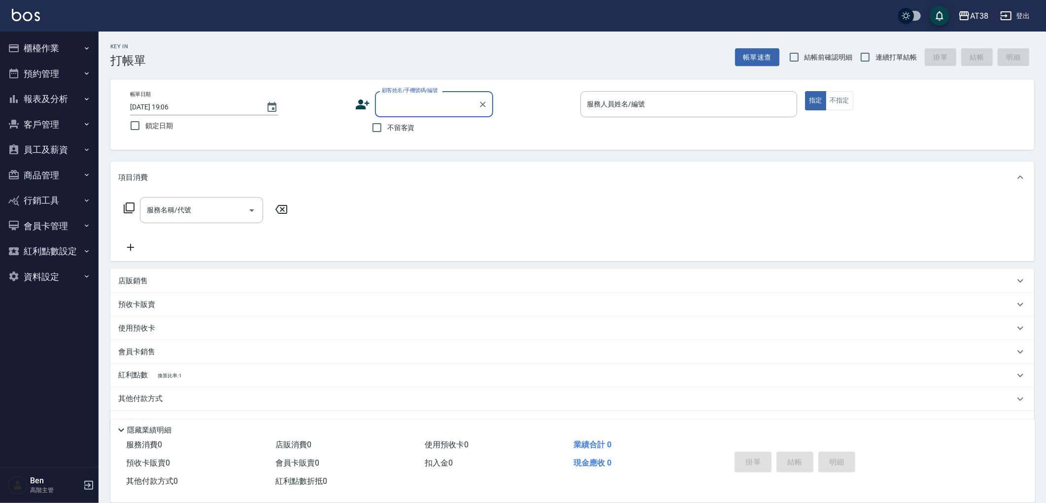
click at [61, 101] on button "報表及分析" at bounding box center [49, 99] width 91 height 26
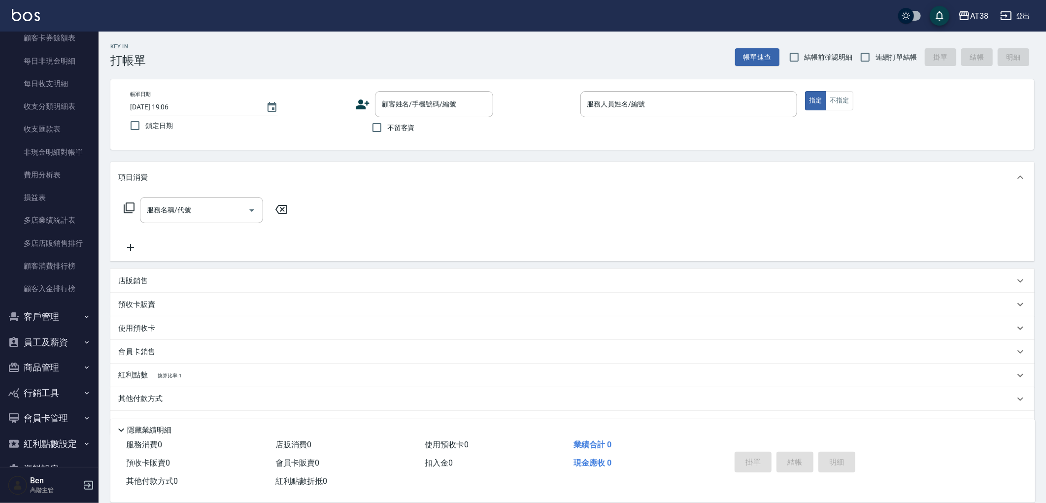
scroll to position [821, 0]
click at [52, 146] on link "費用分析表" at bounding box center [49, 149] width 91 height 23
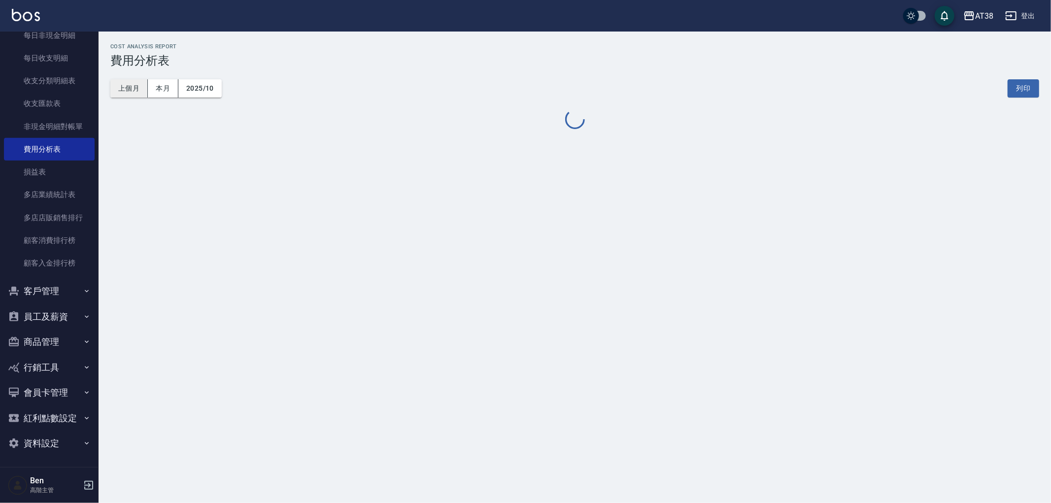
click at [145, 85] on button "上個月" at bounding box center [128, 88] width 37 height 18
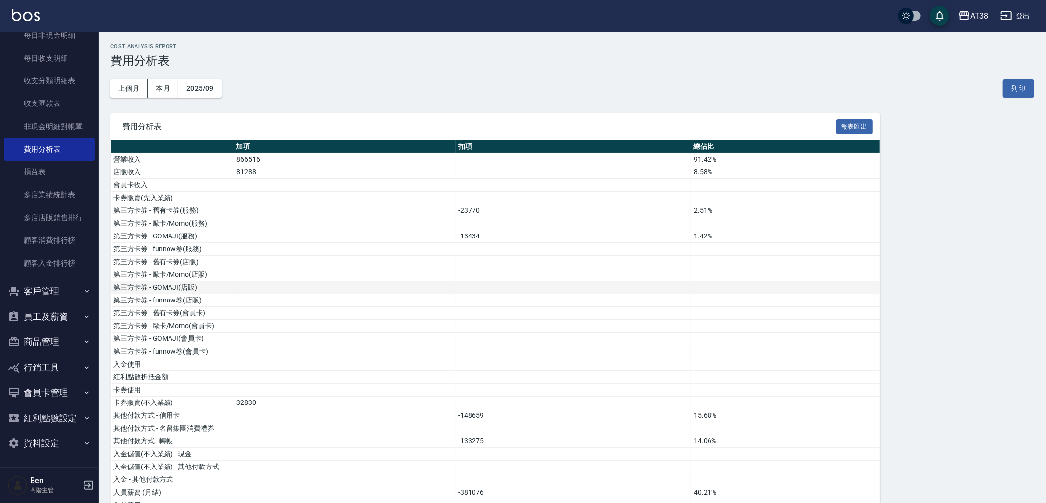
click at [686, 283] on td at bounding box center [573, 287] width 235 height 13
click at [984, 10] on div "AT38" at bounding box center [979, 16] width 18 height 12
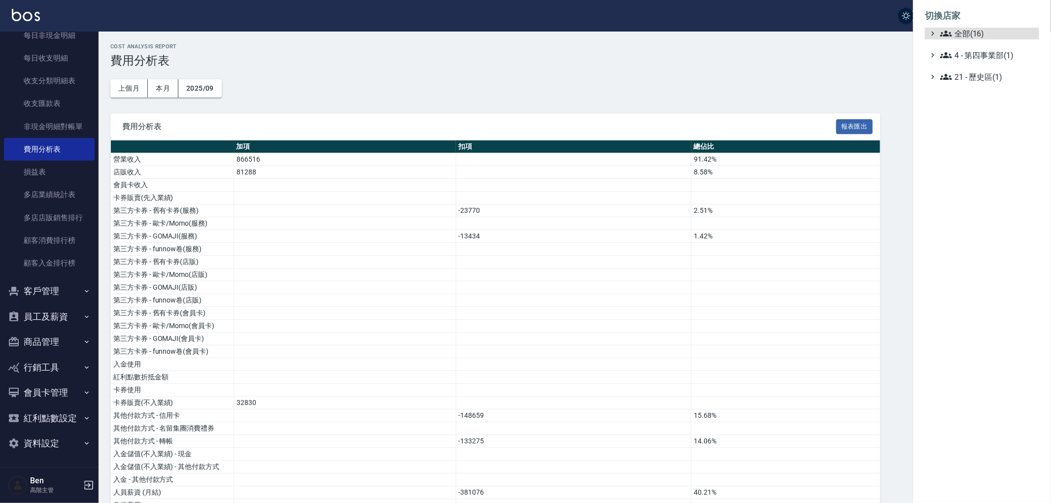
click at [977, 39] on ul "全部(16) 4 - 第四事業部(1) 21 - 歷史區(1)" at bounding box center [982, 55] width 114 height 55
click at [979, 36] on span "全部(16)" at bounding box center [987, 34] width 95 height 12
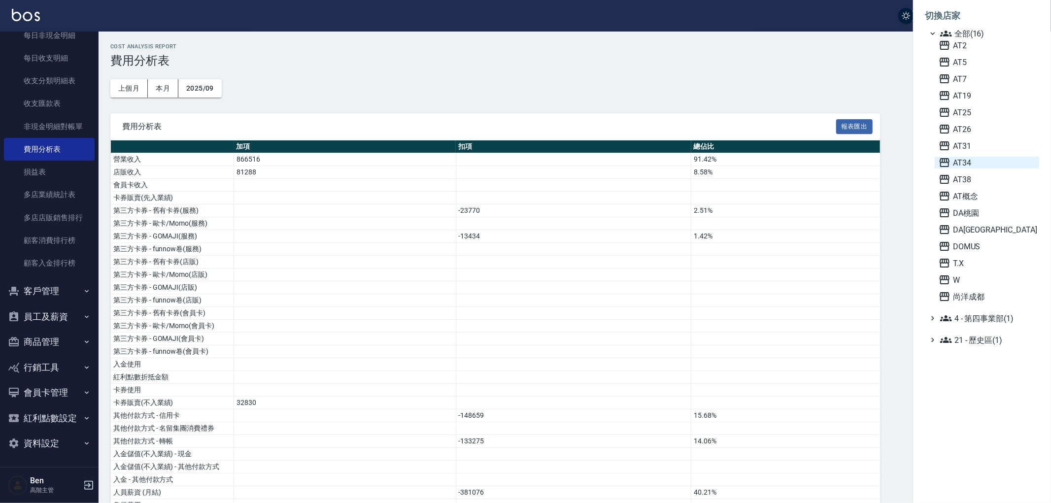
click at [982, 163] on span "AT34" at bounding box center [987, 163] width 97 height 12
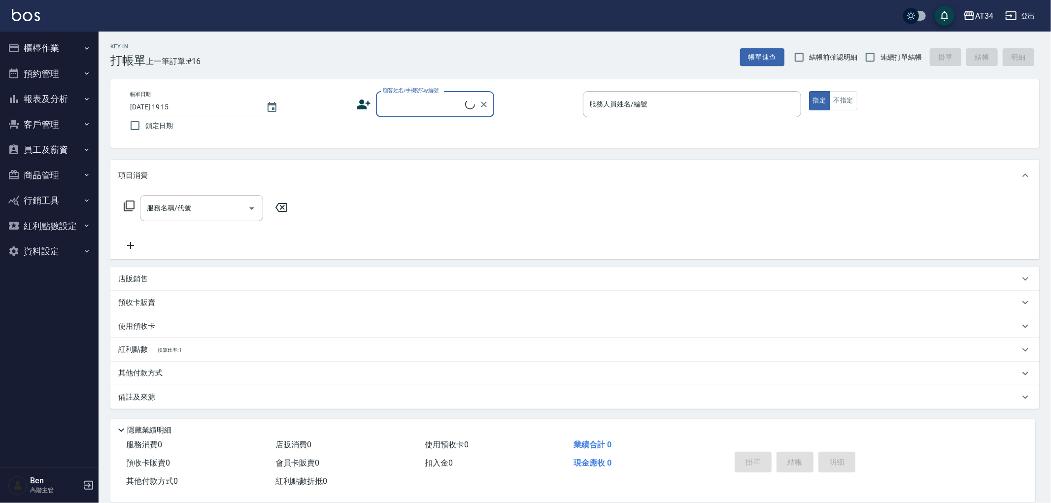
click at [49, 95] on button "報表及分析" at bounding box center [49, 99] width 91 height 26
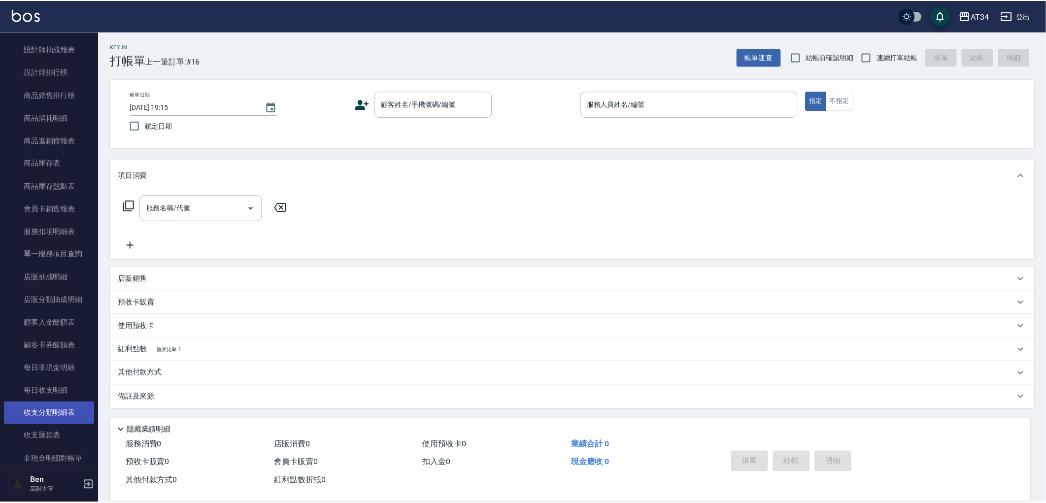
scroll to position [547, 0]
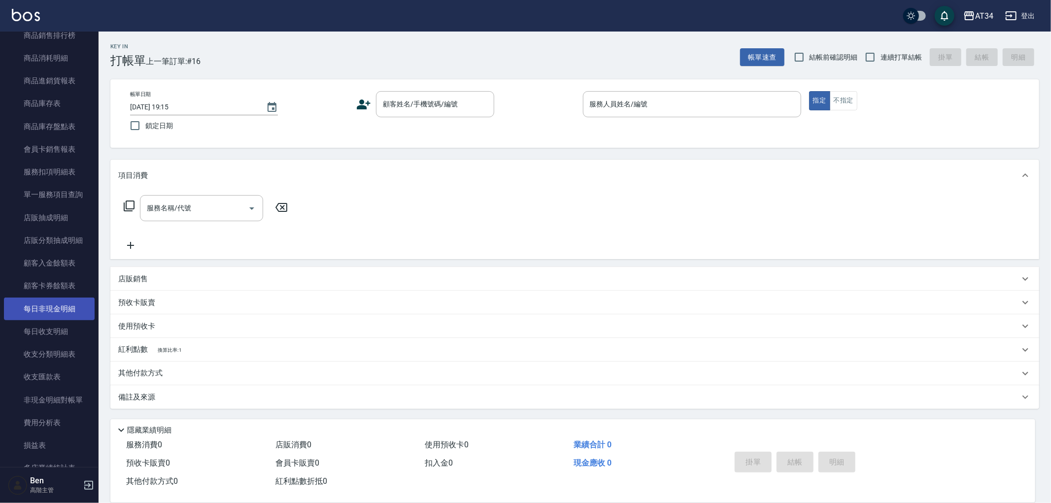
click at [51, 309] on link "每日非現金明細" at bounding box center [49, 309] width 91 height 23
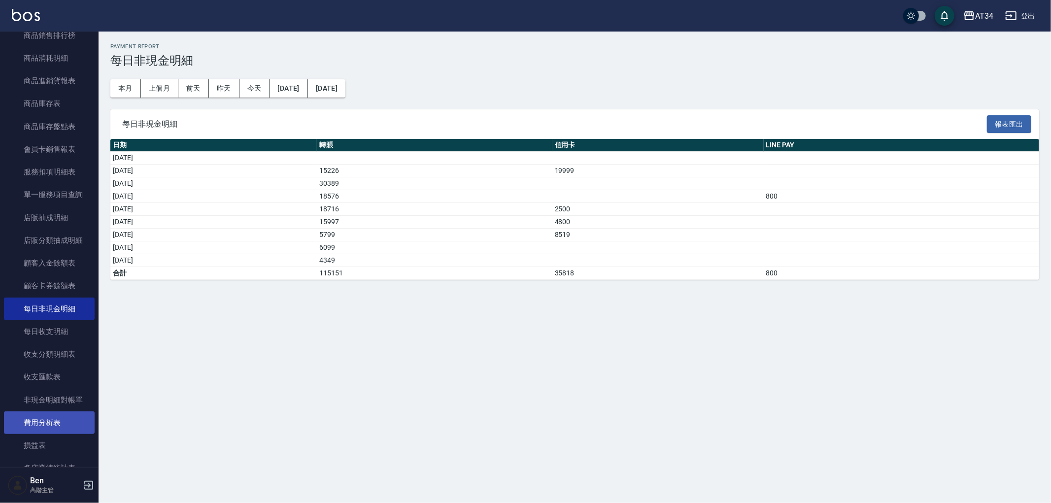
click at [43, 416] on link "費用分析表" at bounding box center [49, 422] width 91 height 23
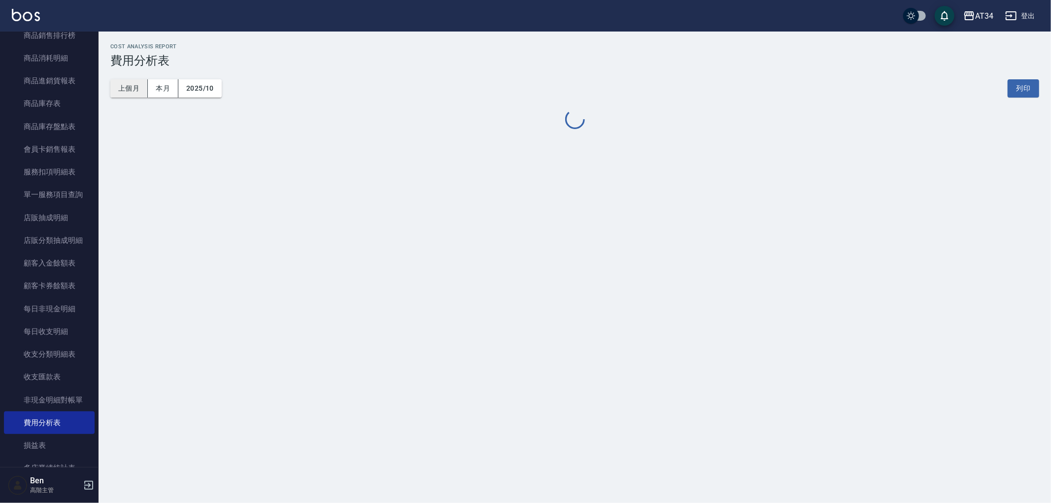
click at [136, 88] on button "上個月" at bounding box center [128, 88] width 37 height 18
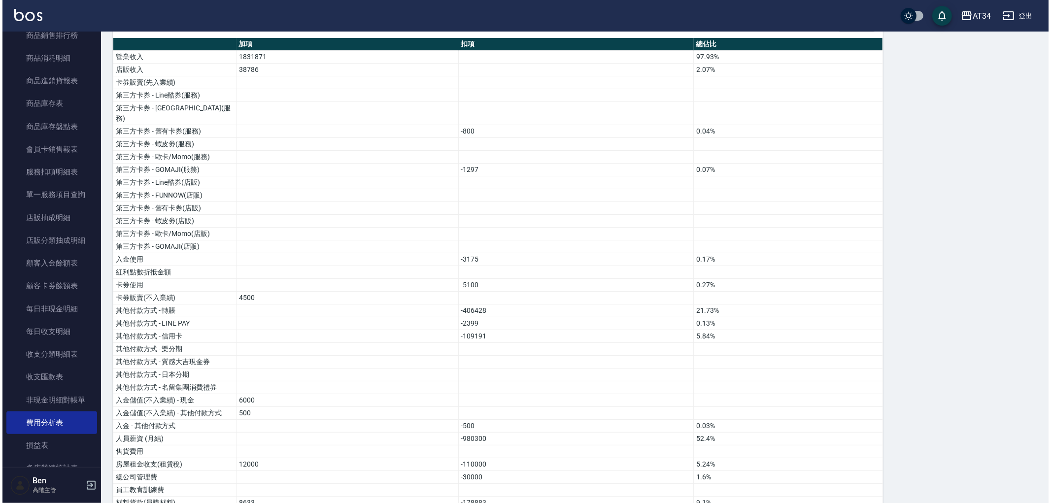
scroll to position [109, 0]
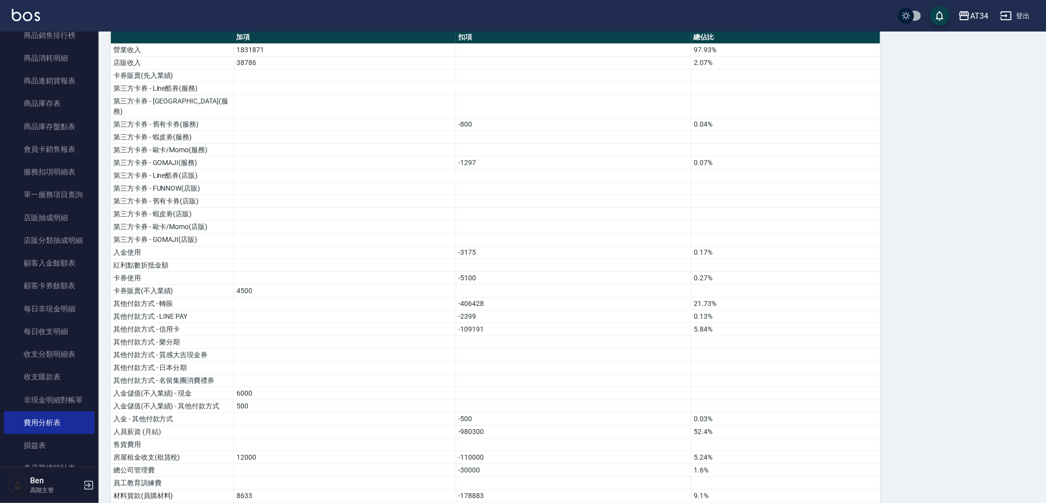
click at [977, 16] on div "AT34" at bounding box center [979, 16] width 18 height 12
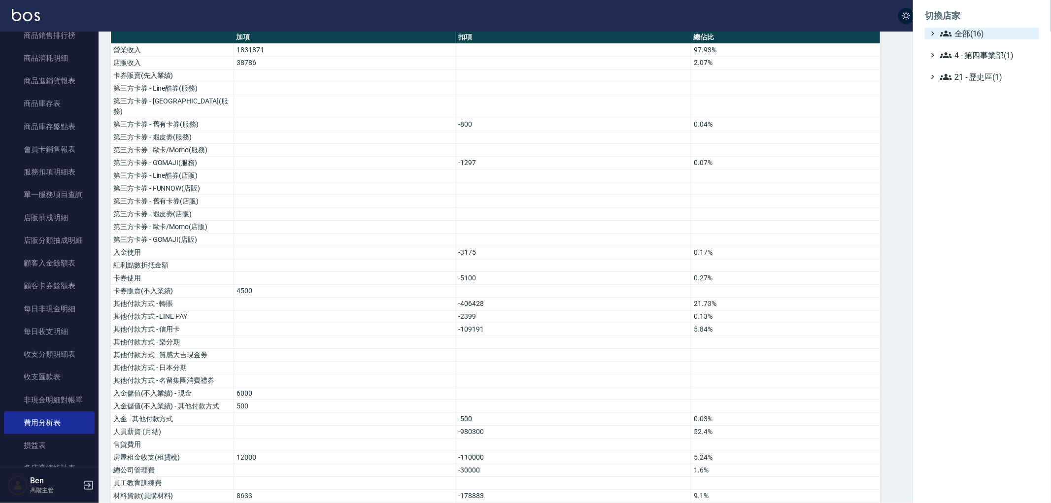
click at [981, 30] on span "全部(16)" at bounding box center [987, 34] width 95 height 12
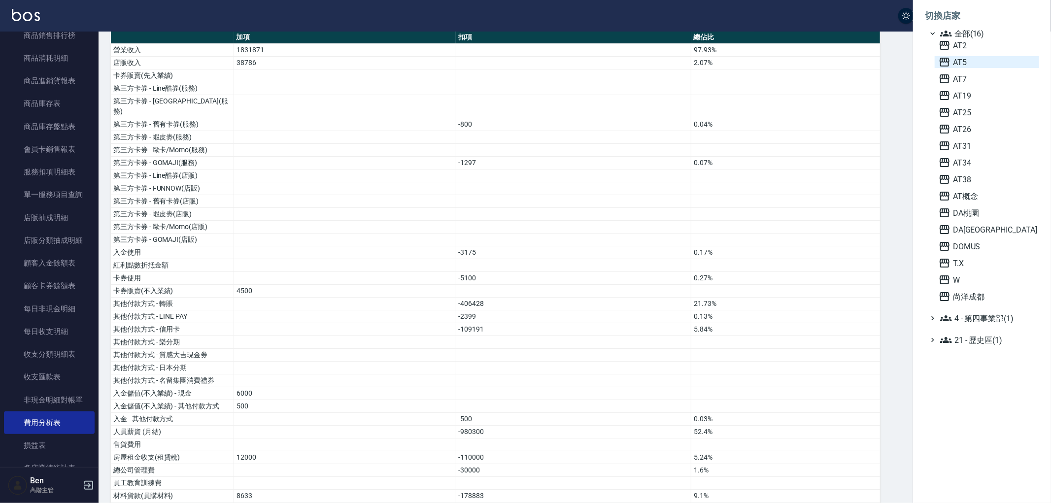
click at [977, 63] on span "AT5" at bounding box center [987, 62] width 97 height 12
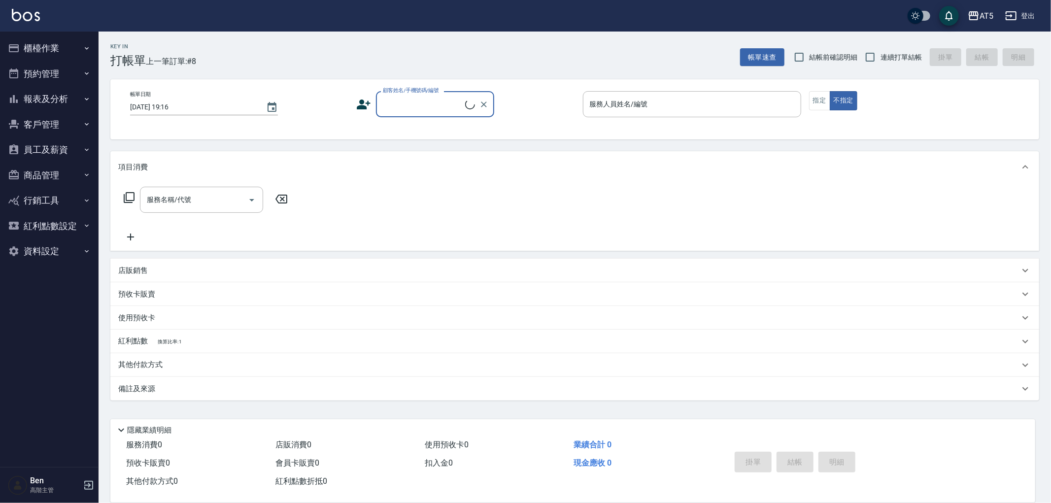
click at [63, 80] on button "預約管理" at bounding box center [49, 74] width 91 height 26
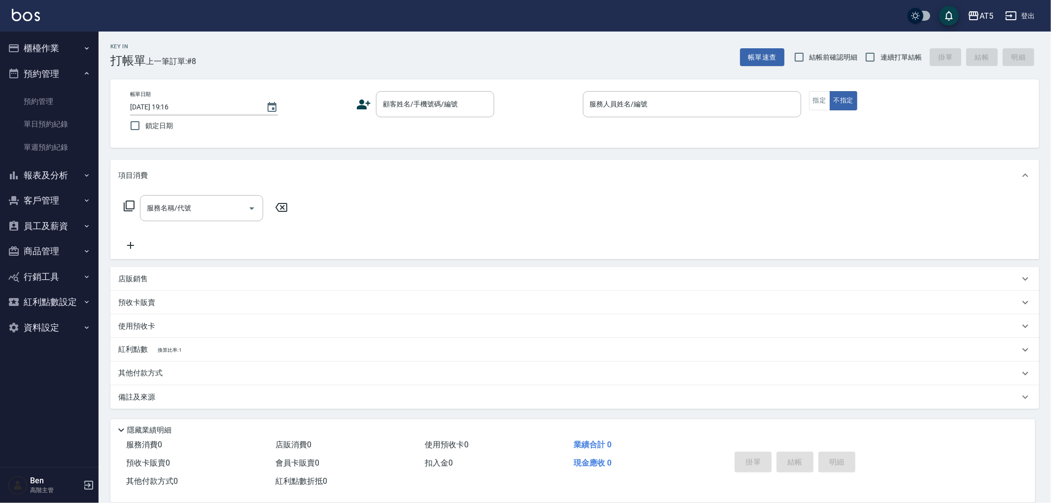
click at [64, 73] on button "預約管理" at bounding box center [49, 74] width 91 height 26
click at [61, 95] on button "報表及分析" at bounding box center [49, 99] width 91 height 26
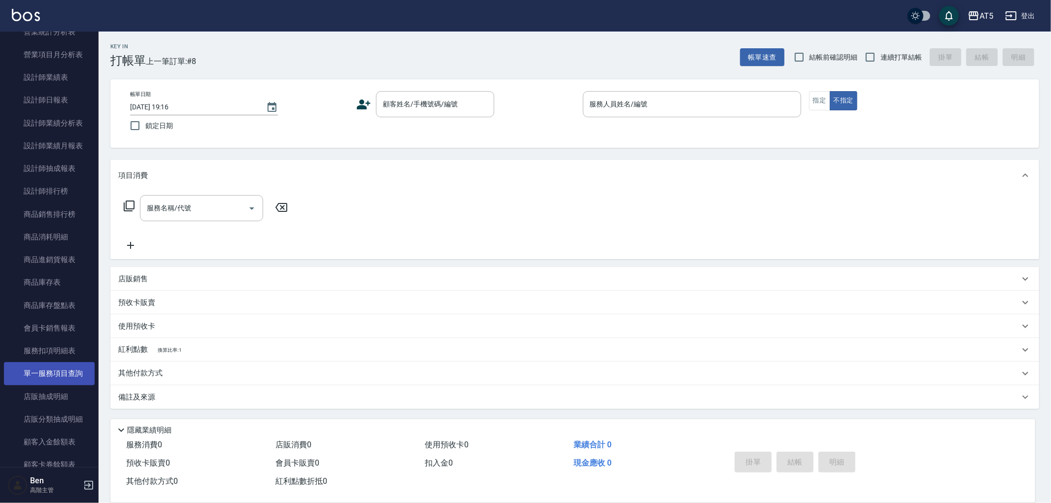
scroll to position [438, 0]
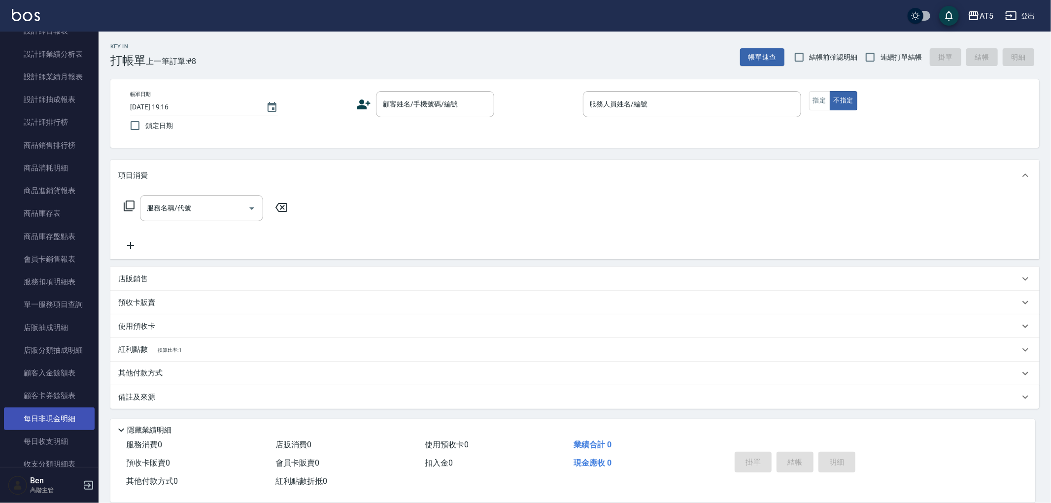
click at [41, 421] on link "每日非現金明細" at bounding box center [49, 418] width 91 height 23
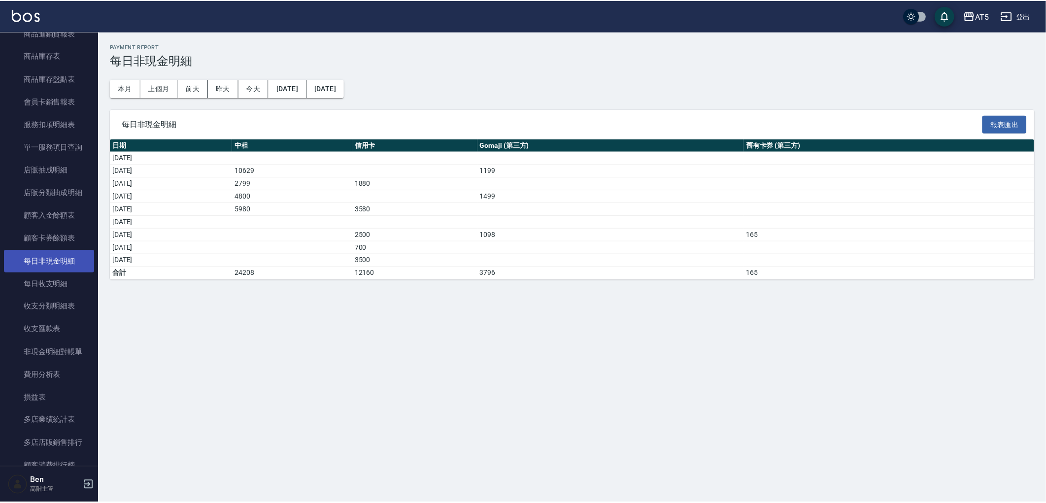
scroll to position [602, 0]
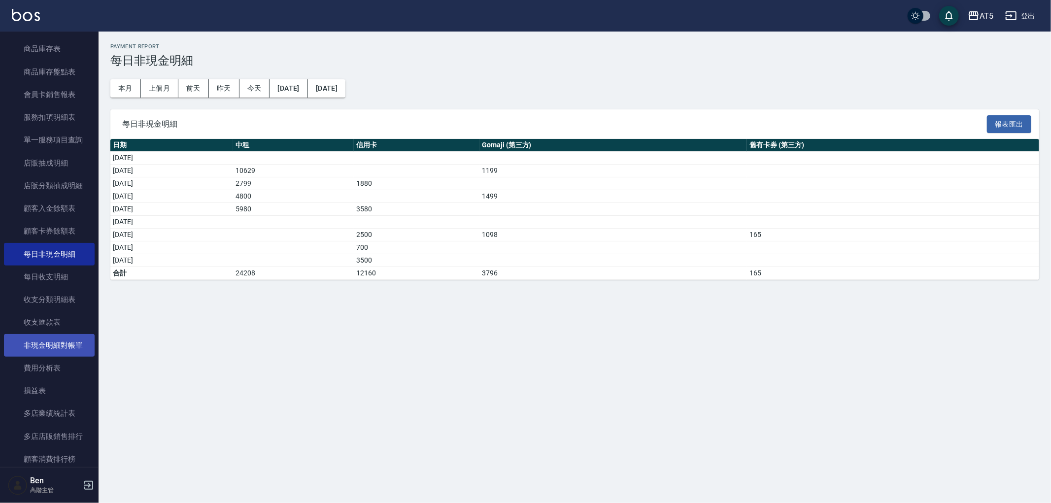
click at [37, 363] on link "費用分析表" at bounding box center [49, 368] width 91 height 23
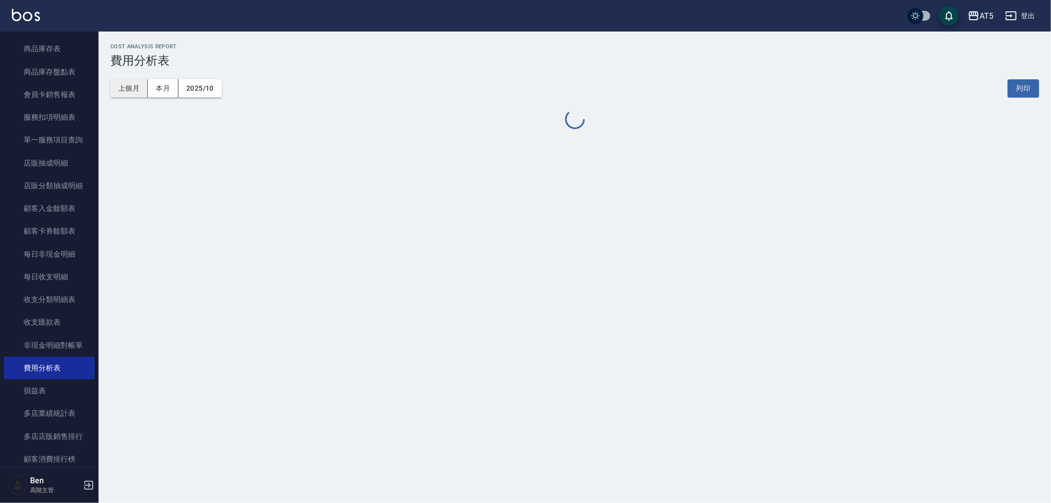
click at [138, 82] on button "上個月" at bounding box center [128, 88] width 37 height 18
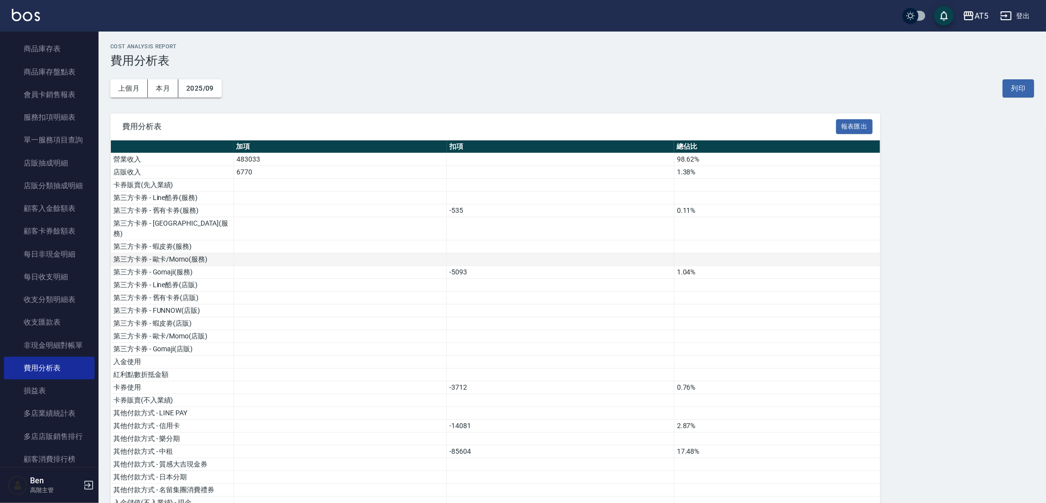
click at [474, 253] on td at bounding box center [560, 259] width 227 height 13
drag, startPoint x: 462, startPoint y: 213, endPoint x: 435, endPoint y: 213, distance: 27.6
click at [435, 213] on tr "第三方卡券 - 舊有卡券(服務) -535 0.11%" at bounding box center [496, 210] width 770 height 13
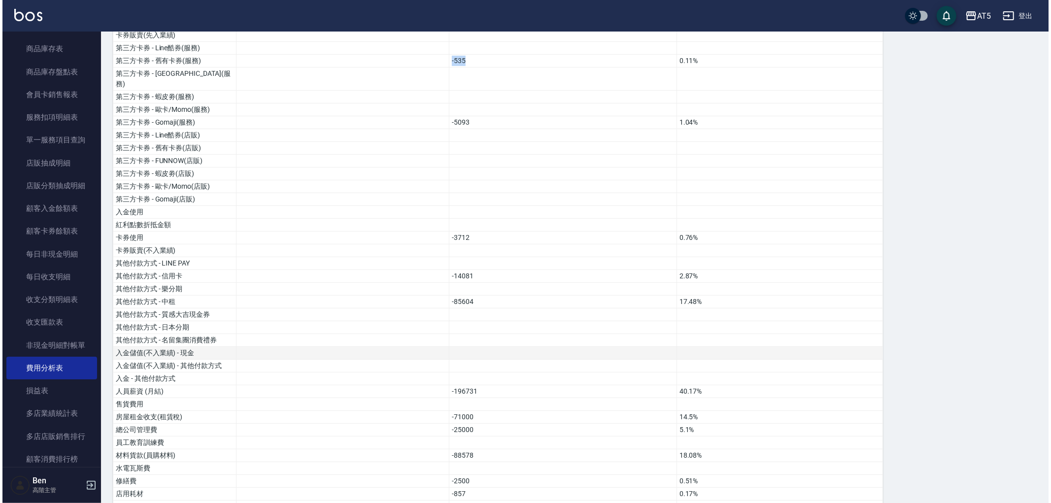
scroll to position [273, 0]
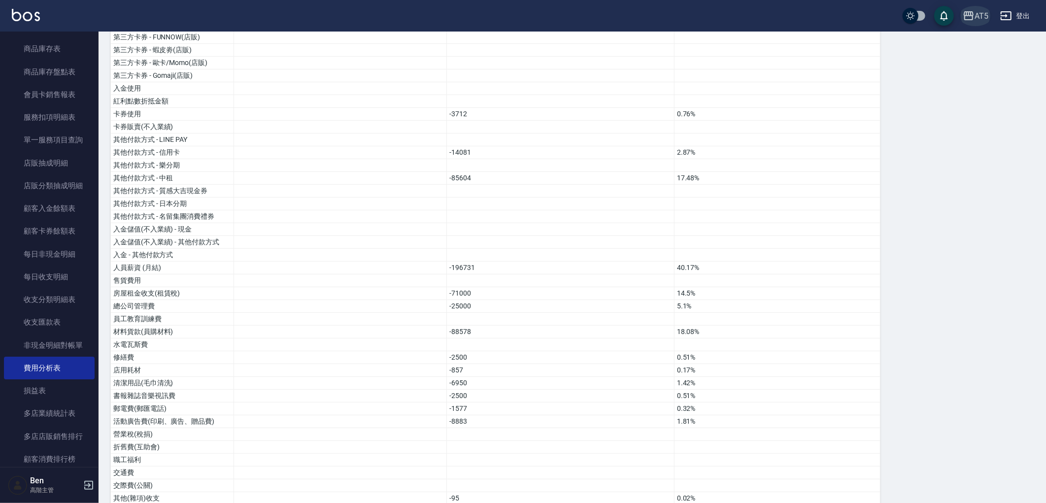
click at [973, 16] on icon "button" at bounding box center [969, 15] width 10 height 9
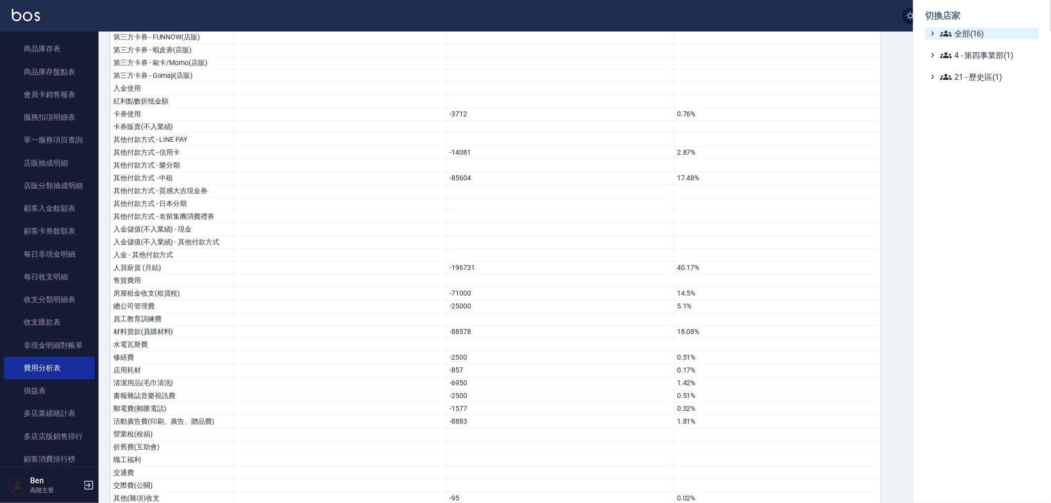
click at [981, 36] on span "全部(16)" at bounding box center [987, 34] width 95 height 12
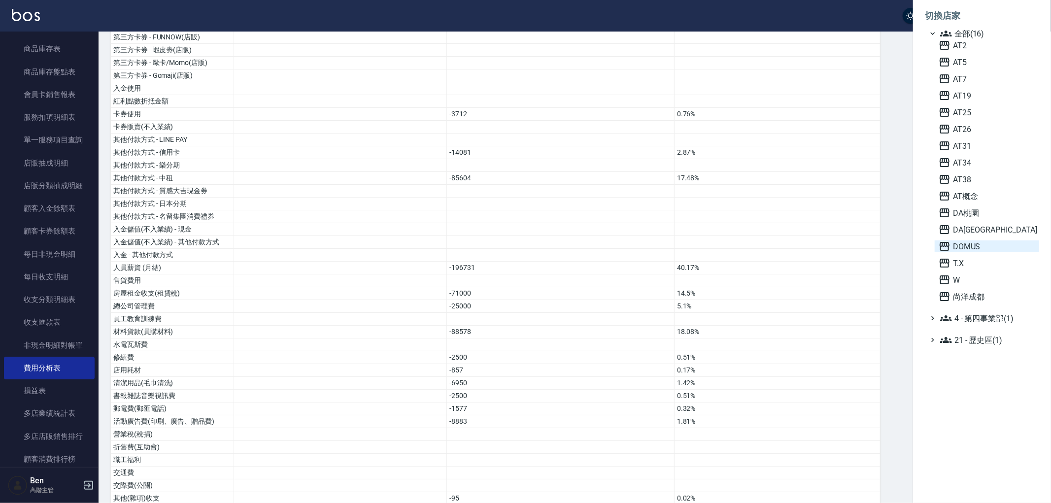
click at [983, 242] on span "DOMUS" at bounding box center [987, 246] width 97 height 12
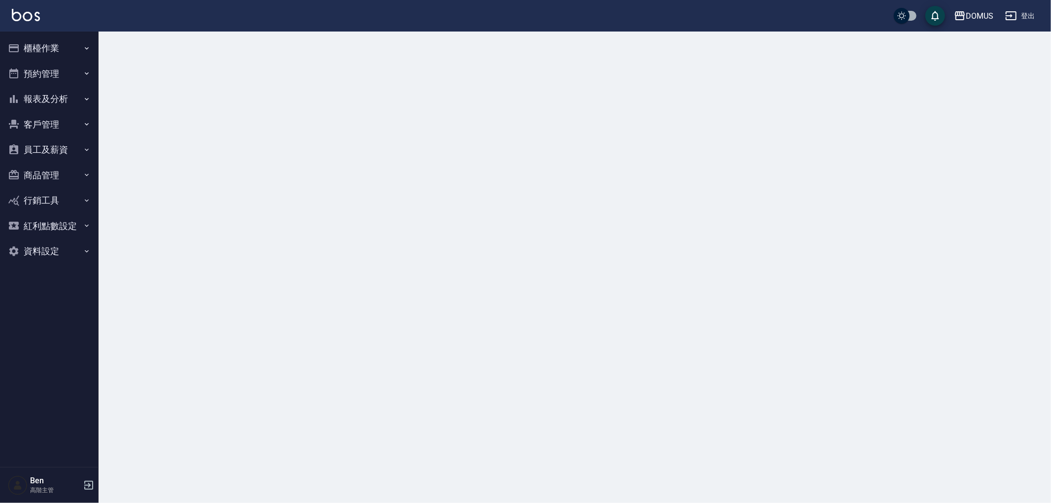
click at [54, 107] on button "報表及分析" at bounding box center [49, 99] width 91 height 26
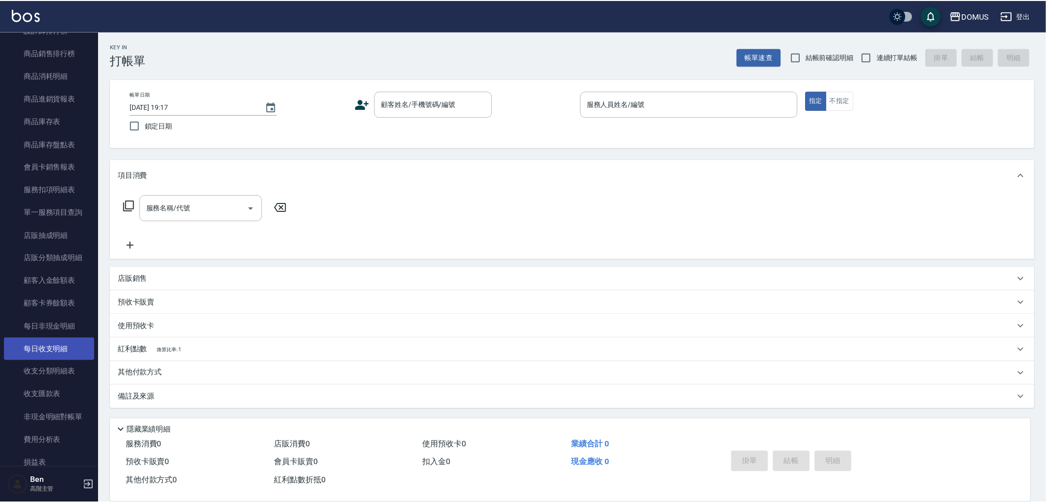
scroll to position [602, 0]
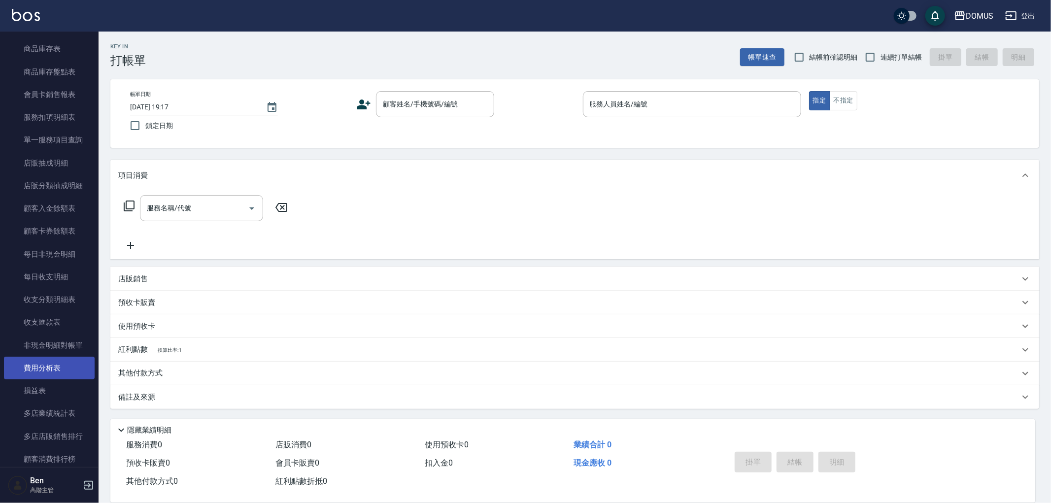
click at [56, 370] on link "費用分析表" at bounding box center [49, 368] width 91 height 23
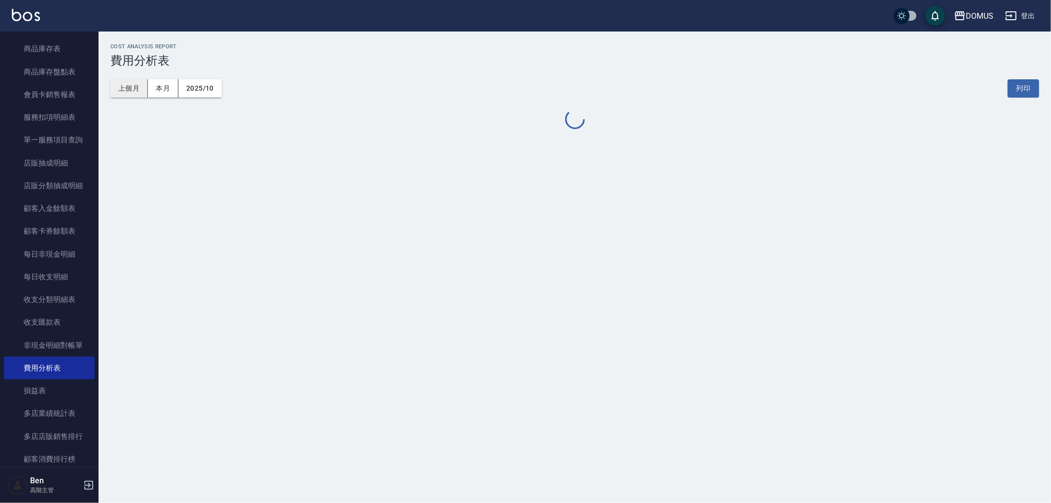
click at [132, 90] on button "上個月" at bounding box center [128, 88] width 37 height 18
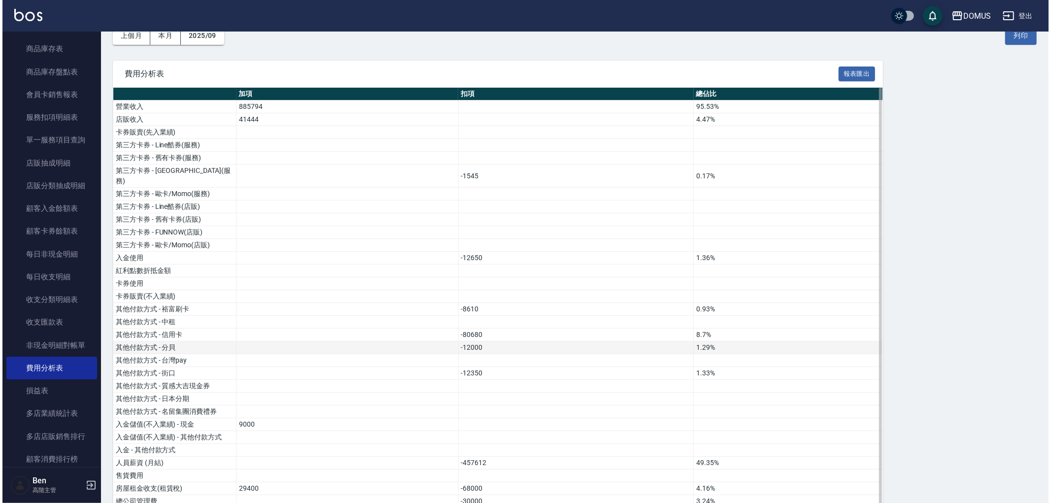
scroll to position [109, 0]
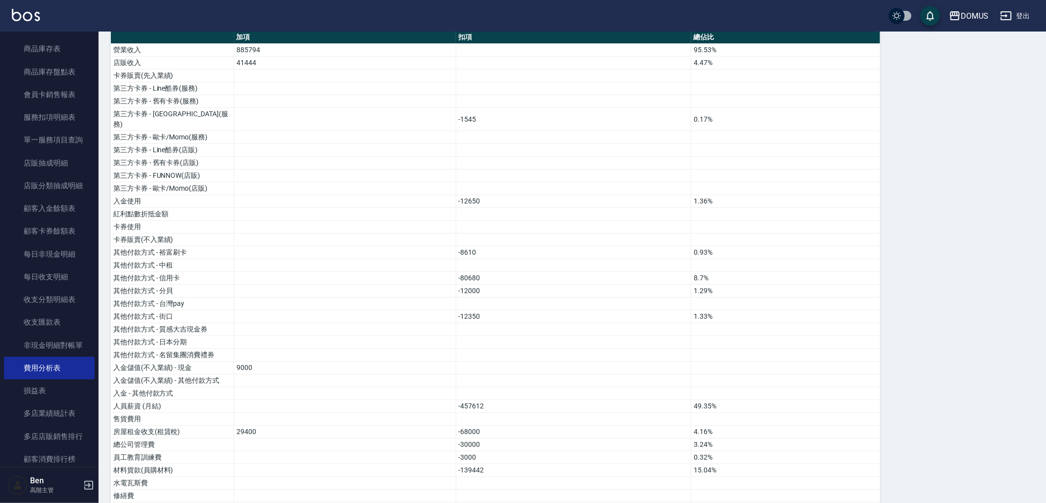
click at [976, 17] on div "DOMUS" at bounding box center [975, 16] width 28 height 12
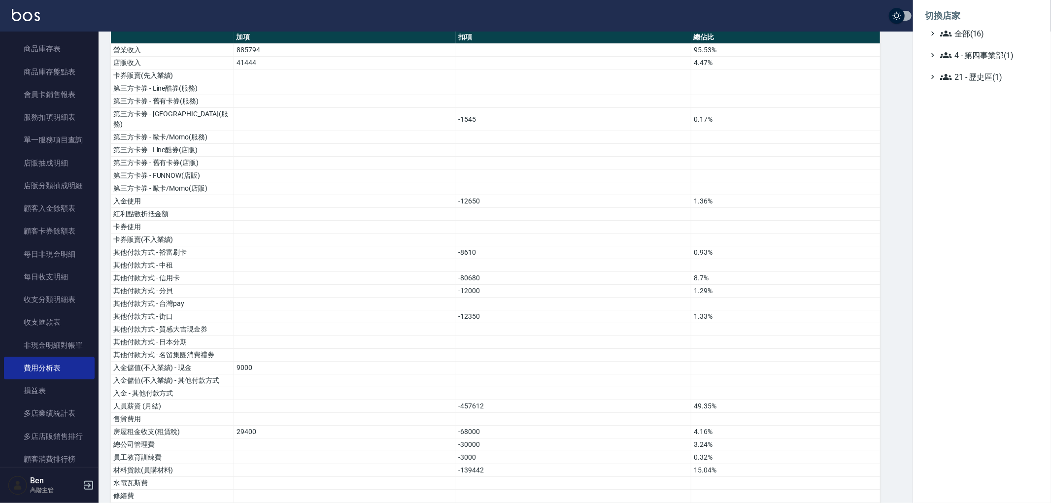
click at [973, 26] on li "切換店家" at bounding box center [982, 16] width 114 height 24
click at [973, 33] on span "全部(16)" at bounding box center [987, 34] width 95 height 12
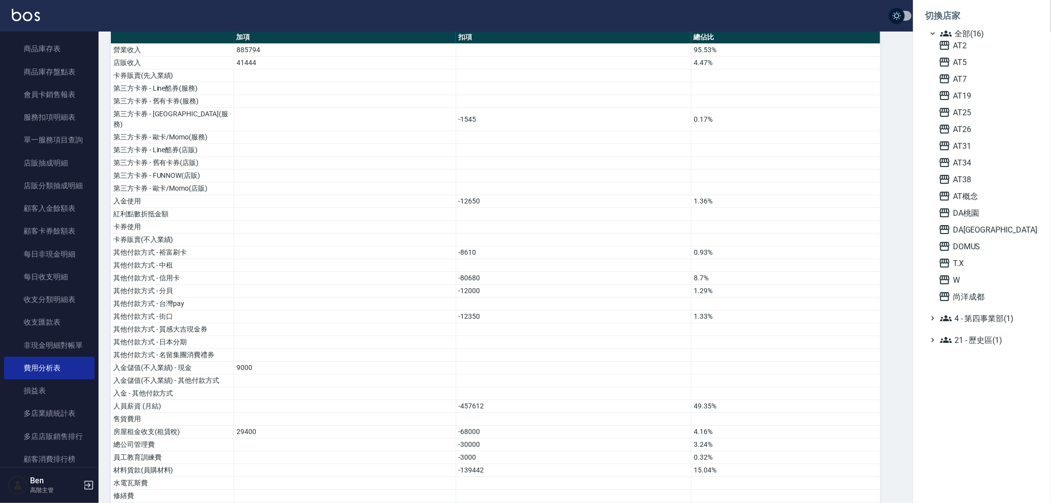
click at [991, 139] on div "AT2 AT5 AT7 AT19 AT25 AT26 AT31 AT34 AT38 AT[GEOGRAPHIC_DATA] [GEOGRAPHIC_DATA]…" at bounding box center [987, 170] width 104 height 263
click at [958, 137] on div "AT2 AT5 AT7 AT19 AT25 AT26 AT31 AT34 AT38 AT[GEOGRAPHIC_DATA] [GEOGRAPHIC_DATA]…" at bounding box center [987, 170] width 104 height 263
click at [957, 147] on span "AT31" at bounding box center [987, 146] width 97 height 12
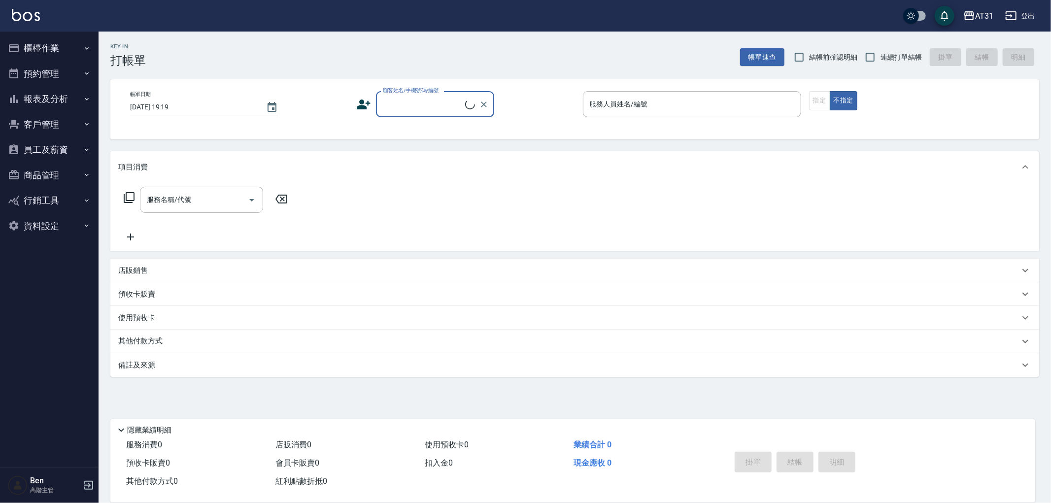
click at [57, 96] on button "報表及分析" at bounding box center [49, 99] width 91 height 26
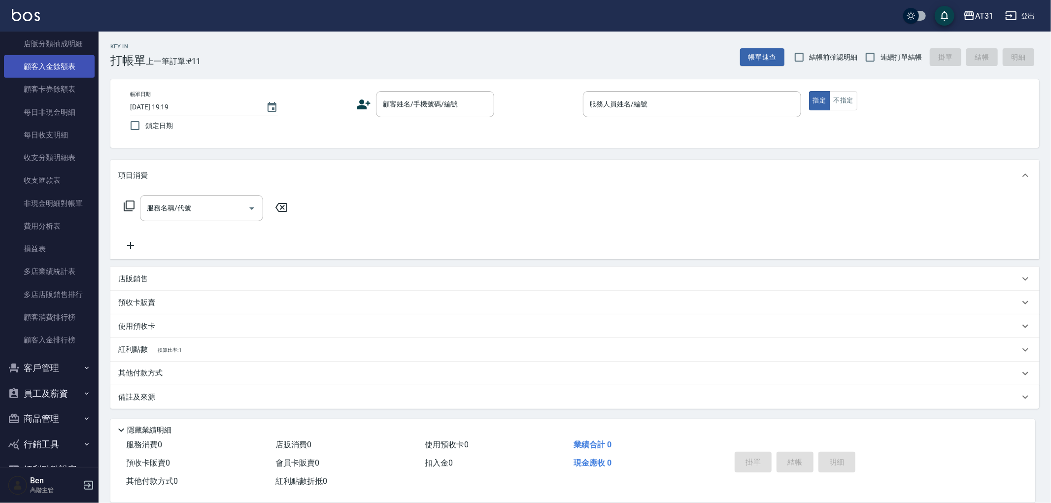
scroll to position [796, 0]
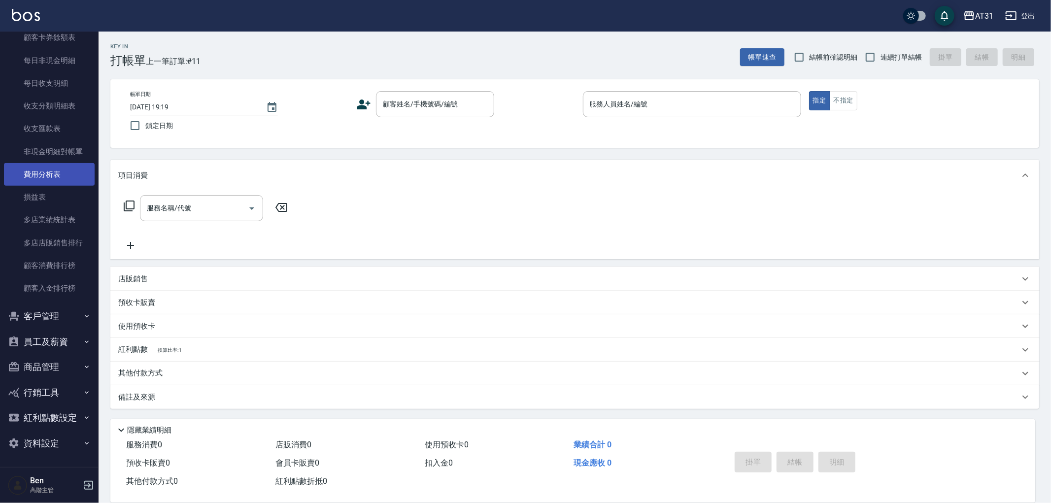
click at [60, 179] on link "費用分析表" at bounding box center [49, 174] width 91 height 23
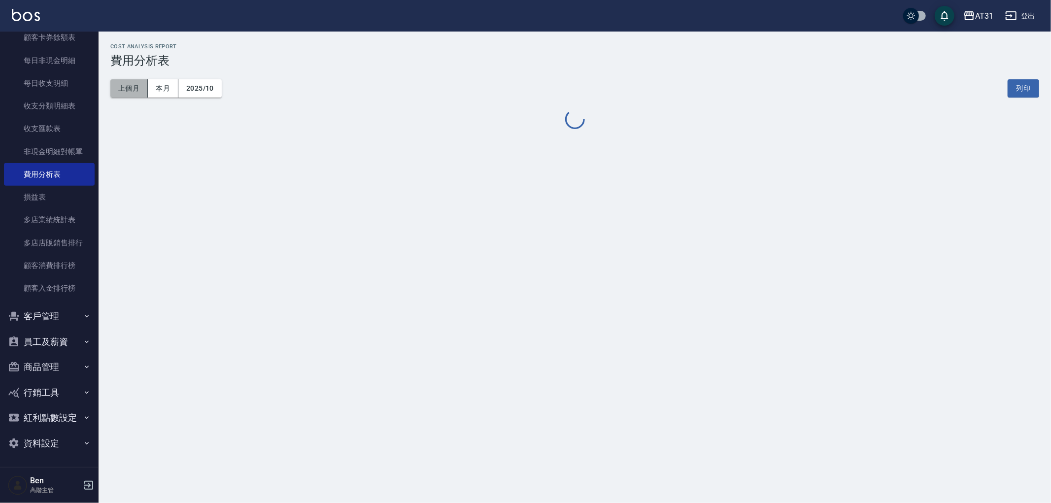
click at [128, 86] on button "上個月" at bounding box center [128, 88] width 37 height 18
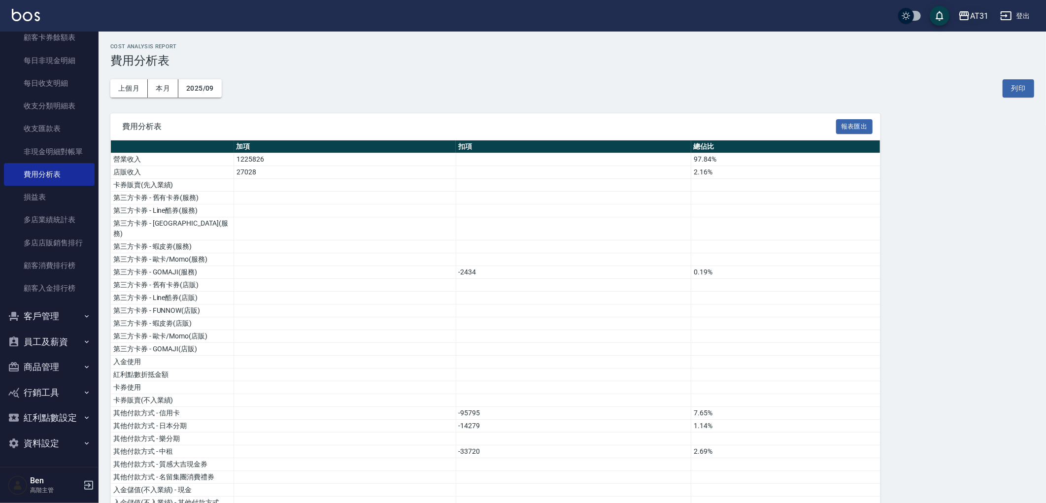
click at [972, 15] on div "AT31" at bounding box center [979, 16] width 18 height 12
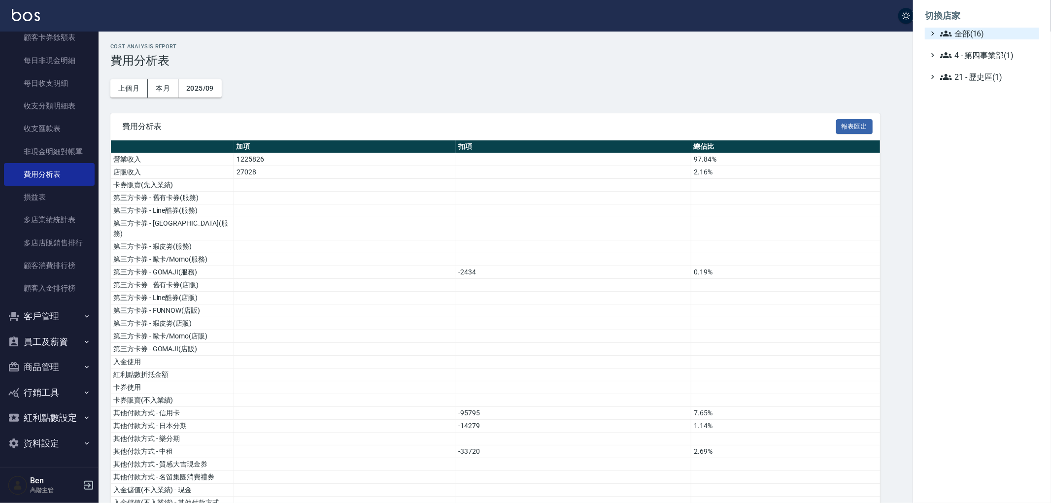
click at [981, 33] on span "全部(16)" at bounding box center [987, 34] width 95 height 12
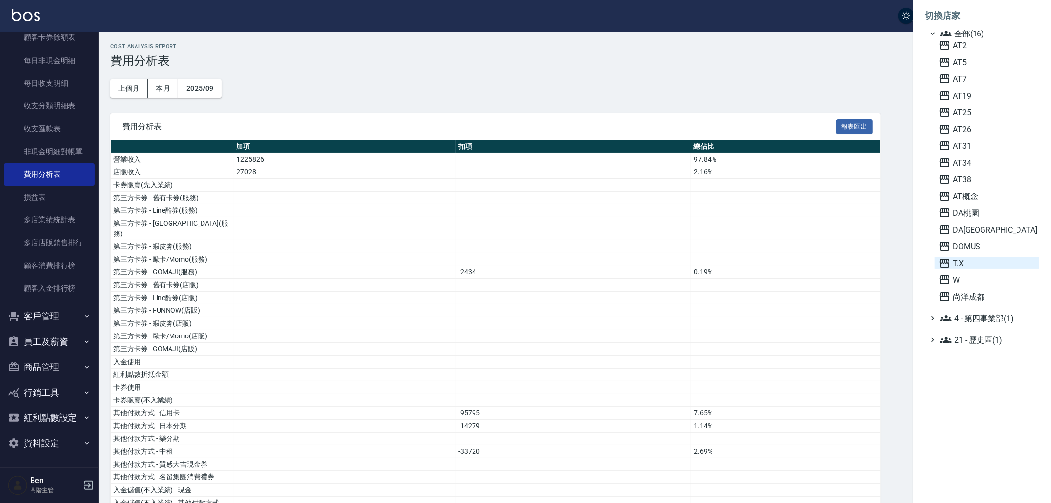
click at [967, 262] on span "T.X" at bounding box center [987, 263] width 97 height 12
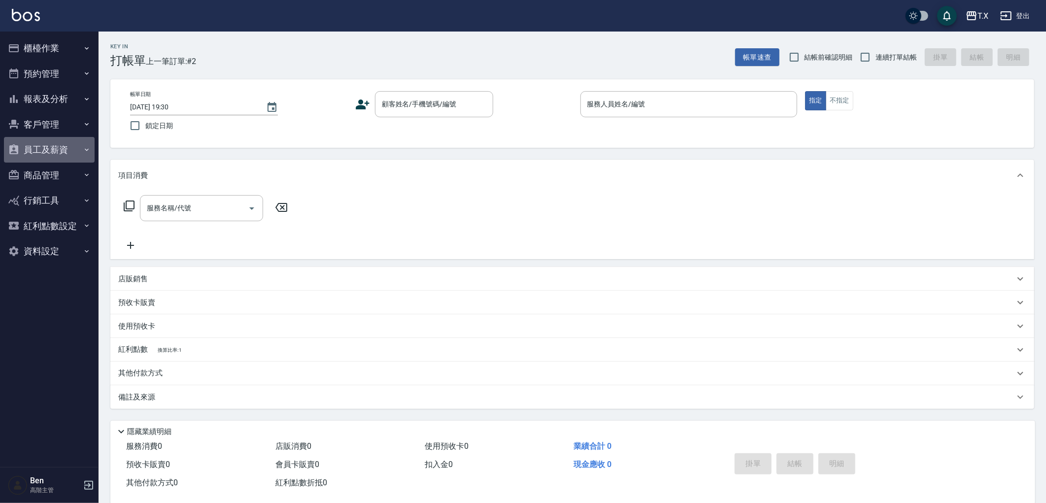
click at [46, 148] on button "員工及薪資" at bounding box center [49, 150] width 91 height 26
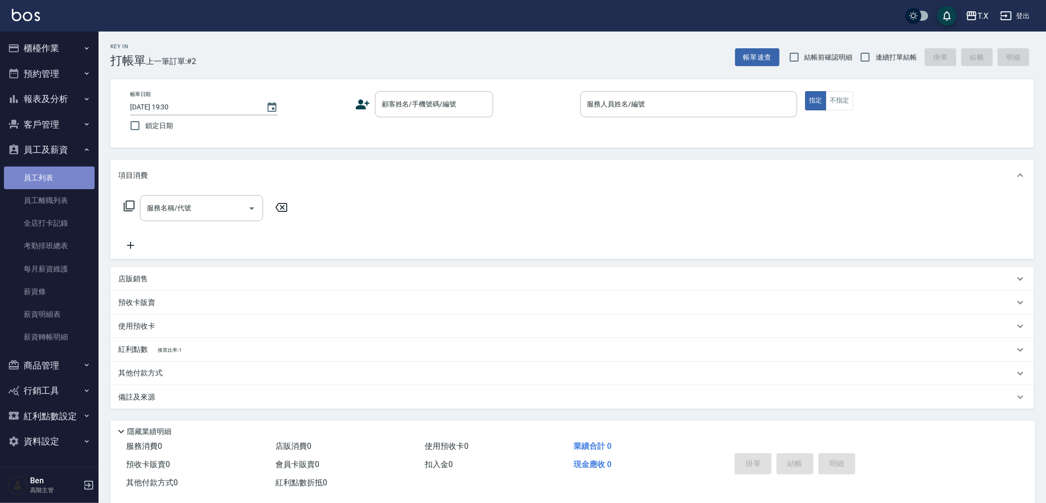
click at [41, 176] on link "員工列表" at bounding box center [49, 178] width 91 height 23
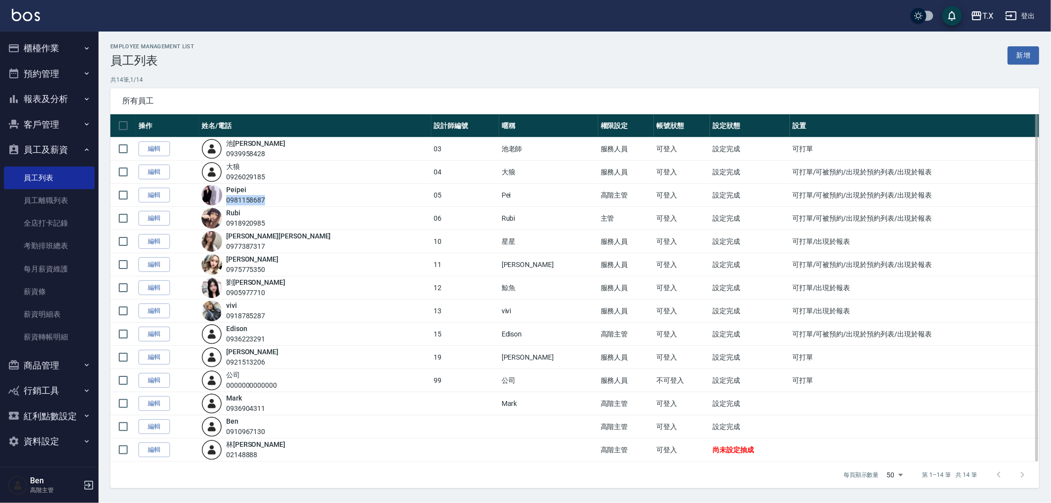
drag, startPoint x: 289, startPoint y: 198, endPoint x: 237, endPoint y: 204, distance: 51.6
click at [237, 203] on div "Peipei 0981158687" at bounding box center [315, 195] width 227 height 21
copy div "0981158687"
click at [980, 16] on icon "button" at bounding box center [977, 15] width 10 height 9
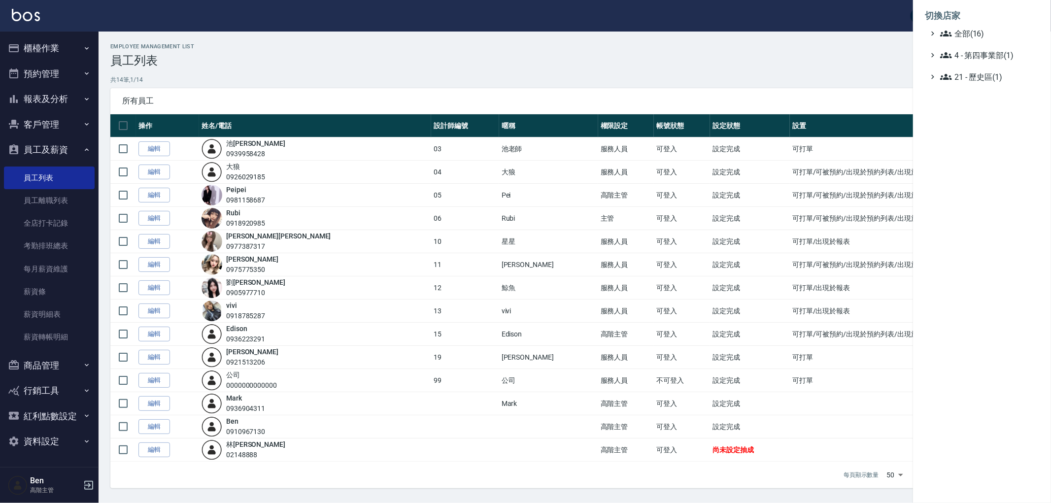
click at [981, 27] on li "切換店家" at bounding box center [982, 16] width 114 height 24
click at [981, 29] on span "全部(16)" at bounding box center [987, 34] width 95 height 12
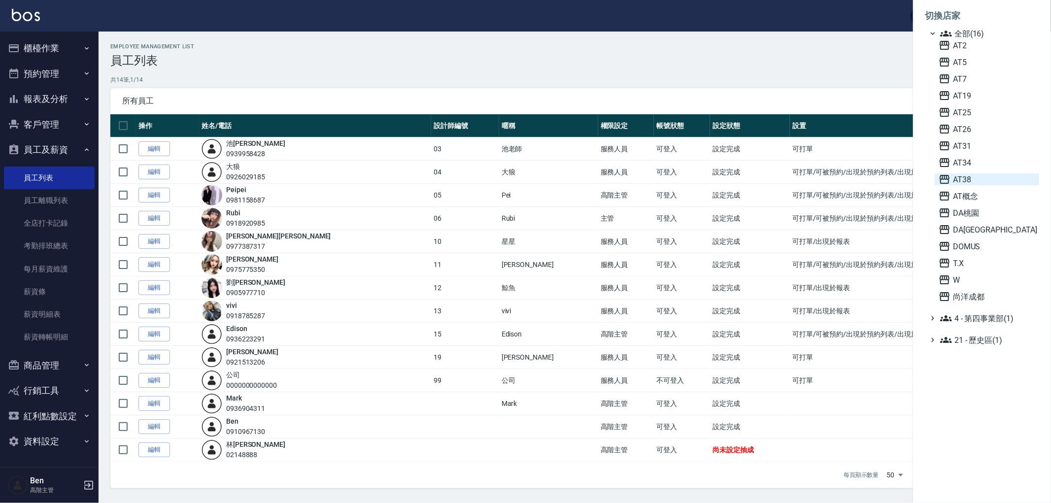
click at [972, 179] on span "AT38" at bounding box center [987, 179] width 97 height 12
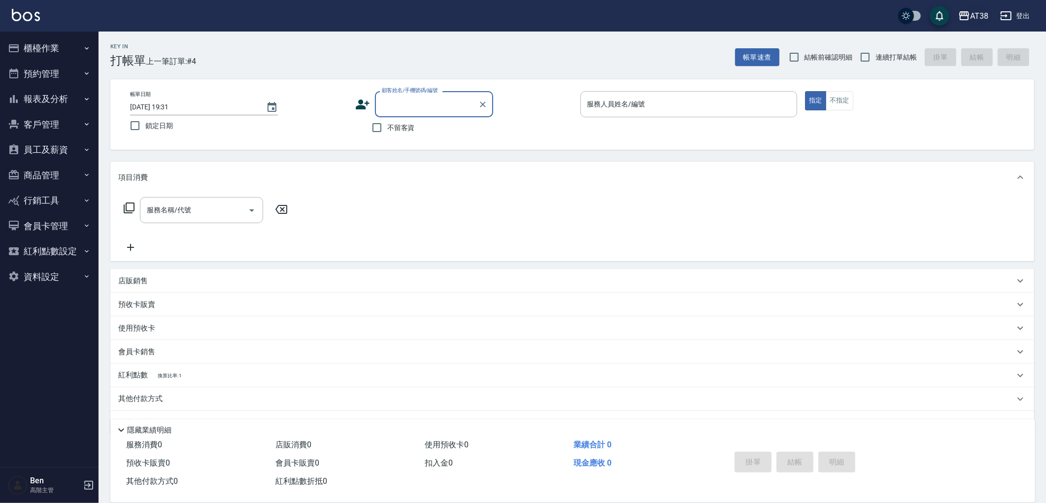
click at [985, 21] on div "AT38" at bounding box center [979, 16] width 18 height 12
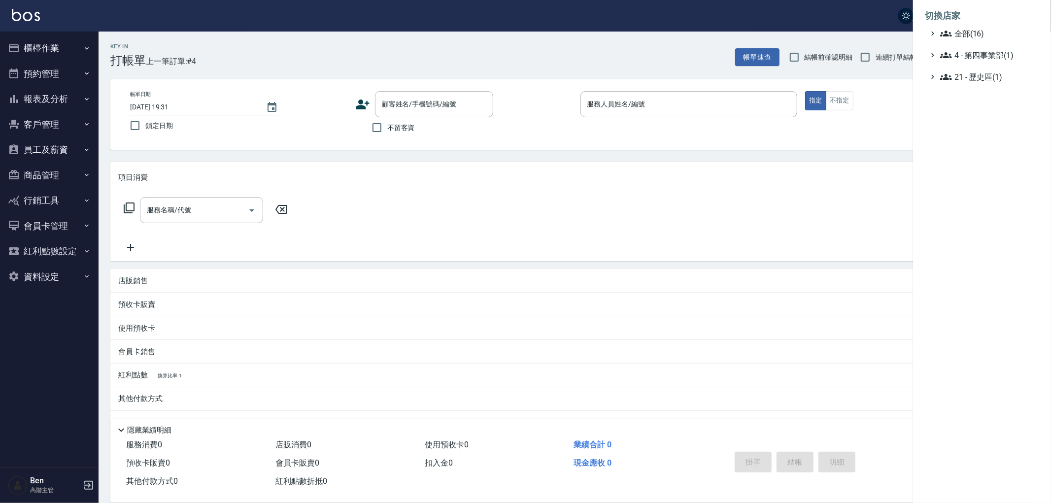
click at [39, 158] on div at bounding box center [525, 251] width 1051 height 503
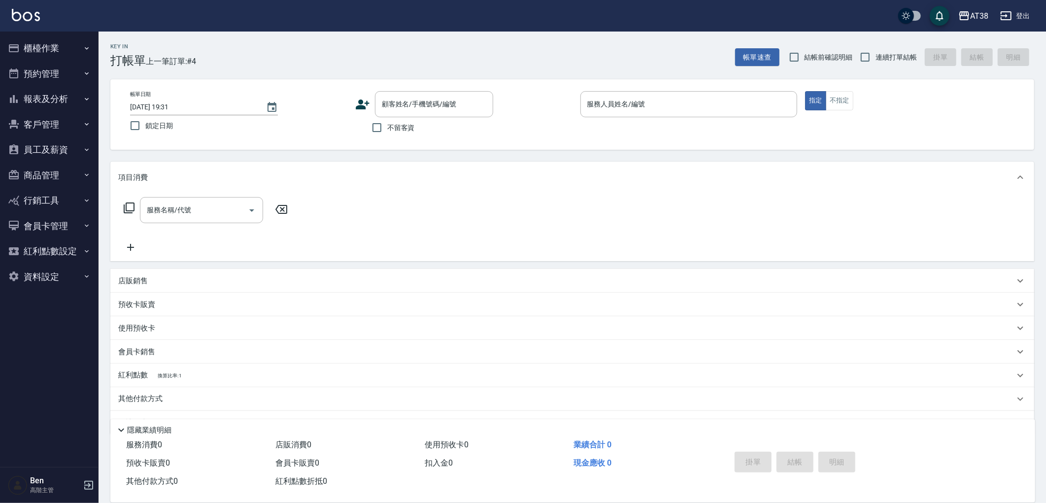
click at [42, 149] on button "員工及薪資" at bounding box center [49, 150] width 91 height 26
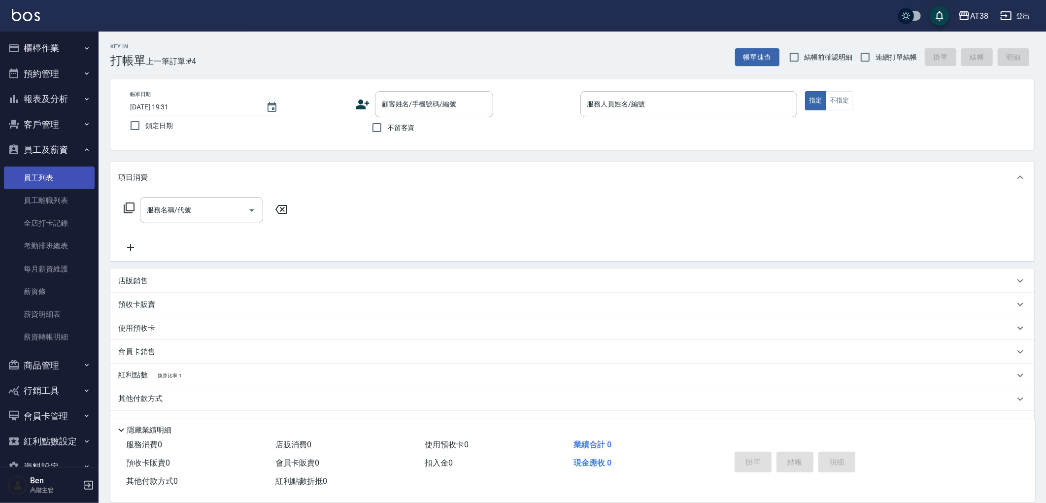
click at [45, 173] on link "員工列表" at bounding box center [49, 178] width 91 height 23
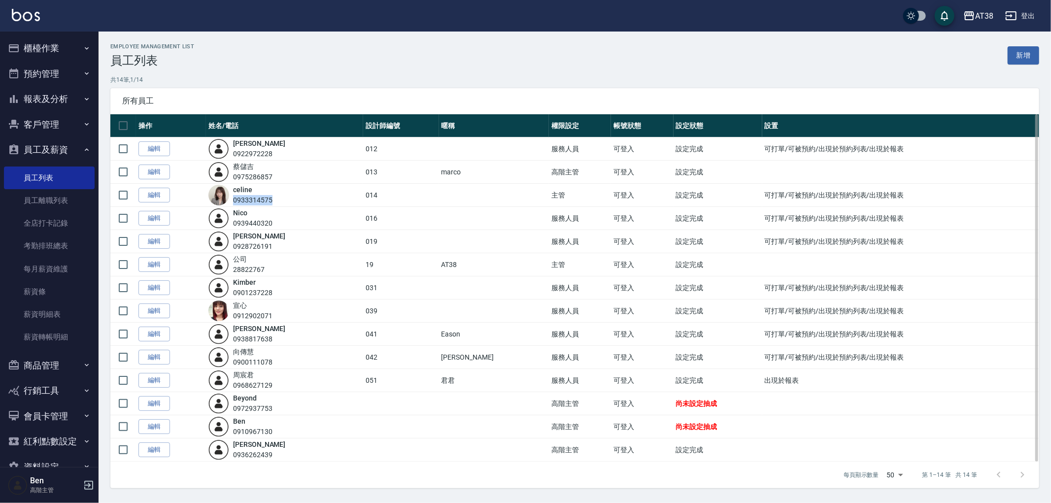
drag, startPoint x: 281, startPoint y: 197, endPoint x: 240, endPoint y: 197, distance: 41.4
click at [240, 197] on div "celine 0933314575" at bounding box center [284, 195] width 152 height 21
copy div "0933314575"
